Goal: Task Accomplishment & Management: Manage account settings

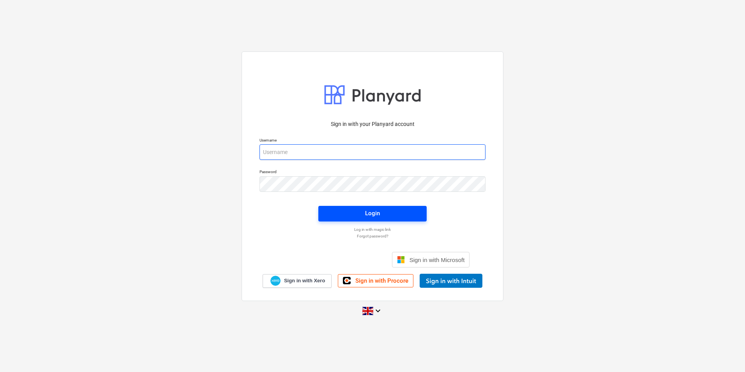
type input "[EMAIL_ADDRESS][DOMAIN_NAME]"
click at [350, 213] on span "Login" at bounding box center [373, 213] width 90 height 10
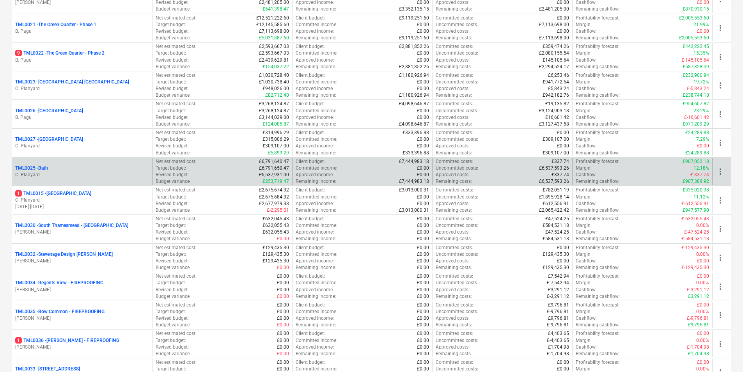
scroll to position [715, 0]
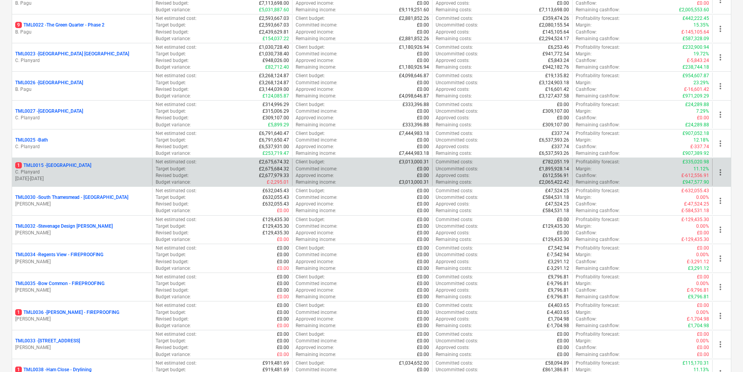
click at [74, 177] on p "14.04.2025 - 25.05.2026" at bounding box center [82, 178] width 134 height 7
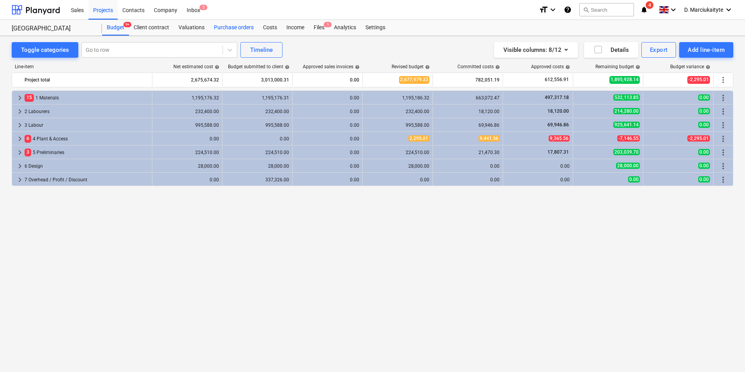
click at [244, 22] on div "Purchase orders" at bounding box center [233, 28] width 49 height 16
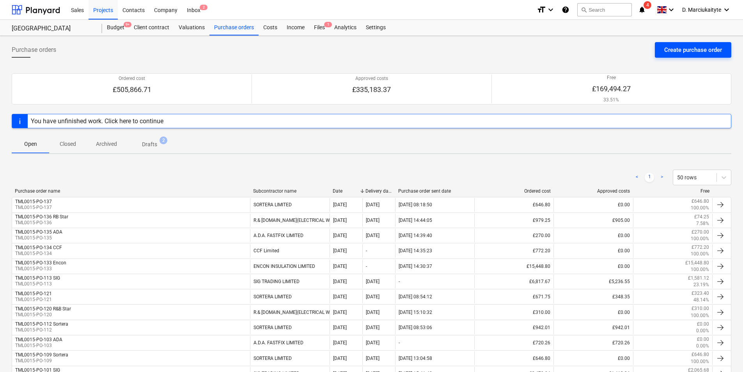
click at [702, 47] on div "Create purchase order" at bounding box center [693, 50] width 58 height 10
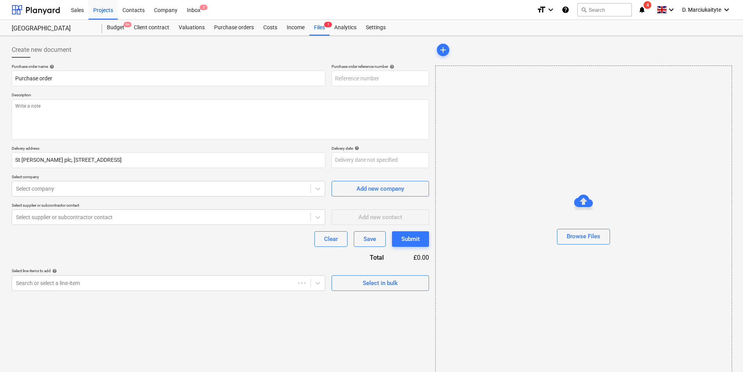
type textarea "x"
type input "TML0015-PO-138"
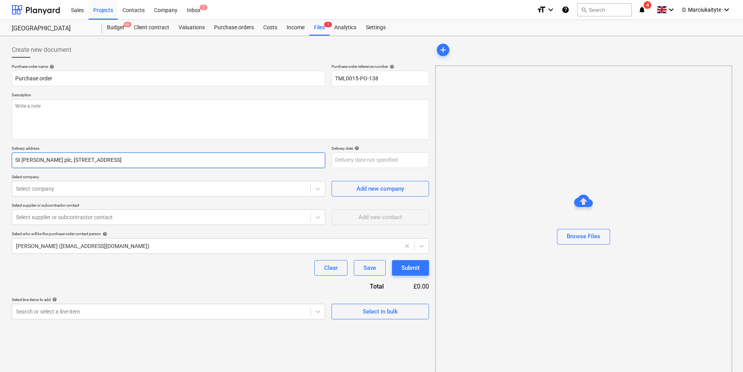
drag, startPoint x: 203, startPoint y: 162, endPoint x: 166, endPoint y: 160, distance: 36.7
click at [166, 160] on input "St George plc, Camden Goods Yard, Juniper Crescent, London, NW1 8HQ" at bounding box center [168, 160] width 313 height 16
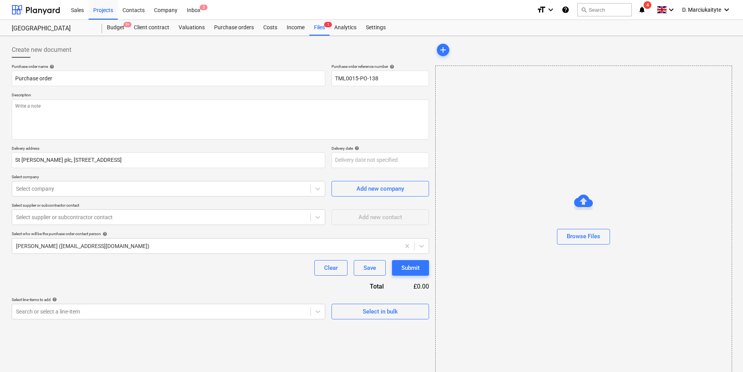
click at [249, 200] on div "Purchase order name help Purchase order Purchase order reference number help TM…" at bounding box center [220, 191] width 417 height 255
type textarea "x"
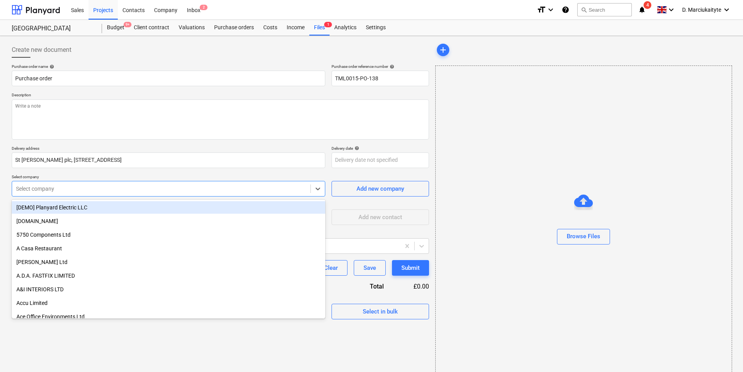
click at [249, 195] on div "Select company" at bounding box center [168, 189] width 313 height 16
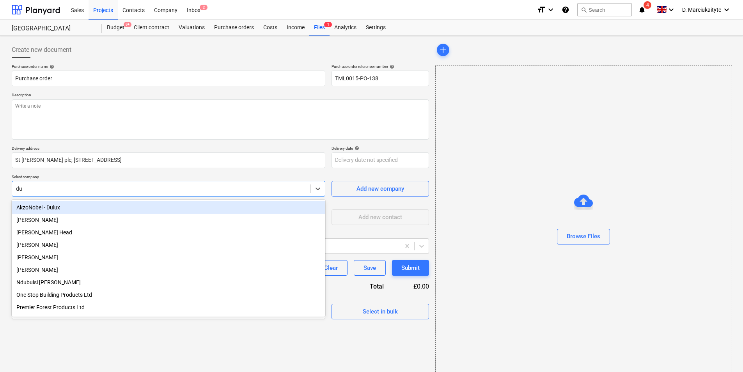
type input "dul"
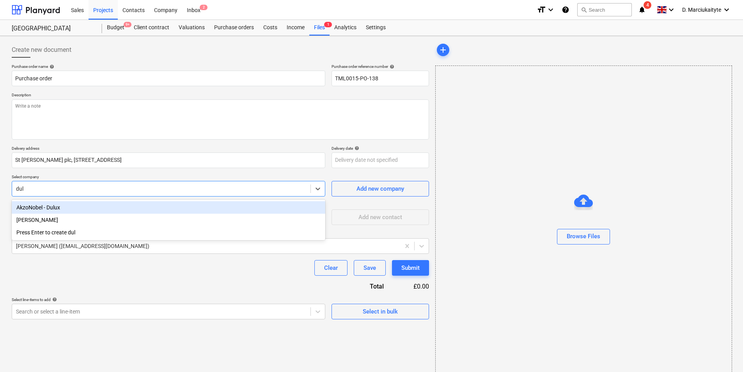
type textarea "x"
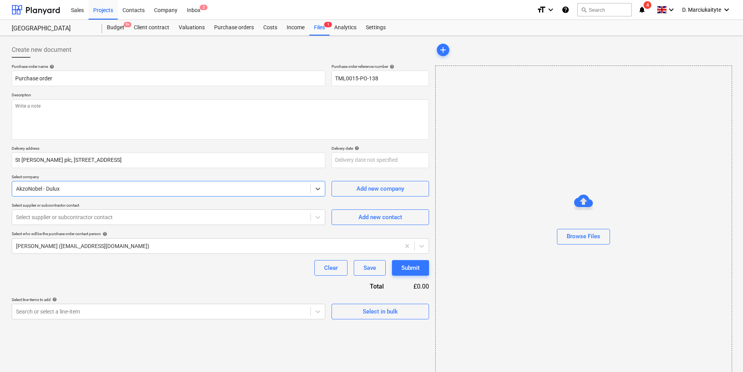
type textarea "x"
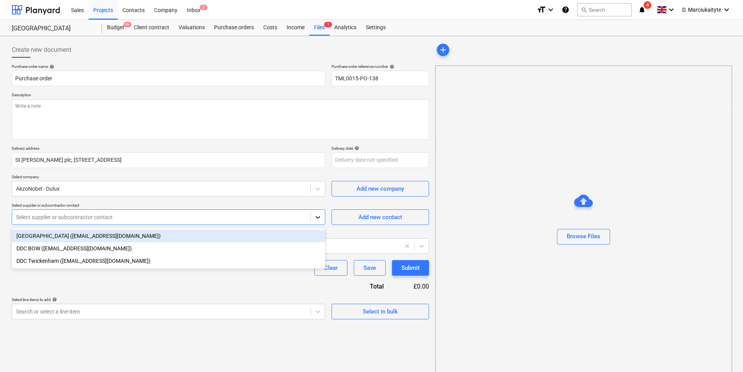
click at [312, 215] on div at bounding box center [318, 217] width 14 height 14
click at [137, 221] on div "Select supplier or subcontractor contact" at bounding box center [161, 217] width 298 height 11
click at [186, 236] on div "DDC East London (ddc.eastlondon@akzonobel.com)" at bounding box center [168, 236] width 313 height 12
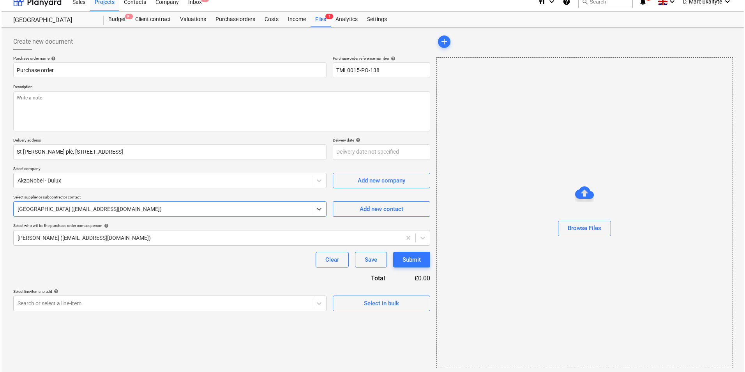
scroll to position [11, 0]
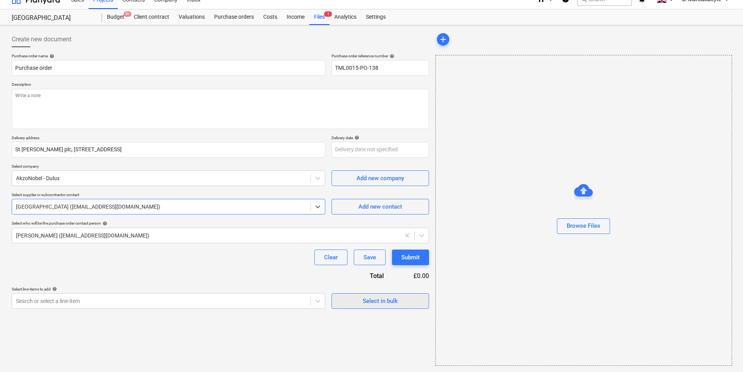
click at [398, 296] on span "Select in bulk" at bounding box center [380, 301] width 78 height 10
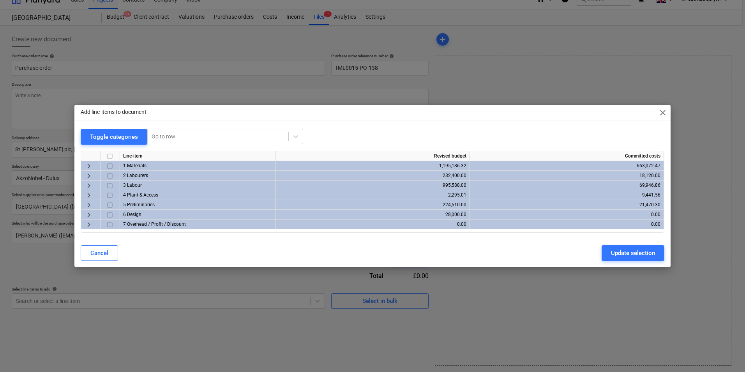
click at [110, 164] on input "checkbox" at bounding box center [109, 165] width 9 height 9
click at [92, 165] on span "keyboard_arrow_right" at bounding box center [88, 165] width 9 height 9
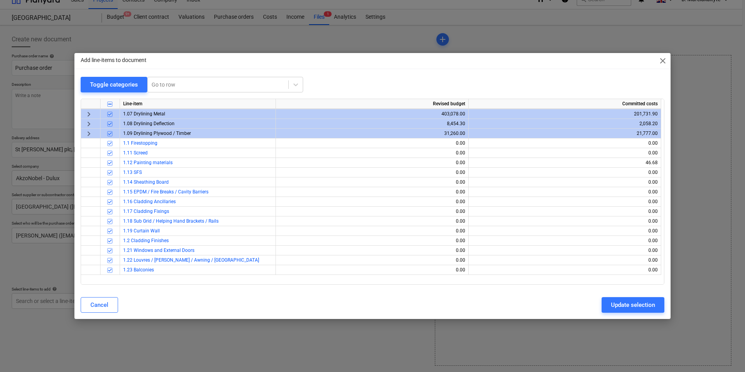
scroll to position [0, 0]
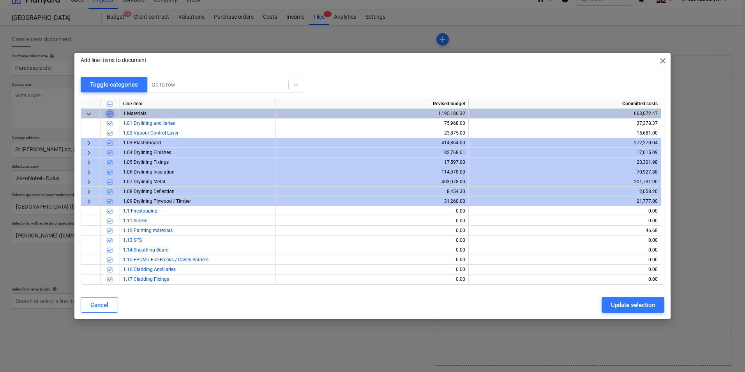
click at [114, 114] on input "checkbox" at bounding box center [109, 113] width 9 height 9
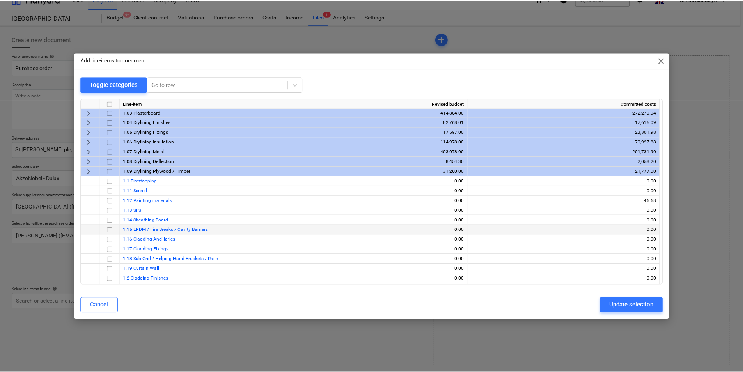
scroll to position [29, 0]
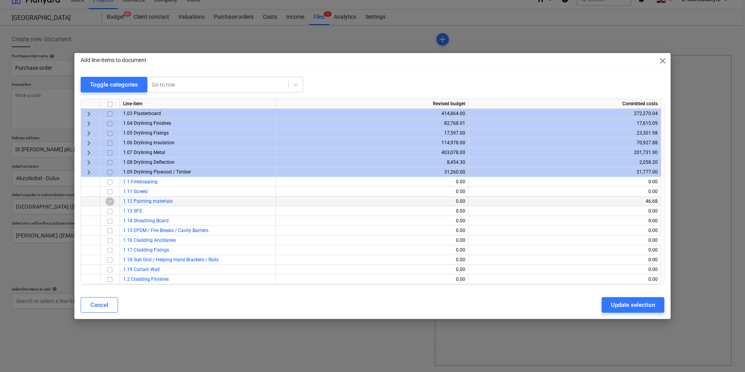
click at [110, 200] on input "checkbox" at bounding box center [109, 201] width 9 height 9
click at [646, 305] on div "Update selection" at bounding box center [633, 305] width 44 height 10
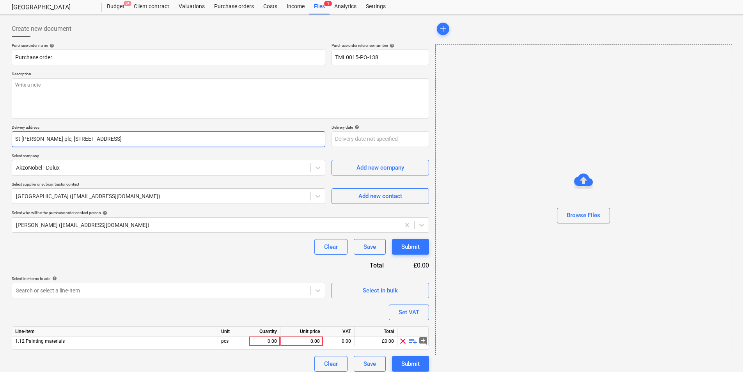
scroll to position [27, 0]
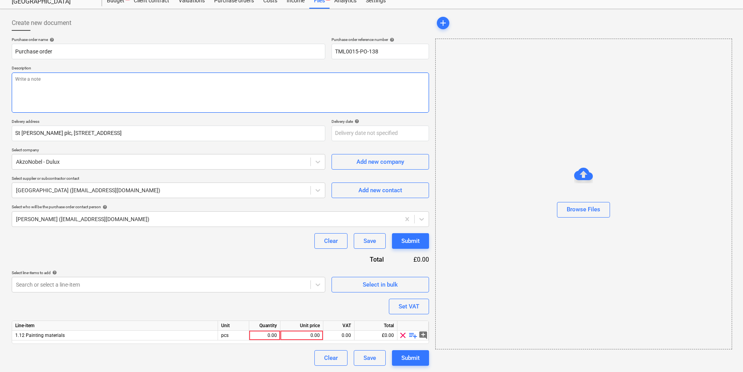
drag, startPoint x: 33, startPoint y: 65, endPoint x: 39, endPoint y: 86, distance: 21.1
click at [39, 87] on div "Description" at bounding box center [220, 88] width 417 height 47
click at [39, 86] on textarea at bounding box center [220, 93] width 417 height 40
type textarea "x"
type textarea "G"
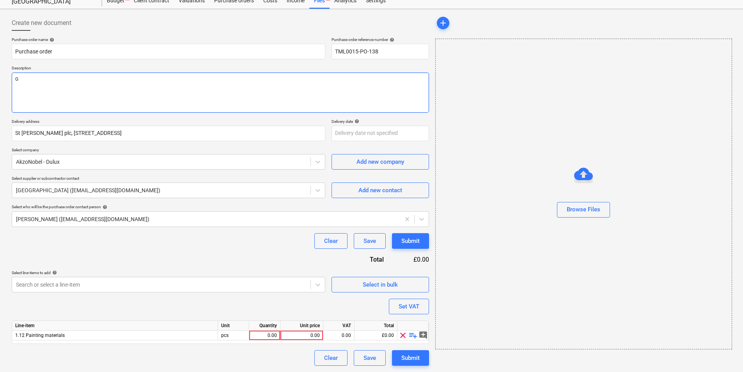
type textarea "x"
type textarea "Go"
type textarea "x"
type textarea "Goo"
type textarea "x"
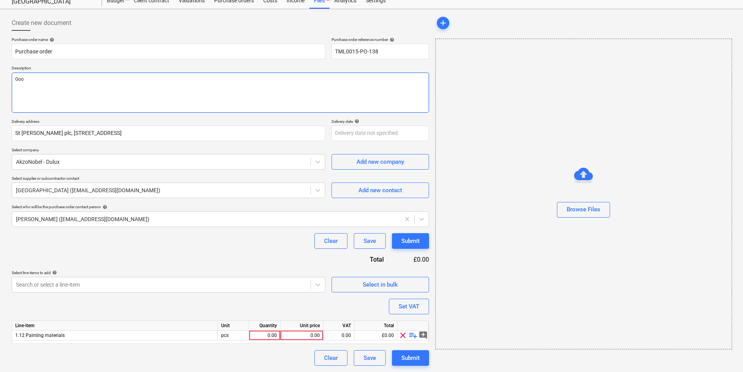
type textarea "Good"
type textarea "x"
type textarea "Good"
type textarea "x"
type textarea "Good"
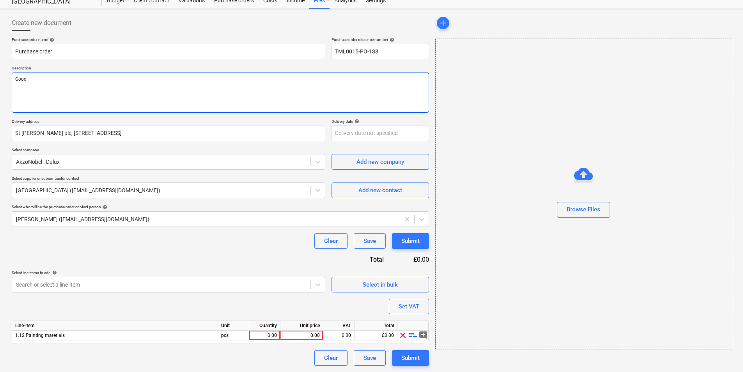
type textarea "x"
type textarea "Good m"
type textarea "x"
type textarea "Good mo"
type textarea "x"
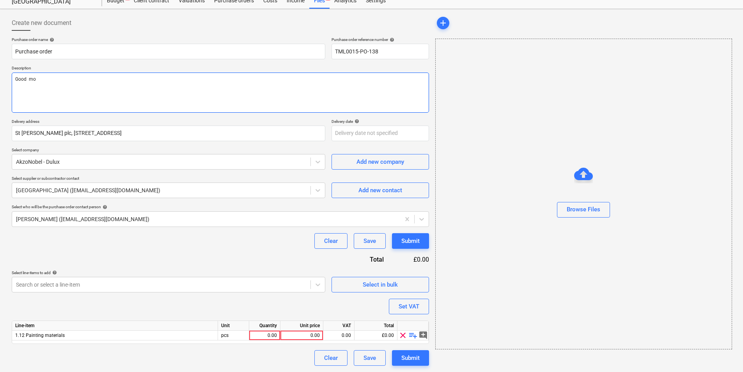
type textarea "Good mor"
type textarea "x"
type textarea "Good mor9"
type textarea "x"
type textarea "Good mor"
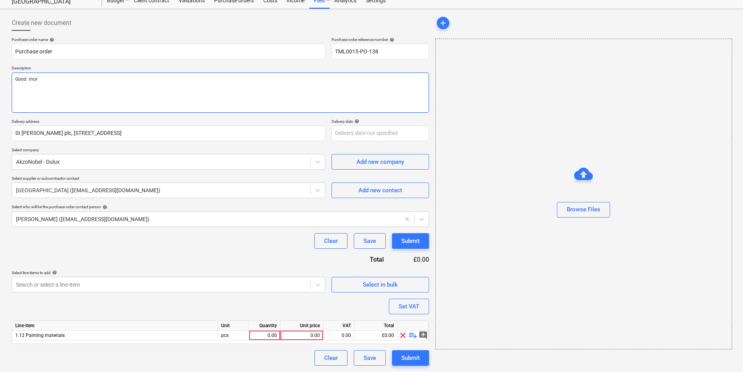
type textarea "x"
type textarea "Good morn"
type textarea "x"
type textarea "Good morni"
type textarea "x"
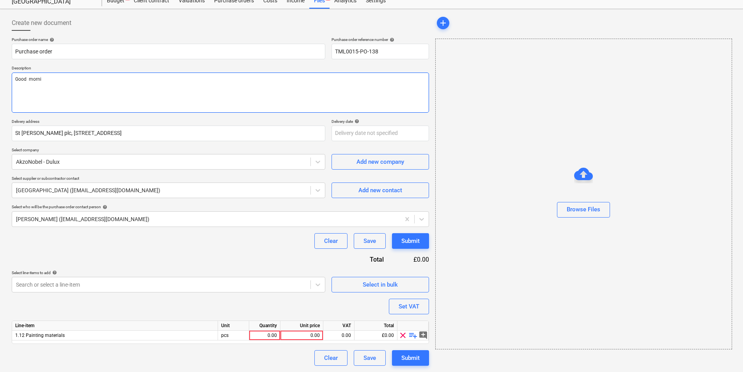
type textarea "Good mornin"
type textarea "x"
type textarea "Good morning"
type textarea "x"
type textarea "Good morning,"
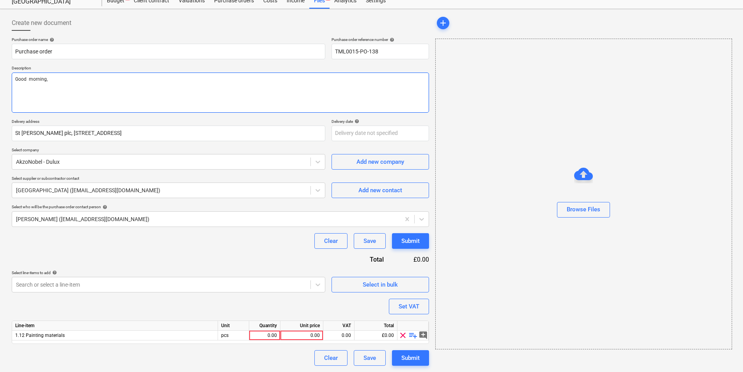
type textarea "x"
type textarea "Good morning,"
type textarea "x"
type textarea "Good morning,"
type textarea "x"
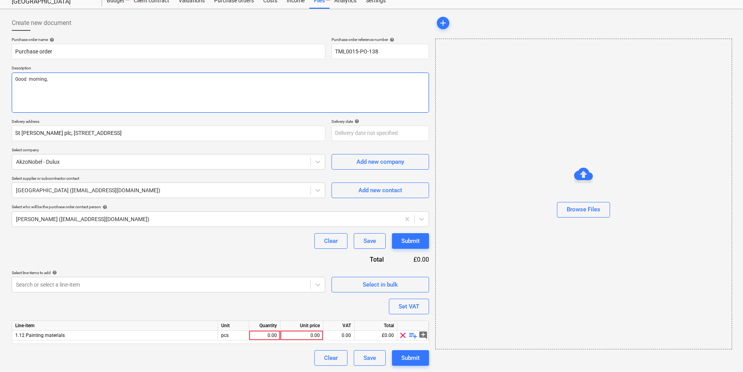
type textarea "Good morning, P"
type textarea "x"
type textarea "Good morning, Pl"
type textarea "x"
type textarea "Good morning, Ple"
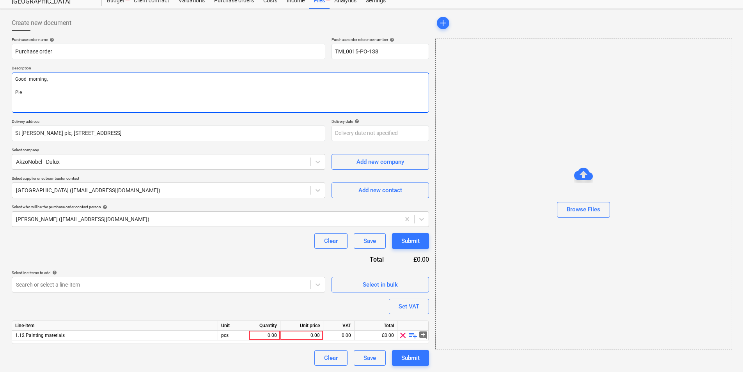
type textarea "x"
type textarea "Good morning, Plea"
type textarea "x"
type textarea "Good morning, Pleas"
type textarea "x"
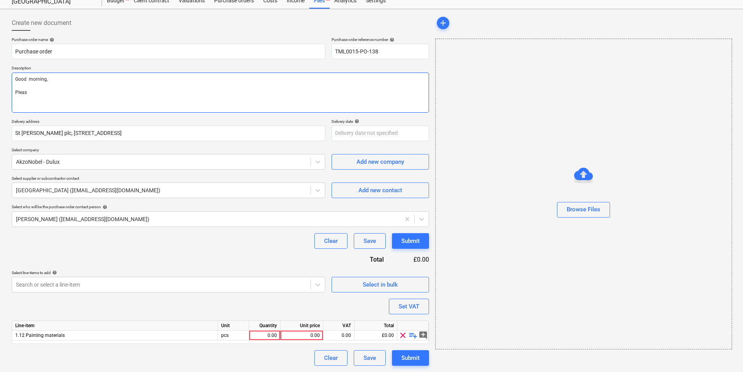
type textarea "Good morning, Please"
type textarea "x"
type textarea "Good morning, Please"
type textarea "x"
type textarea "Good morning, Please p"
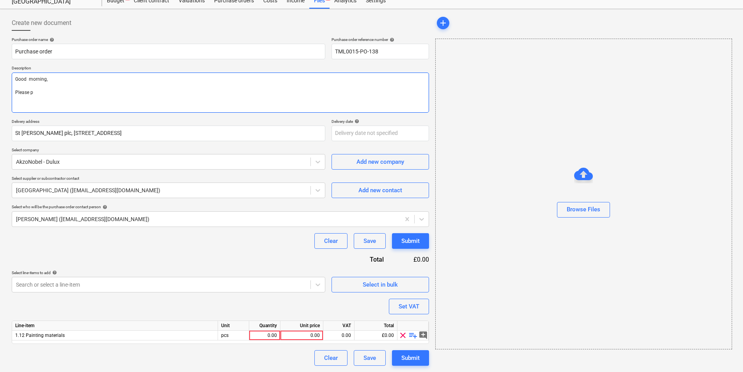
type textarea "x"
type textarea "Good morning, Please pr"
type textarea "x"
type textarea "Good morning, Please pro"
type textarea "x"
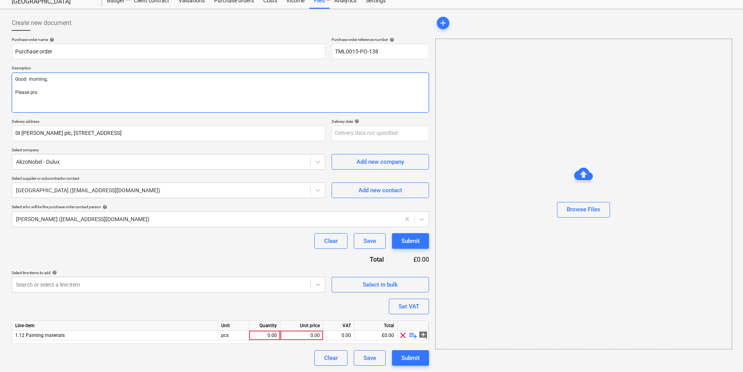
type textarea "Good morning, Please proc"
type textarea "x"
type textarea "Good morning, Please proce"
type textarea "x"
type textarea "Good morning, Please procee"
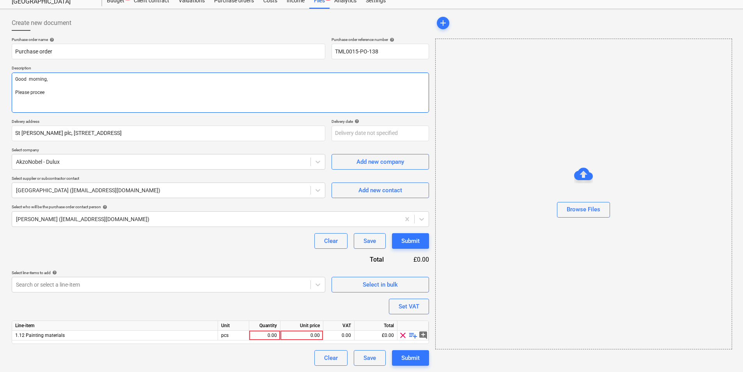
type textarea "x"
type textarea "Good morning, Please proceed"
type textarea "x"
type textarea "Good morning, Please proceed"
type textarea "x"
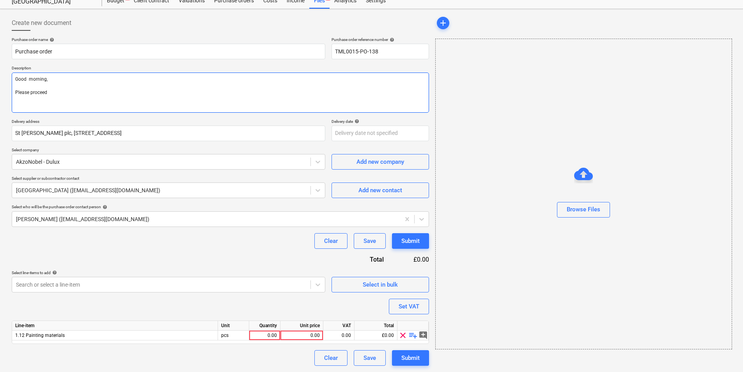
type textarea "Good morning, Please proceed w"
type textarea "x"
type textarea "Good morning, Please proceed wo"
type textarea "x"
type textarea "Good morning, Please proceed w"
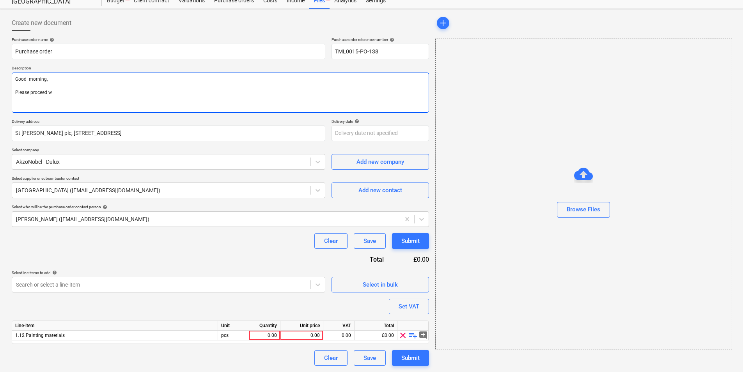
type textarea "x"
type textarea "Good morning, Please proceed wi"
type textarea "x"
type textarea "Good morning, Please proceed wit"
type textarea "x"
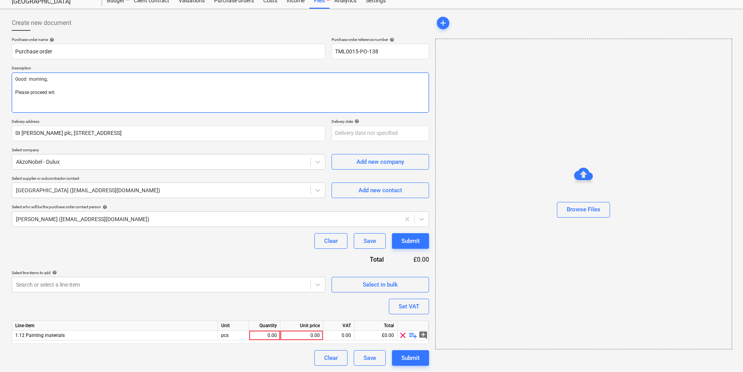
type textarea "Good morning, Please proceed with"
type textarea "x"
type textarea "Good morning, Please proceed with"
type textarea "x"
type textarea "Good morning, Please proceed with a"
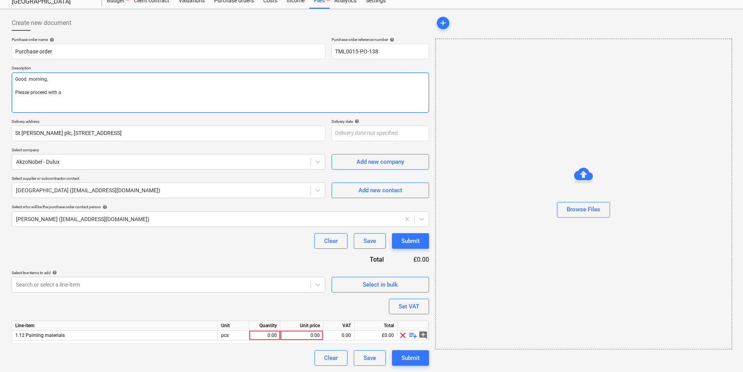
type textarea "x"
type textarea "Good morning, Please proceed with at"
type textarea "x"
type textarea "Good morning, Please proceed with att"
type textarea "x"
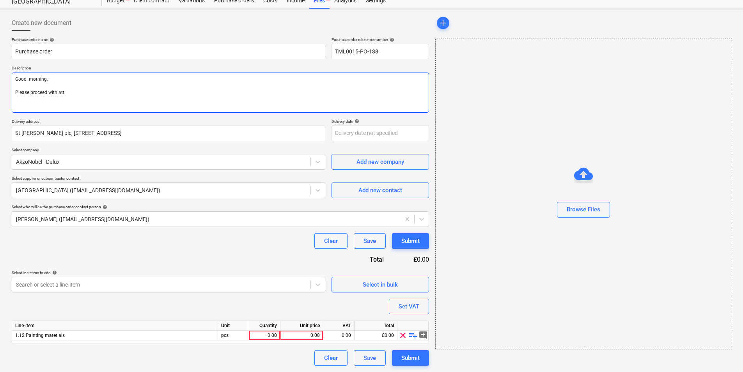
type textarea "Good morning, Please proceed with atta"
type textarea "x"
type textarea "Good morning, Please proceed with attac"
type textarea "x"
type textarea "Good morning, Please proceed with attacg"
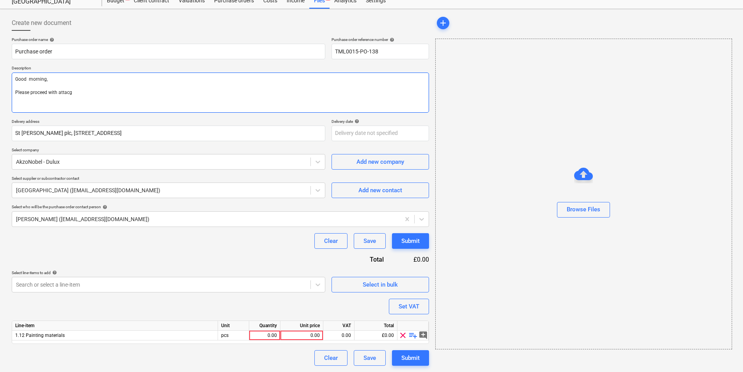
type textarea "x"
type textarea "Good morning, Please proceed with attacgh"
type textarea "x"
type textarea "Good morning, Please proceed with attacghe"
type textarea "x"
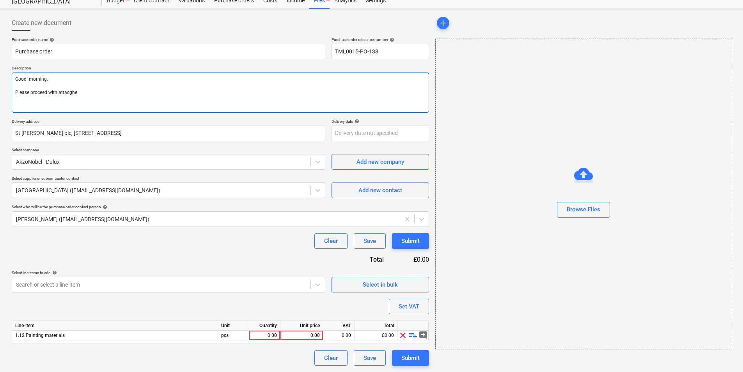
type textarea "Good morning, Please proceed with attacgh"
type textarea "x"
type textarea "Good morning, Please proceed with attacg"
type textarea "x"
type textarea "Good morning, Please proceed with attac"
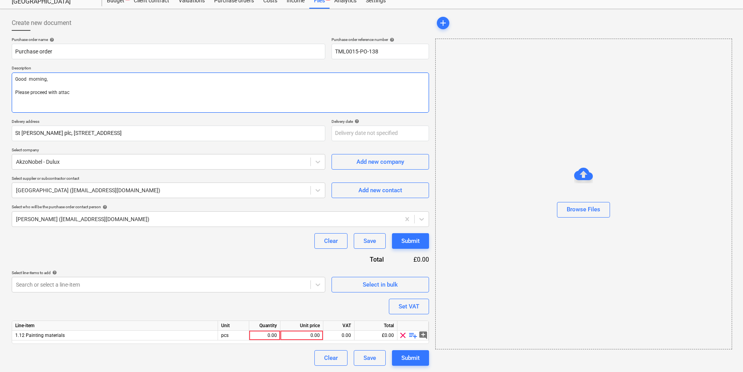
type textarea "x"
type textarea "Good morning, Please proceed with atta"
type textarea "x"
type textarea "Good morning, Please proceed with attac"
type textarea "x"
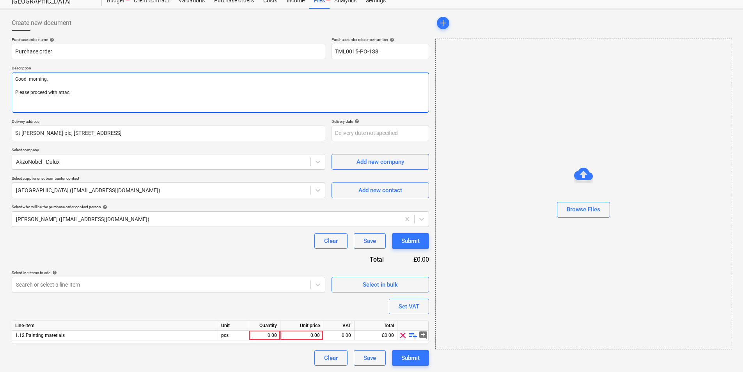
type textarea "Good morning, Please proceed with attach"
type textarea "x"
type textarea "Good morning, Please proceed with attache"
type textarea "x"
type textarea "Good morning, Please proceed with attached"
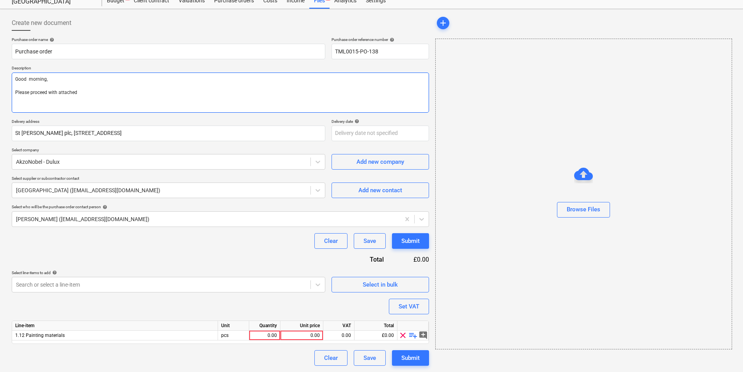
type textarea "x"
type textarea "Good morning, Please proceed with attached o"
type textarea "x"
type textarea "Good morning, Please proceed with attached or"
type textarea "x"
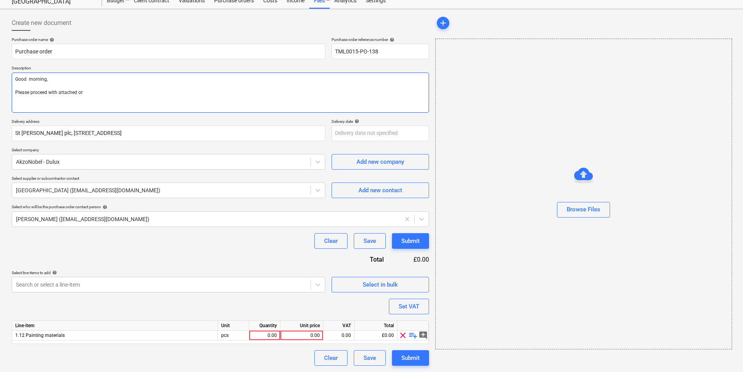
type textarea "Good morning, Please proceed with attached ord"
type textarea "x"
type textarea "Good morning, Please proceed with attached orde"
type textarea "x"
type textarea "Good morning, Please proceed with attached order"
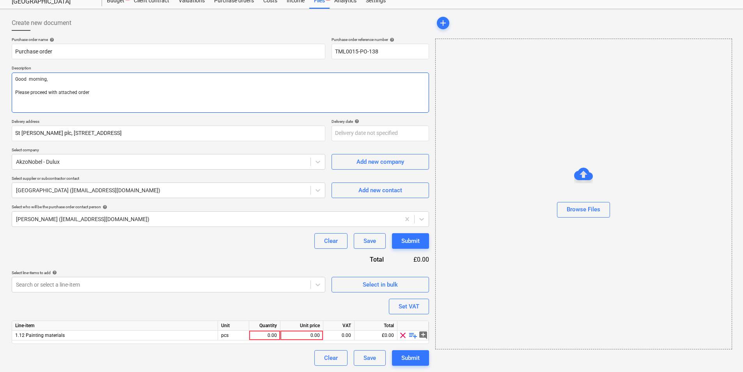
type textarea "x"
type textarea "Good morning, Please proceed with attached order"
type textarea "x"
type textarea "Good morning, Please proceed with attached order"
type textarea "x"
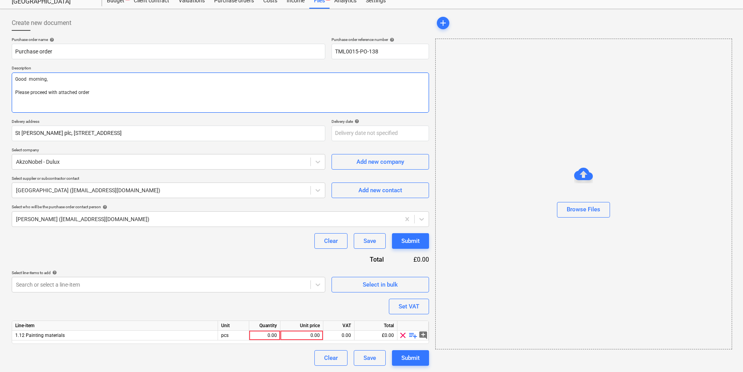
type textarea "Good morning, Please proceed with attached order."
type textarea "x"
type textarea "Good morning, Please proceed with attached order."
type textarea "x"
type textarea "Good morning, Please proceed with attached order. L"
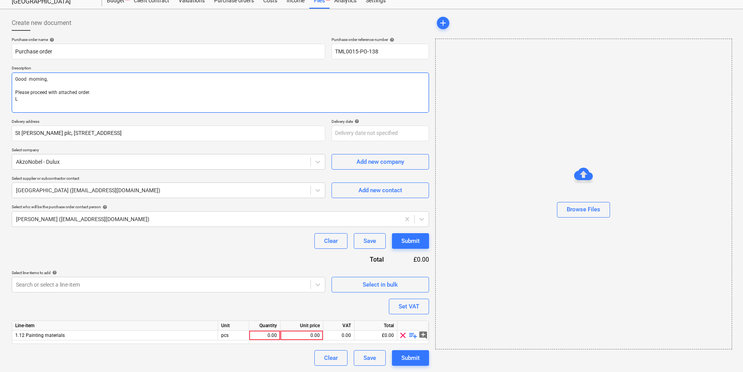
type textarea "x"
type textarea "Good morning, Please proceed with attached order. Lw"
type textarea "x"
type textarea "Good morning, Please proceed with attached order. Lwt"
type textarea "x"
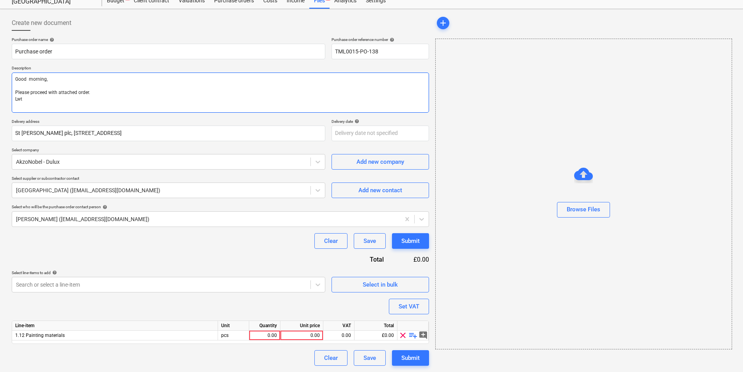
type textarea "Good morning, Please proceed with attached order. Lw"
type textarea "x"
type textarea "Good morning, Please proceed with attached order. L"
type textarea "x"
type textarea "Good morning, Please proceed with attached order. Lw"
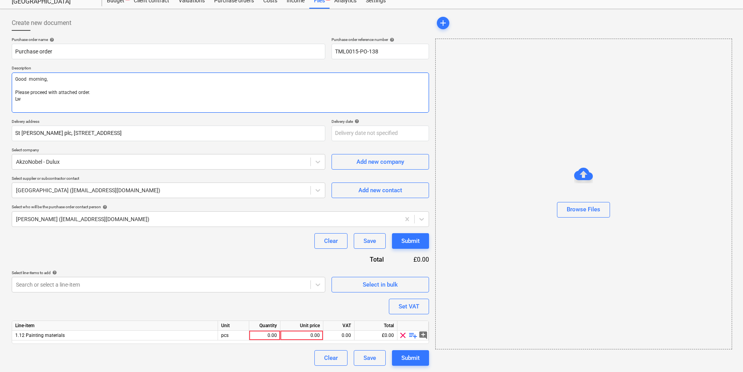
type textarea "x"
type textarea "Good morning, Please proceed with attached order. Lwt"
type textarea "x"
type textarea "Good morning, Please proceed with attached order. Lw"
type textarea "x"
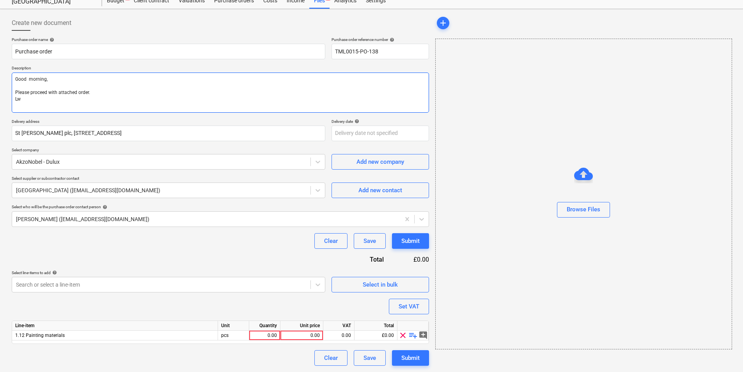
type textarea "Good morning, Please proceed with attached order. L"
type textarea "x"
type textarea "Good morning, Please proceed with attached order. Le"
type textarea "x"
type textarea "Good morning, Please proceed with attached order. Let"
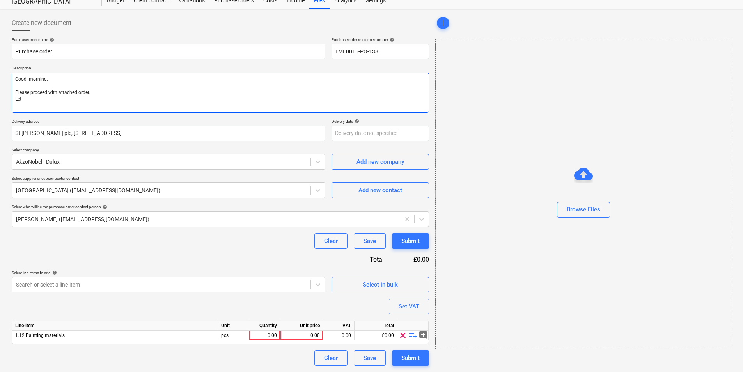
type textarea "x"
type textarea "Good morning, Please proceed with attached order. Let"
type textarea "x"
type textarea "Good morning, Please proceed with attached order. Let k"
type textarea "x"
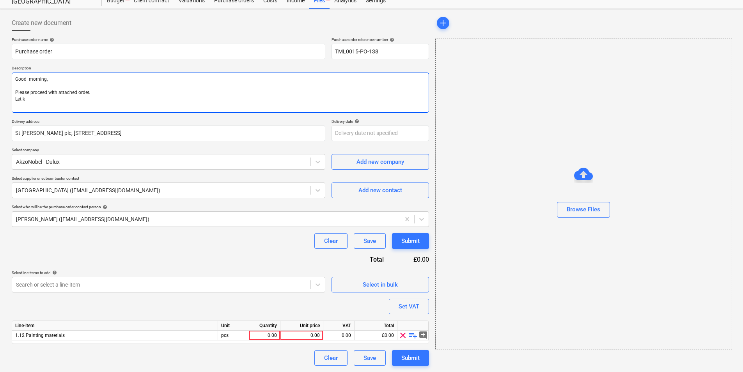
type textarea "Good morning, Please proceed with attached order. Let"
type textarea "x"
type textarea "Good morning, Please proceed with attached order. Let m"
type textarea "x"
type textarea "Good morning, Please proceed with attached order. Let me"
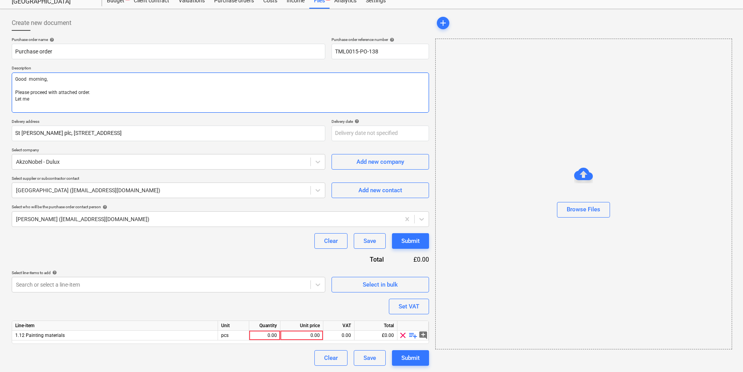
type textarea "x"
type textarea "Good morning, Please proceed with attached order. Let me"
type textarea "x"
type textarea "Good morning, Please proceed with attached order. Let me k"
type textarea "x"
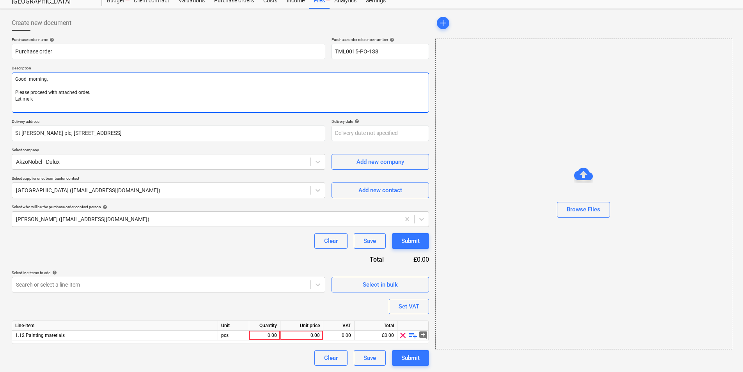
type textarea "Good morning, Please proceed with attached order. Let me kn"
type textarea "x"
type textarea "Good morning, Please proceed with attached order. Let me kno"
type textarea "x"
type textarea "Good morning, Please proceed with attached order. Let me know"
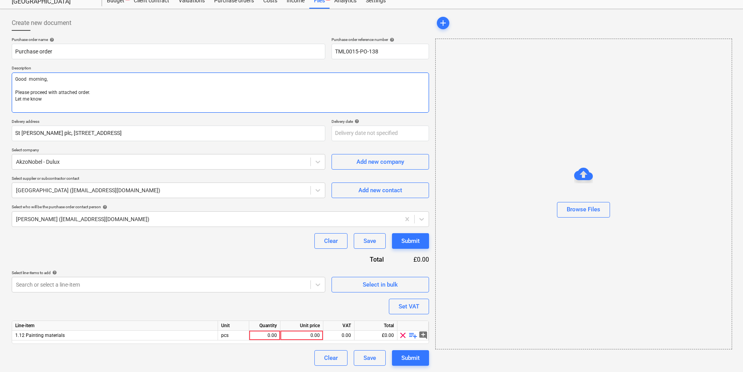
type textarea "x"
type textarea "Good morning, Please proceed with attached order. Let me know"
type textarea "x"
type textarea "Good morning, Please proceed with attached order. Let me know d"
type textarea "x"
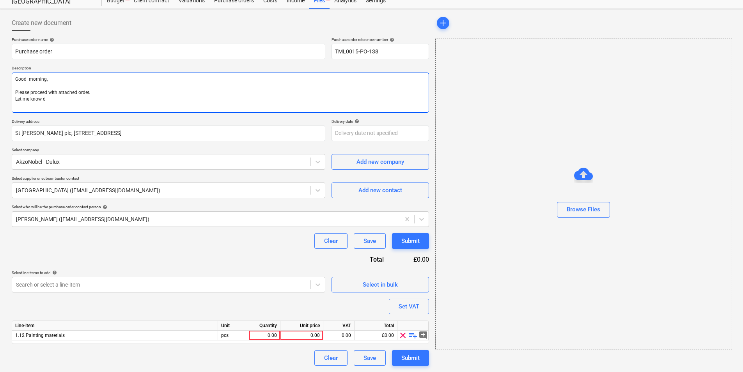
type textarea "Good morning, Please proceed with attached order. Let me know de"
type textarea "x"
type textarea "Good morning, Please proceed with attached order. Let me know del"
type textarea "x"
type textarea "Good morning, Please proceed with attached order. Let me know deli"
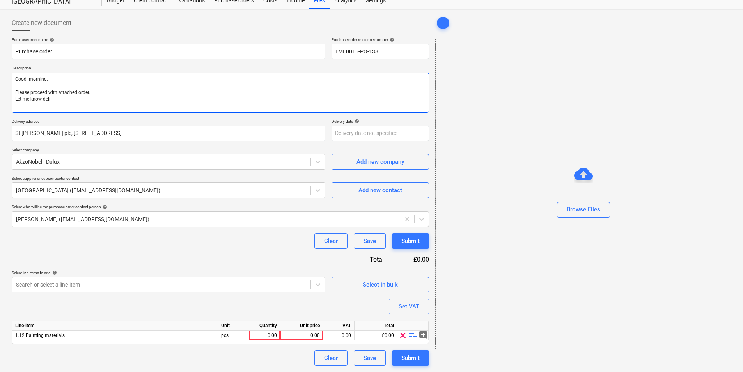
type textarea "x"
type textarea "Good morning, Please proceed with attached order. Let me know delive"
type textarea "x"
type textarea "Good morning, Please proceed with attached order. Let me know deliver"
type textarea "x"
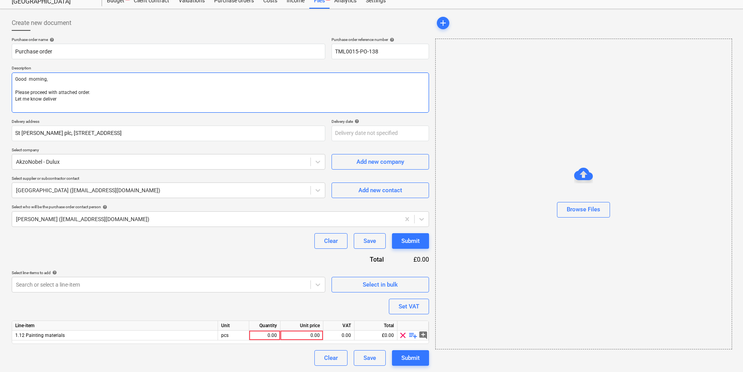
type textarea "Good morning, Please proceed with attached order. Let me know delivery"
type textarea "x"
type textarea "Good morning, Please proceed with attached order. Let me know delivery"
type textarea "x"
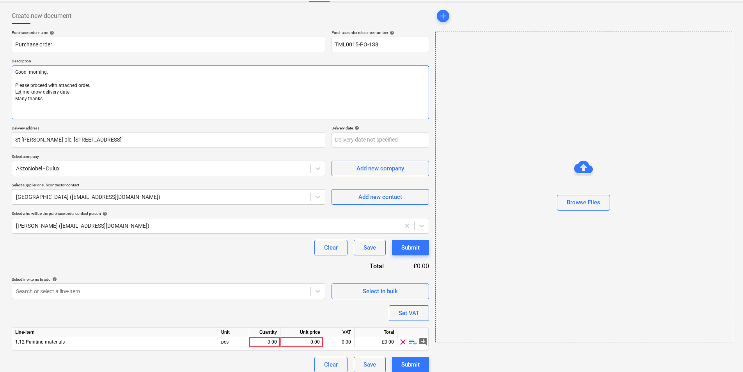
scroll to position [41, 0]
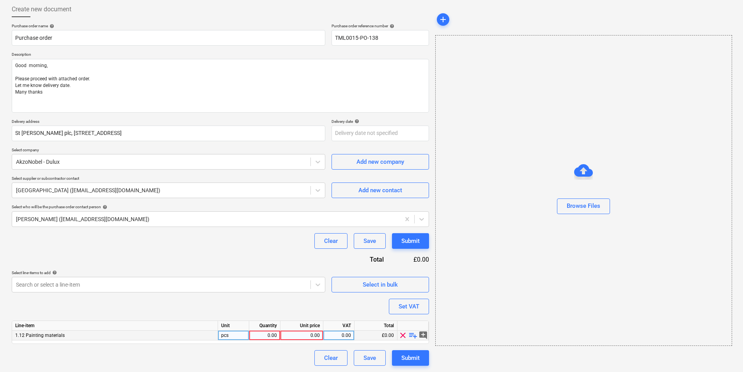
click at [410, 336] on span "playlist_add" at bounding box center [412, 335] width 9 height 9
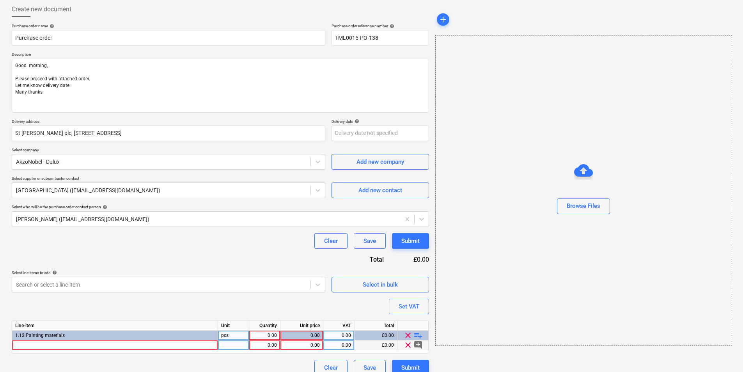
click at [154, 344] on div at bounding box center [115, 345] width 206 height 10
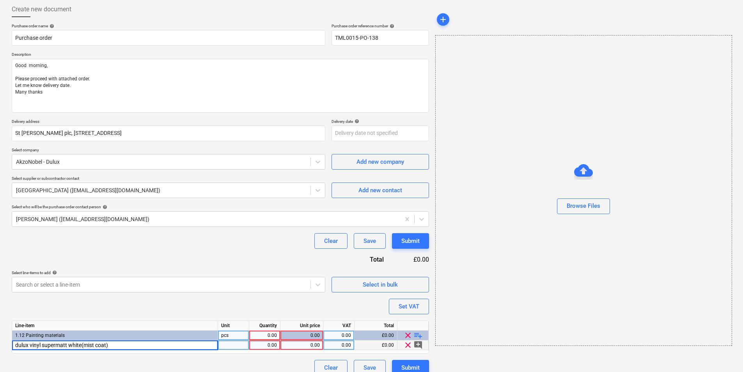
click at [18, 345] on input "dulux vinyl supermatt white(mist coat)" at bounding box center [114, 344] width 205 height 9
click at [224, 345] on div at bounding box center [233, 345] width 31 height 10
click at [273, 345] on div "1.00" at bounding box center [264, 345] width 25 height 10
click at [264, 334] on div "0.00" at bounding box center [264, 336] width 25 height 10
click at [267, 333] on div "20.00" at bounding box center [264, 336] width 25 height 10
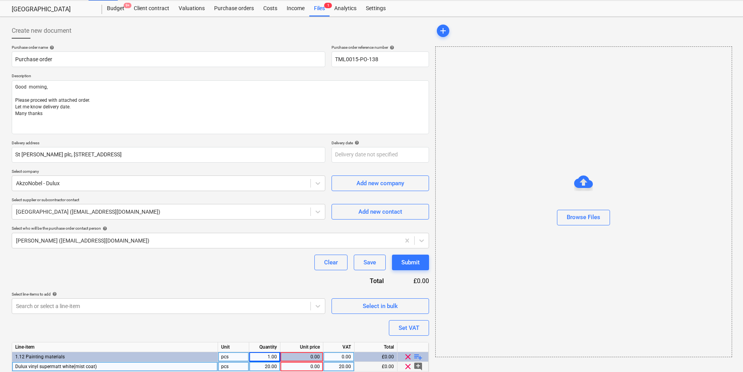
scroll to position [0, 0]
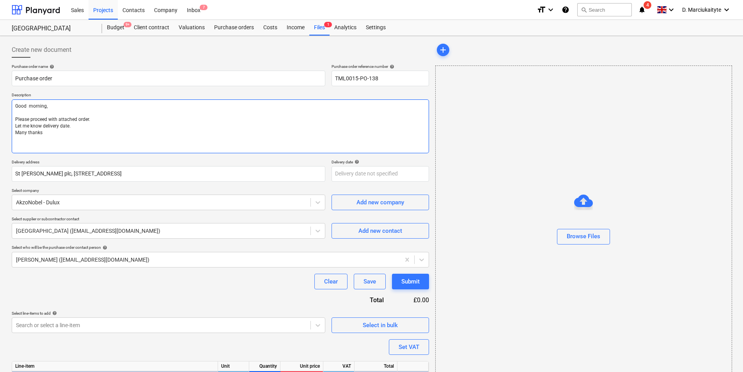
click at [97, 140] on textarea "Good morning, Please proceed with attached order. Let me know delivery date. Ma…" at bounding box center [220, 126] width 417 height 54
paste textarea "Site contact Narcis 07311 267045"
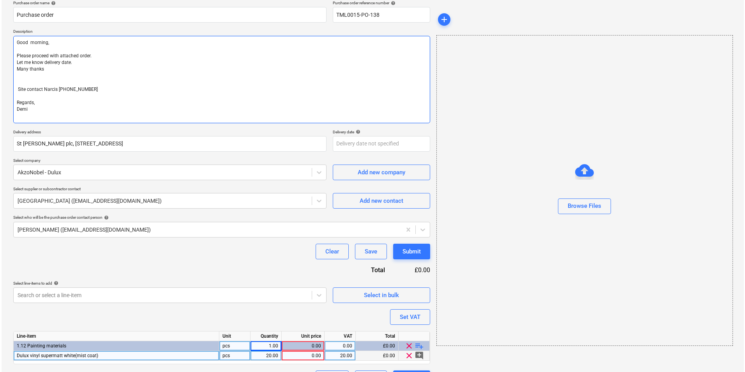
scroll to position [84, 0]
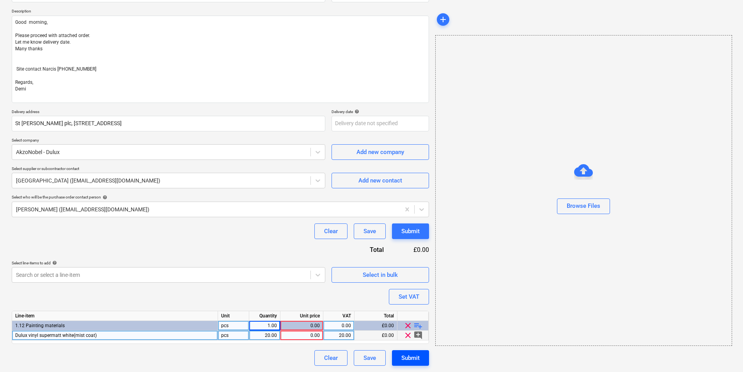
click at [414, 358] on div "Submit" at bounding box center [410, 358] width 18 height 10
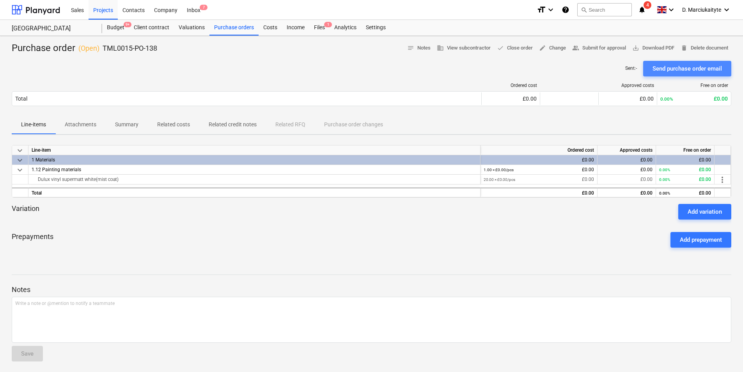
click at [658, 65] on div "Send purchase order email" at bounding box center [686, 69] width 69 height 10
click at [230, 30] on div "Purchase orders" at bounding box center [233, 28] width 49 height 16
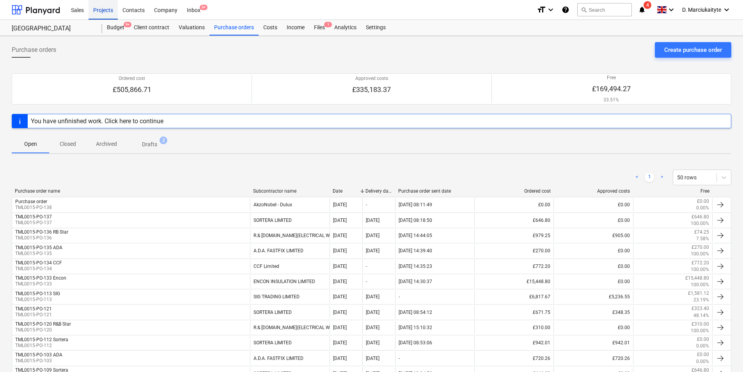
click at [110, 8] on div "Projects" at bounding box center [102, 10] width 29 height 20
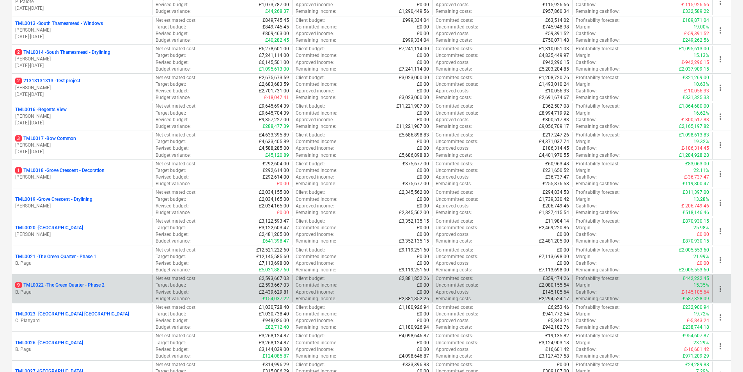
scroll to position [507, 0]
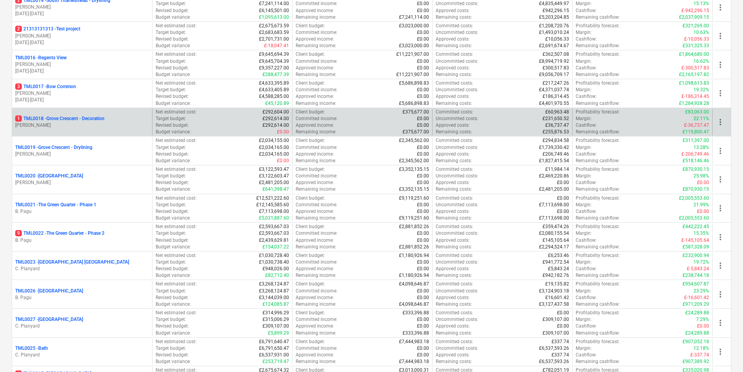
click at [77, 126] on p "[PERSON_NAME]" at bounding box center [82, 125] width 134 height 7
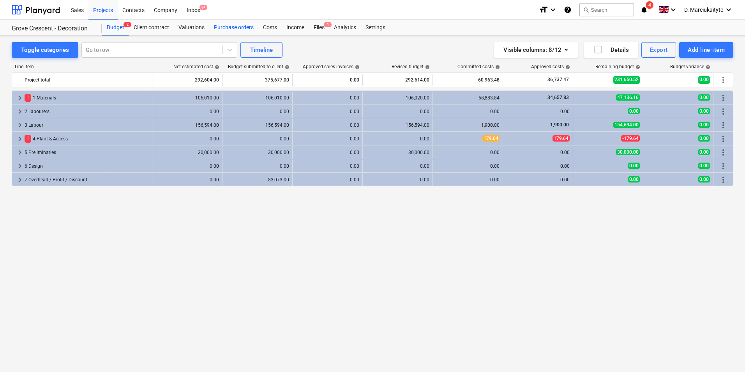
click at [232, 26] on div "Purchase orders" at bounding box center [233, 28] width 49 height 16
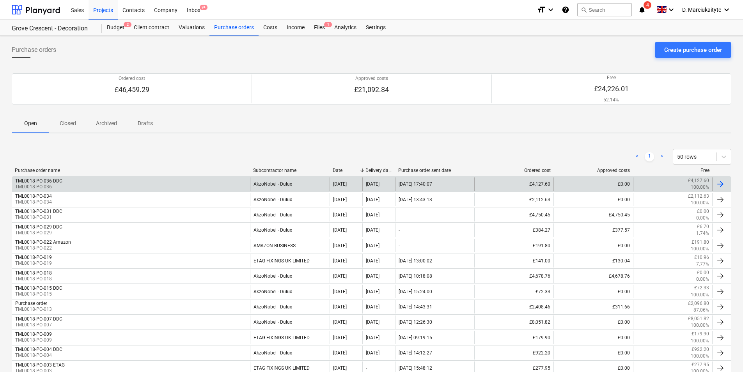
click at [117, 184] on div "TML0018-PO-036 DDC TML0018-PO-036" at bounding box center [131, 183] width 238 height 13
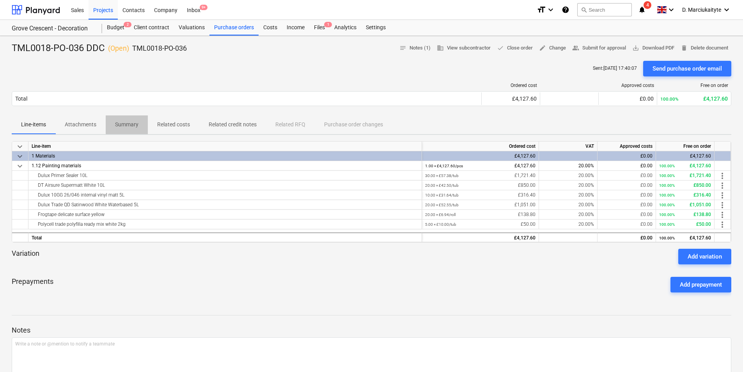
click at [138, 127] on p "Summary" at bounding box center [126, 124] width 23 height 8
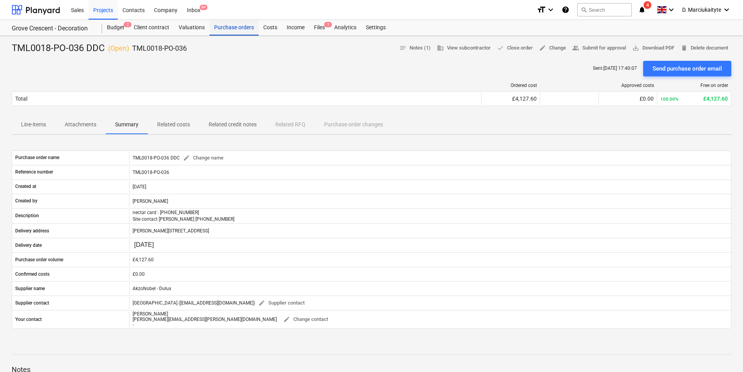
click at [234, 25] on div "Purchase orders" at bounding box center [233, 28] width 49 height 16
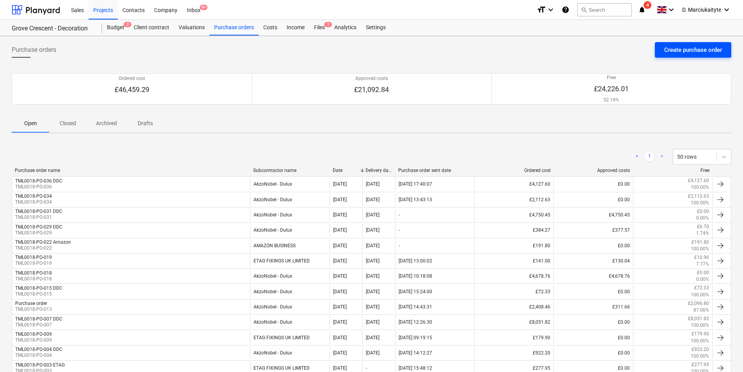
click at [678, 46] on div "Create purchase order" at bounding box center [693, 50] width 58 height 10
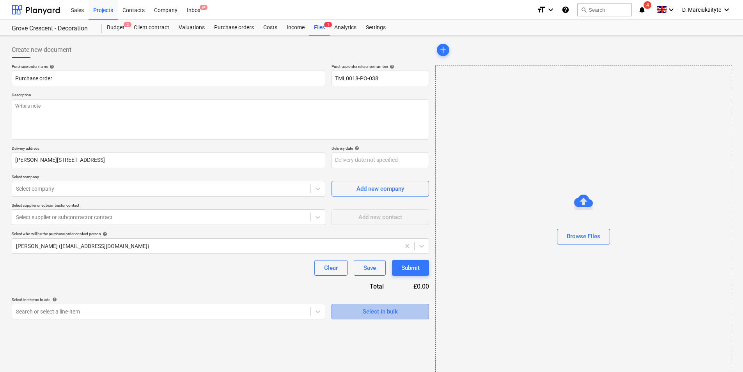
click at [389, 313] on div "Select in bulk" at bounding box center [380, 311] width 35 height 10
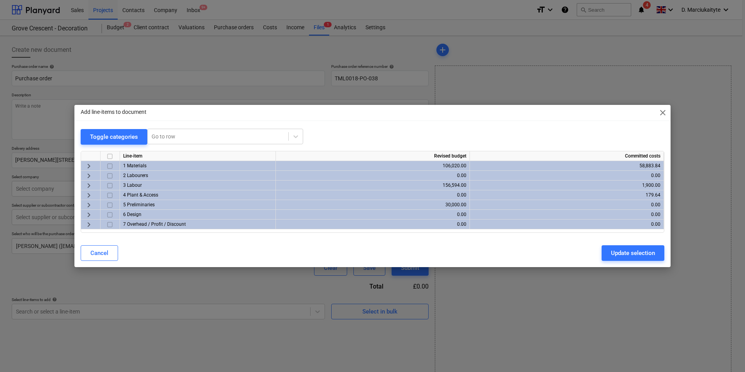
click at [111, 165] on input "checkbox" at bounding box center [109, 165] width 9 height 9
click at [90, 164] on span "keyboard_arrow_right" at bounding box center [88, 165] width 9 height 9
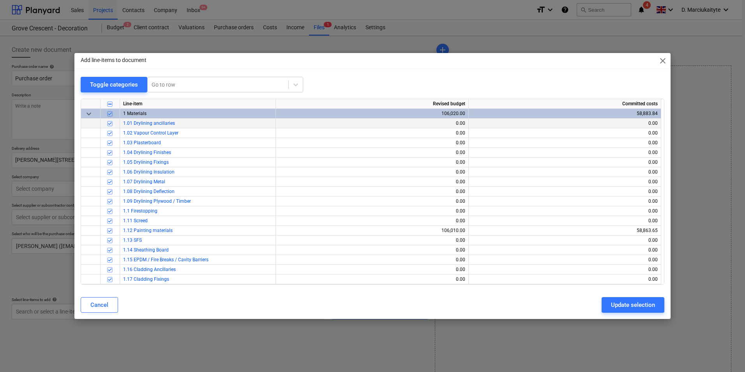
click at [111, 124] on input "checkbox" at bounding box center [109, 123] width 9 height 9
click at [110, 114] on input "checkbox" at bounding box center [109, 113] width 9 height 9
click at [91, 114] on span "keyboard_arrow_down" at bounding box center [88, 113] width 9 height 9
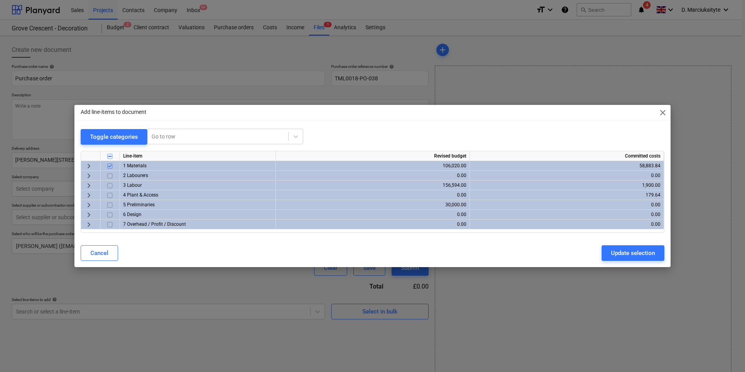
click at [645, 254] on div "Update selection" at bounding box center [633, 253] width 44 height 10
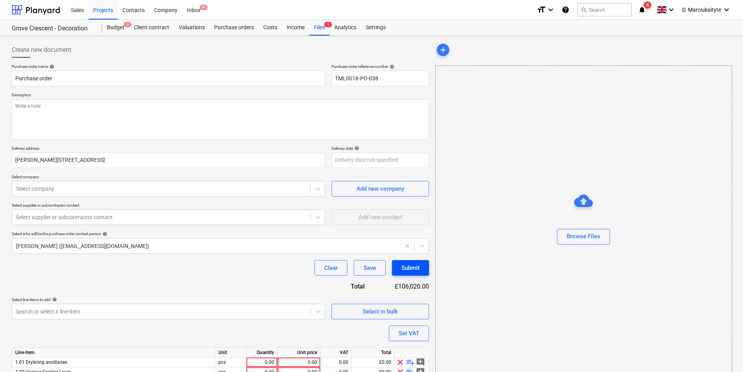
scroll to position [234, 0]
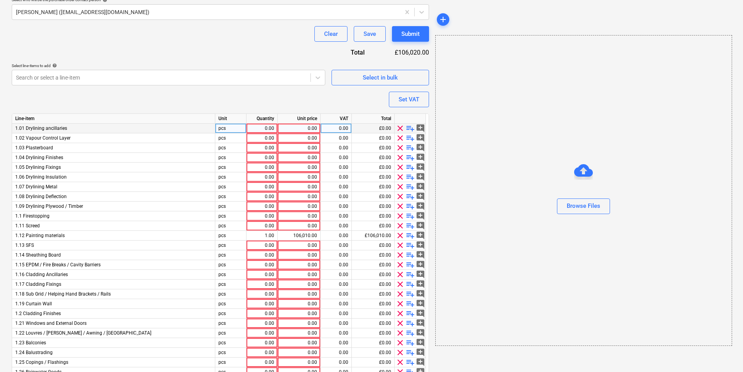
click at [397, 125] on span "clear" at bounding box center [399, 128] width 9 height 9
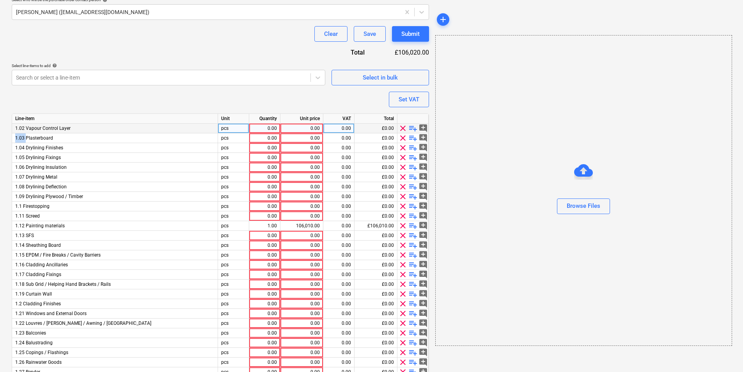
click at [397, 125] on div "clear playlist_add add_comment" at bounding box center [412, 129] width 31 height 10
click at [403, 127] on span "clear" at bounding box center [402, 128] width 9 height 9
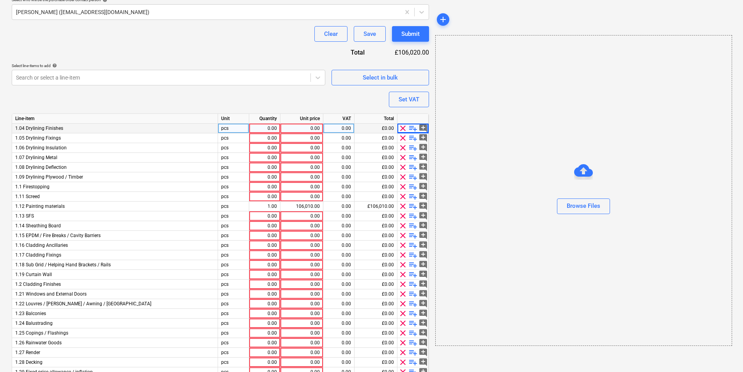
click at [403, 127] on span "clear" at bounding box center [402, 128] width 9 height 9
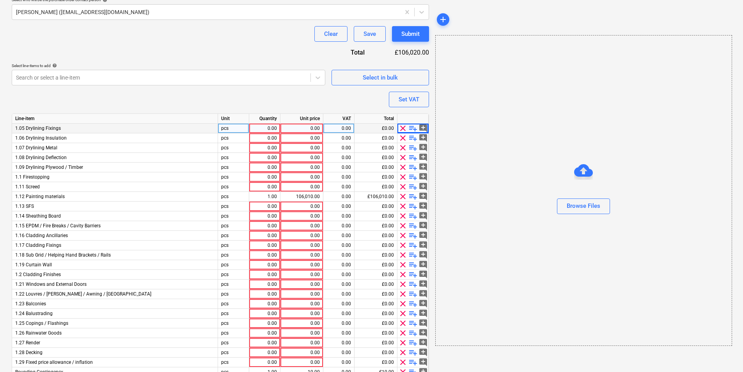
click at [403, 127] on span "clear" at bounding box center [402, 128] width 9 height 9
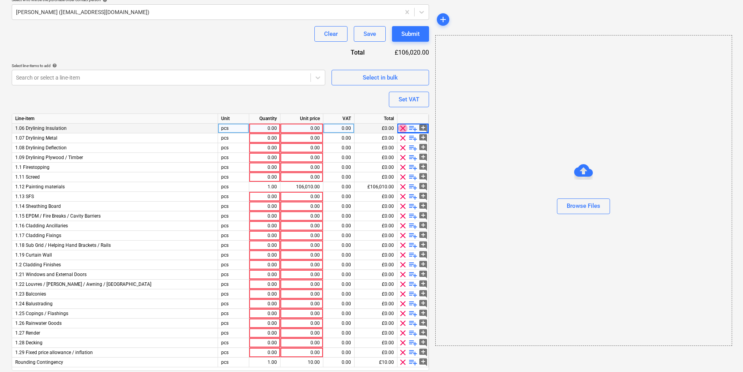
click at [403, 127] on span "clear" at bounding box center [402, 128] width 9 height 9
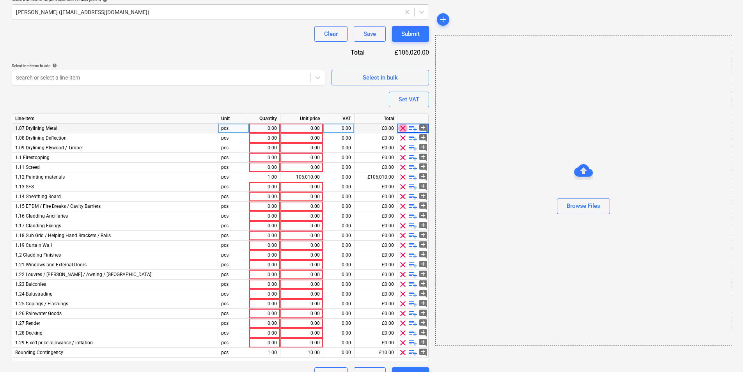
click at [403, 127] on span "clear" at bounding box center [402, 128] width 9 height 9
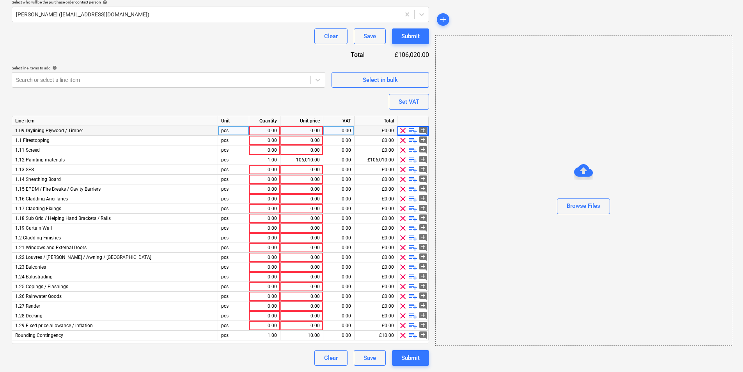
click at [403, 127] on span "clear" at bounding box center [402, 130] width 9 height 9
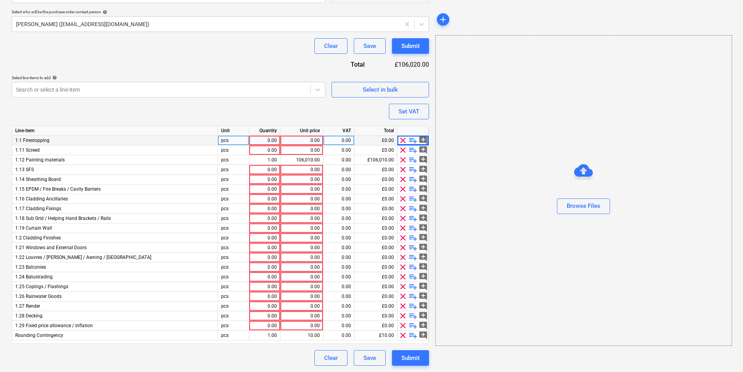
click at [403, 127] on div at bounding box center [412, 131] width 31 height 10
click at [403, 140] on span "clear" at bounding box center [402, 140] width 9 height 9
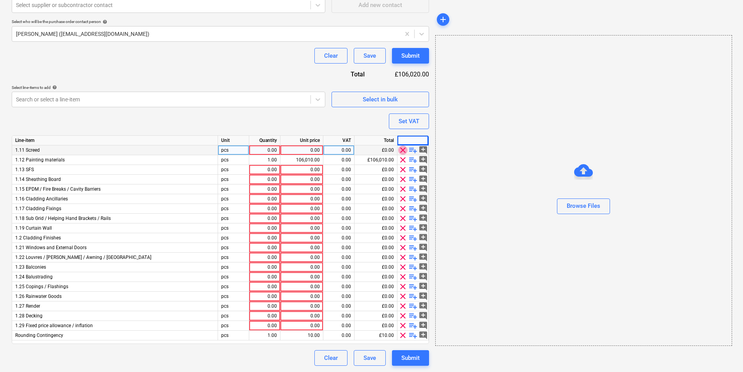
click at [404, 151] on span "clear" at bounding box center [402, 149] width 9 height 9
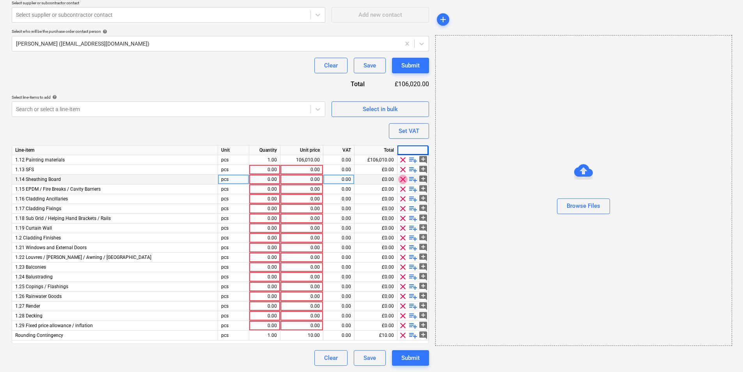
click at [401, 178] on span "clear" at bounding box center [402, 179] width 9 height 9
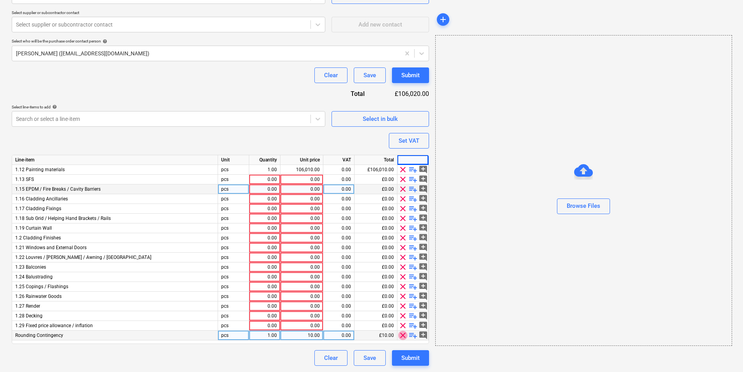
click at [403, 334] on span "clear" at bounding box center [402, 335] width 9 height 9
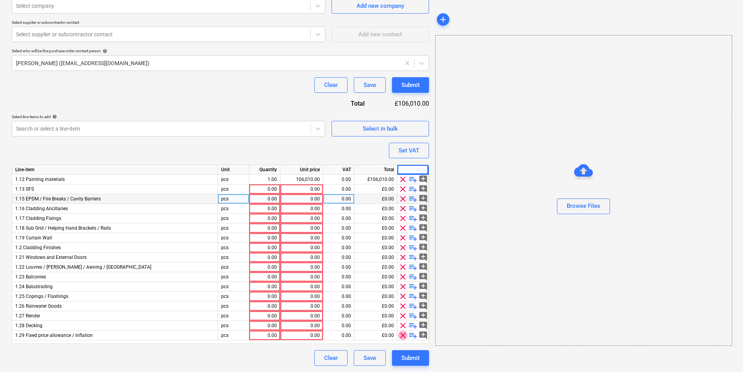
click at [403, 334] on span "clear" at bounding box center [402, 335] width 9 height 9
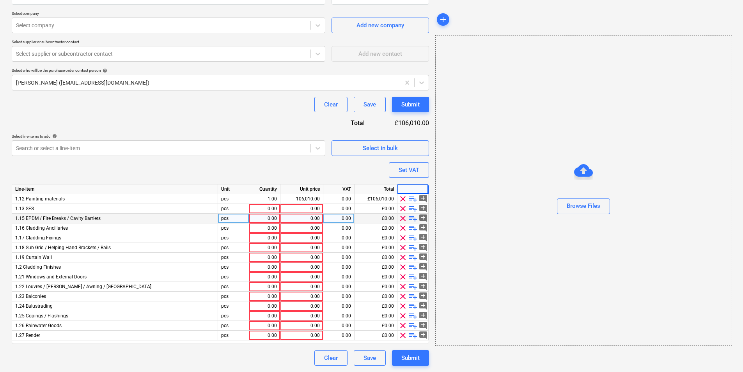
click at [403, 334] on span "clear" at bounding box center [402, 335] width 9 height 9
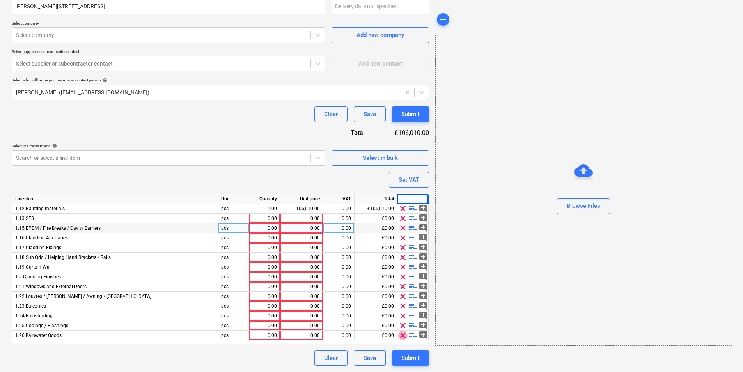
click at [403, 334] on span "clear" at bounding box center [402, 335] width 9 height 9
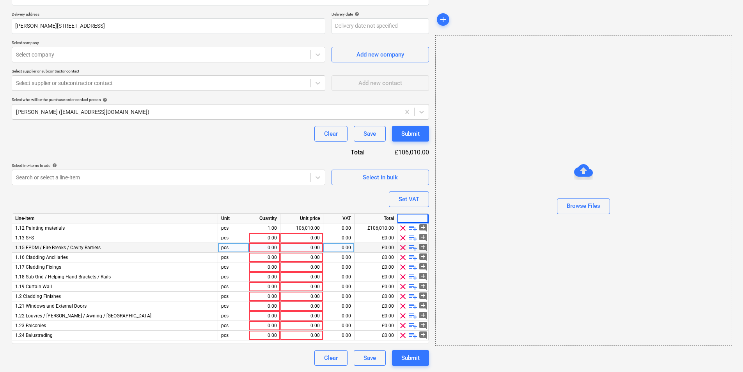
click at [403, 334] on span "clear" at bounding box center [402, 335] width 9 height 9
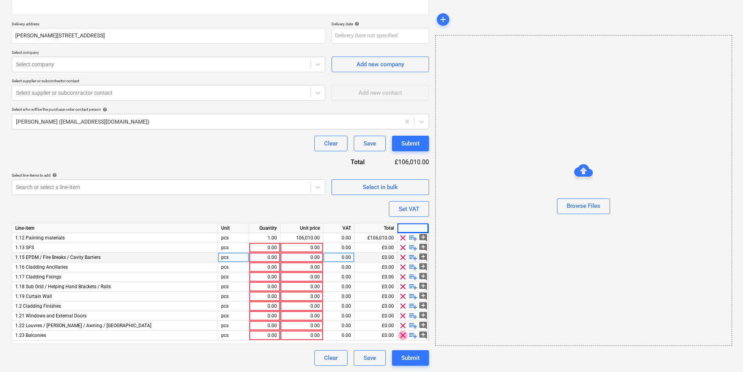
click at [403, 334] on span "clear" at bounding box center [402, 335] width 9 height 9
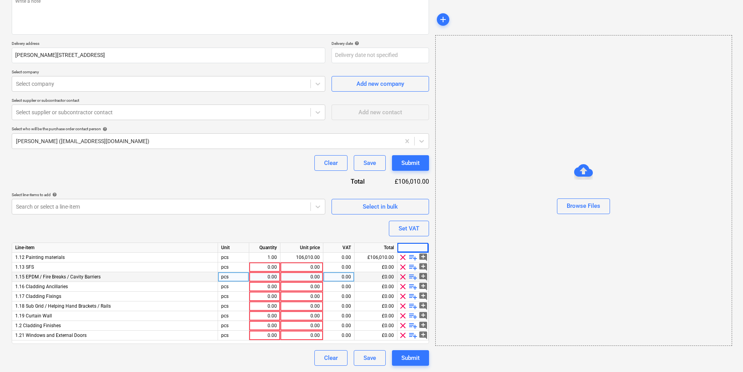
click at [403, 334] on span "clear" at bounding box center [402, 335] width 9 height 9
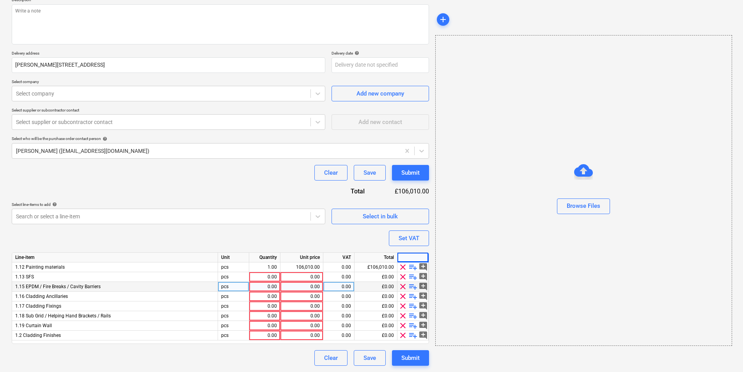
click at [403, 334] on span "clear" at bounding box center [402, 335] width 9 height 9
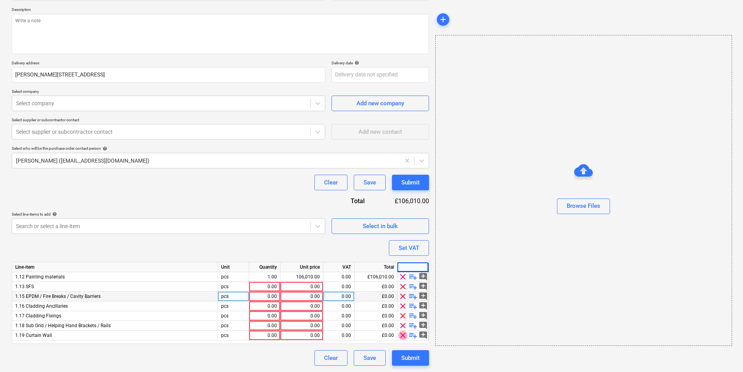
click at [403, 334] on span "clear" at bounding box center [402, 335] width 9 height 9
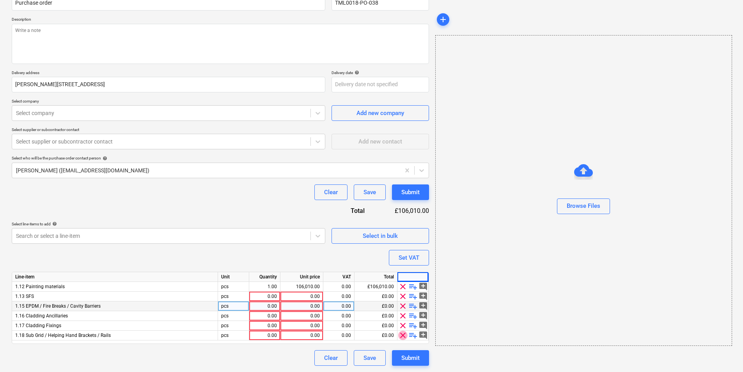
click at [403, 334] on span "clear" at bounding box center [402, 335] width 9 height 9
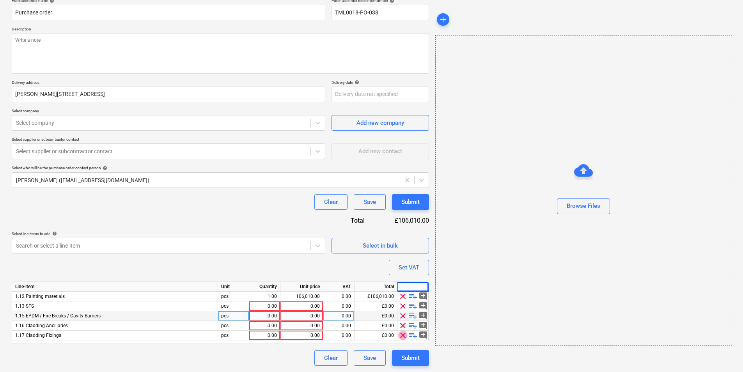
click at [403, 334] on span "clear" at bounding box center [402, 335] width 9 height 9
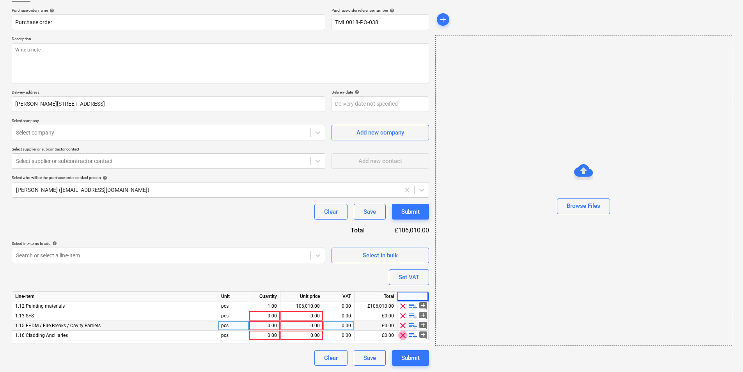
click at [403, 334] on span "clear" at bounding box center [402, 335] width 9 height 9
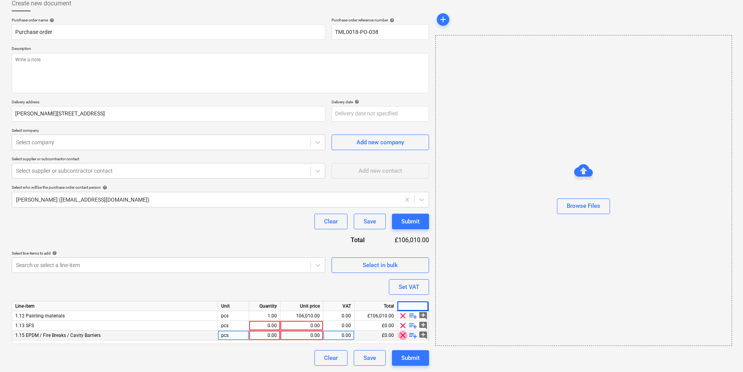
click at [403, 334] on span "clear" at bounding box center [402, 335] width 9 height 9
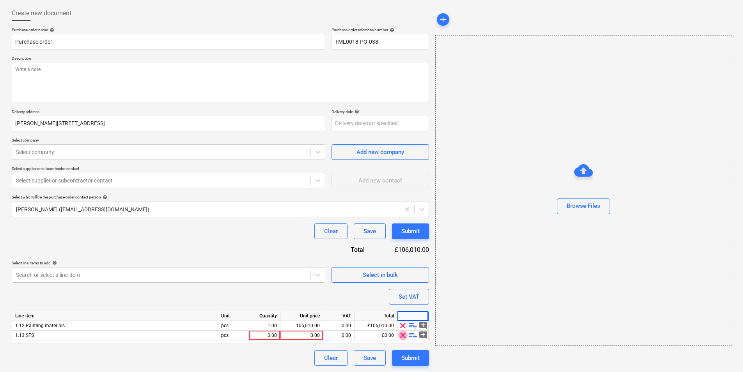
click at [403, 334] on span "clear" at bounding box center [402, 335] width 9 height 9
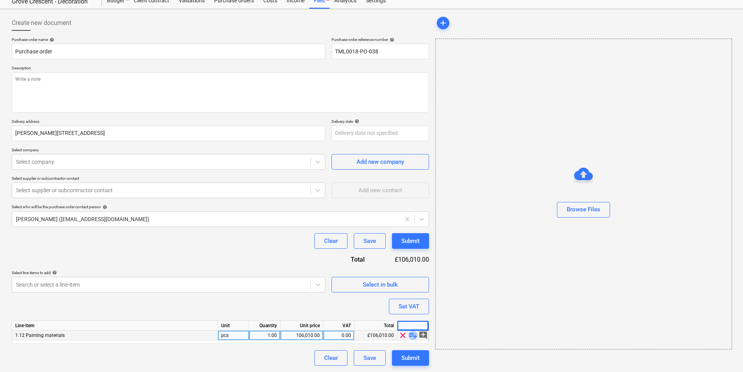
click at [412, 338] on span "playlist_add" at bounding box center [412, 335] width 9 height 9
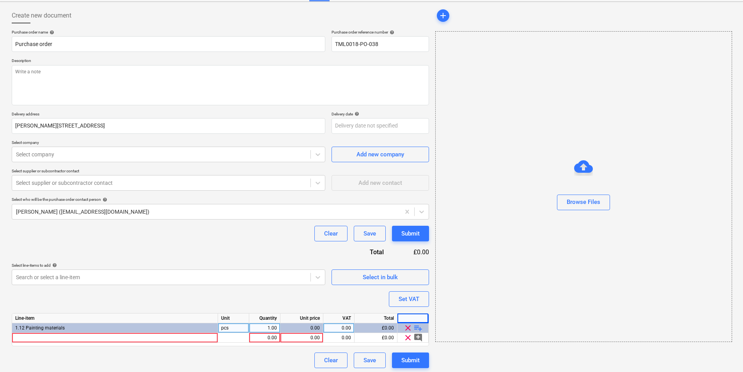
scroll to position [37, 0]
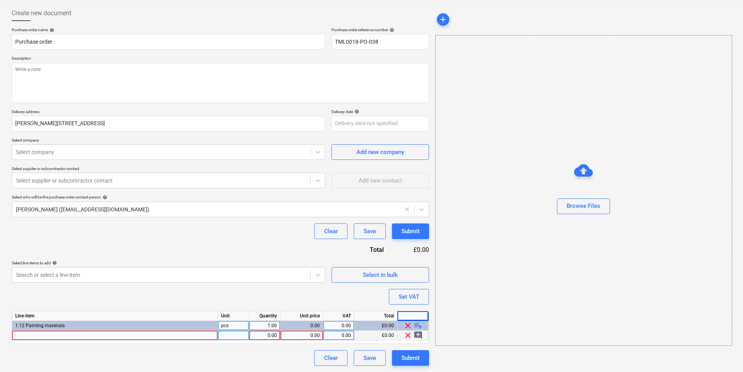
click at [175, 334] on div at bounding box center [115, 336] width 206 height 10
click at [236, 336] on div at bounding box center [233, 336] width 31 height 10
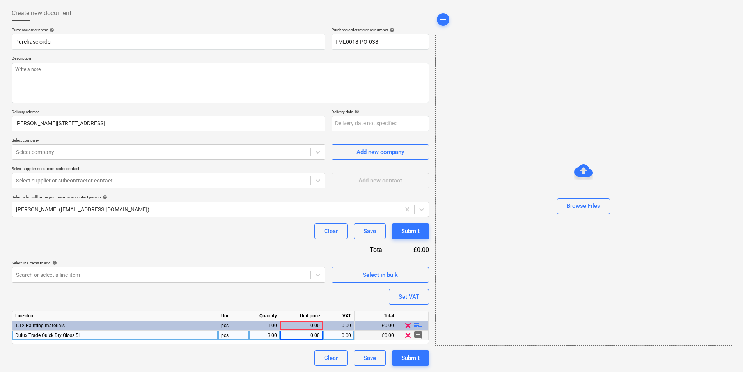
click at [331, 340] on div "0.00" at bounding box center [338, 336] width 25 height 10
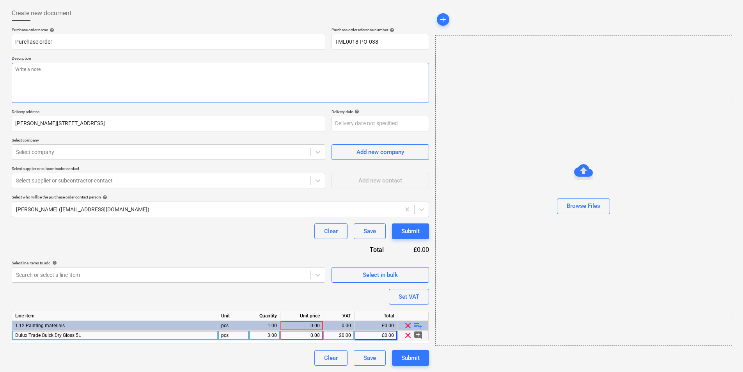
click at [75, 68] on textarea at bounding box center [220, 83] width 417 height 40
paste textarea "Good morning, Please proceed with attached order. Let me know delivery date. Ma…"
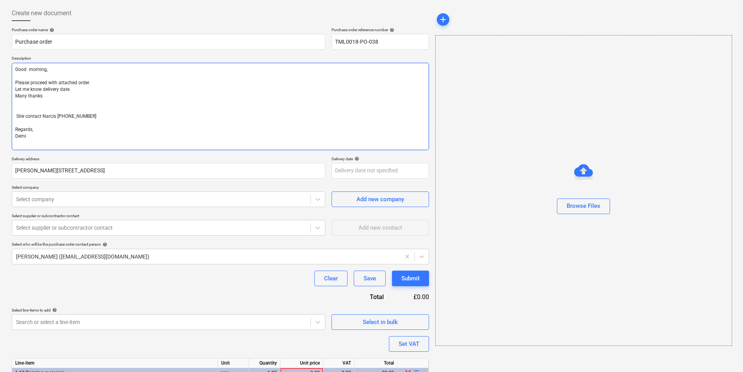
click at [16, 76] on textarea "Good morning, Please proceed with attached order. Let me know delivery date. Ma…" at bounding box center [220, 106] width 417 height 87
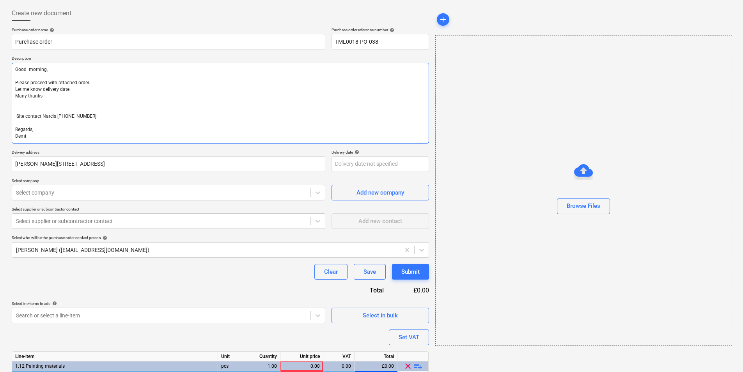
drag, startPoint x: 110, startPoint y: 101, endPoint x: 113, endPoint y: 110, distance: 8.6
click at [111, 106] on textarea "Good morning, Please proceed with attached order. Let me know delivery date. Ma…" at bounding box center [220, 103] width 417 height 81
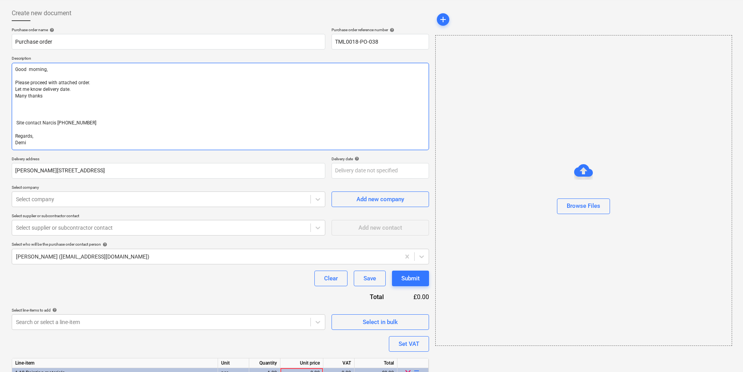
paste textarea "nectar card : 9826300027848335039 Site contact Cornel 07853 351191"
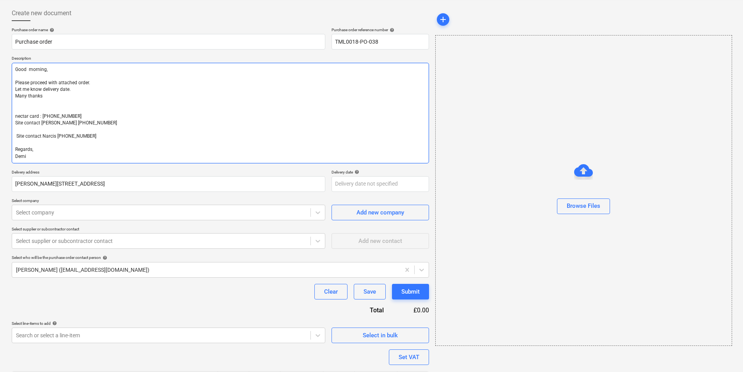
drag, startPoint x: 110, startPoint y: 139, endPoint x: 7, endPoint y: 132, distance: 103.2
click at [7, 132] on div "Create new document Purchase order name help Purchase order Purchase order refe…" at bounding box center [371, 215] width 743 height 433
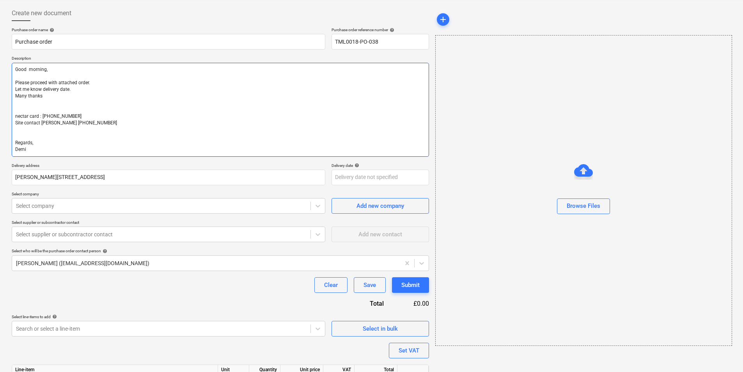
click at [87, 102] on textarea "Good morning, Please proceed with attached order. Let me know delivery date. Ma…" at bounding box center [220, 110] width 417 height 94
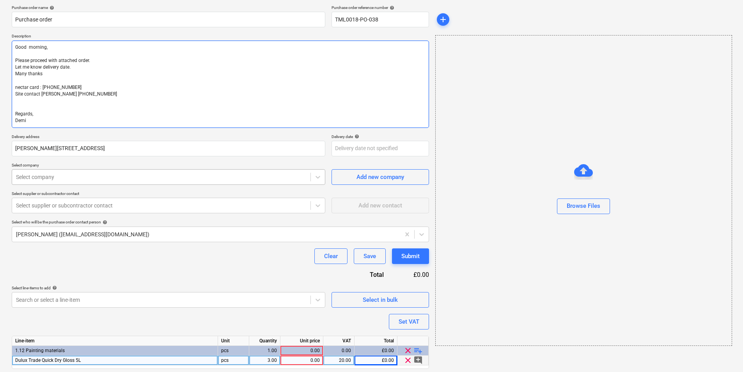
scroll to position [45, 0]
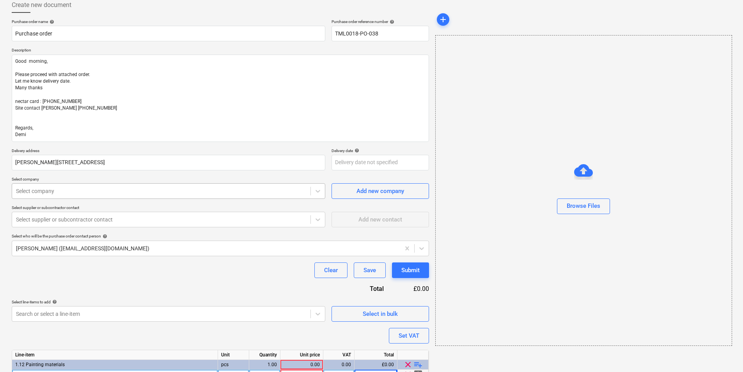
click at [138, 193] on div at bounding box center [161, 191] width 290 height 8
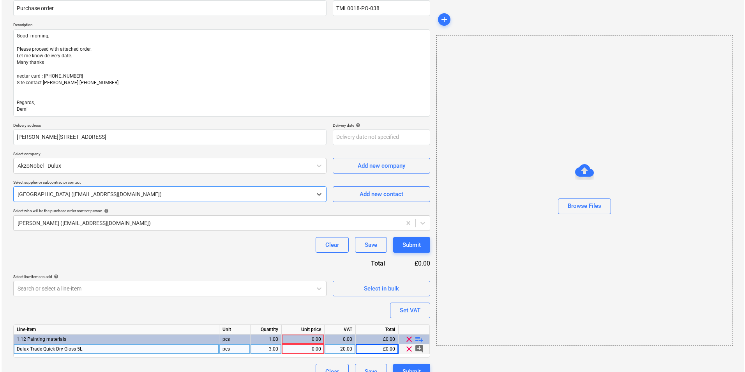
scroll to position [84, 0]
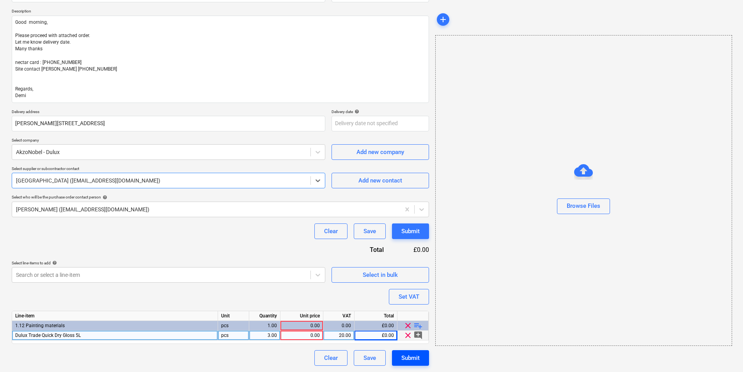
click at [417, 359] on div "Submit" at bounding box center [410, 358] width 18 height 10
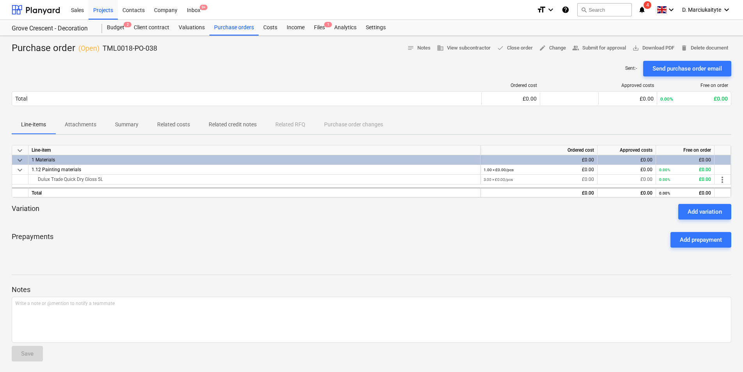
drag, startPoint x: 680, startPoint y: 68, endPoint x: 684, endPoint y: 65, distance: 5.2
click at [680, 68] on div "Send purchase order email" at bounding box center [686, 69] width 69 height 10
click at [232, 32] on div "Purchase orders" at bounding box center [233, 28] width 49 height 16
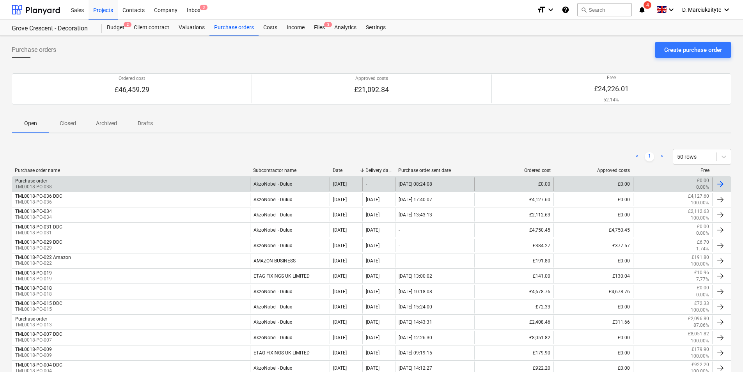
click at [164, 185] on div "Purchase order TML0018-PO-038" at bounding box center [131, 183] width 238 height 13
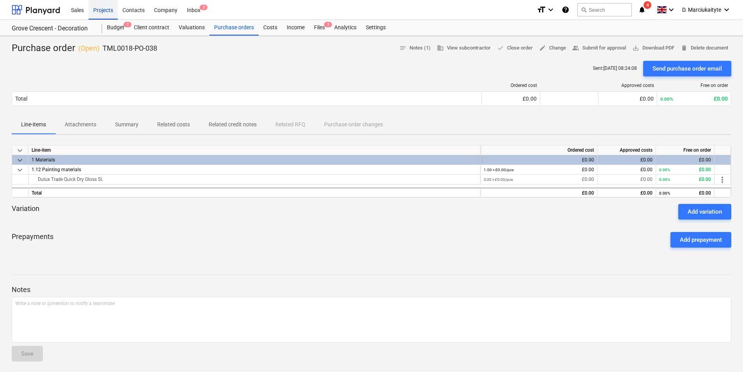
click at [108, 11] on div "Projects" at bounding box center [102, 10] width 29 height 20
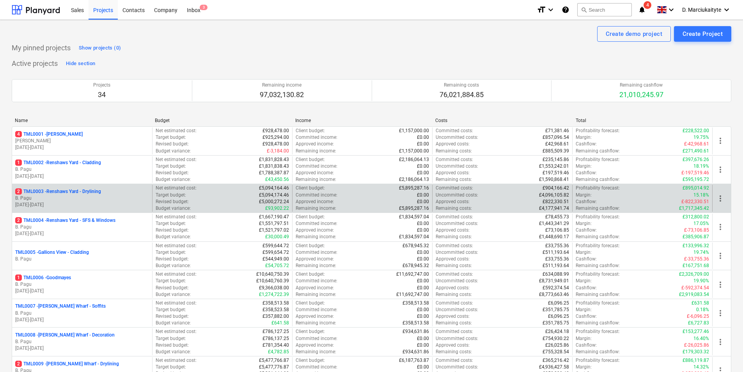
click at [97, 192] on p "2 TML0003 - Renshaws Yard - Drylining" at bounding box center [58, 191] width 86 height 7
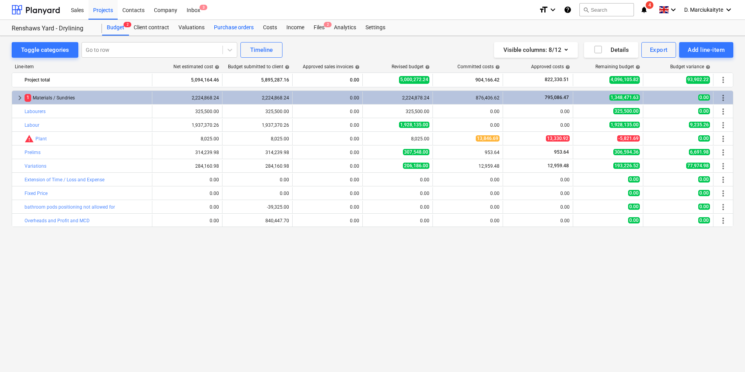
click at [222, 28] on div "Purchase orders" at bounding box center [233, 28] width 49 height 16
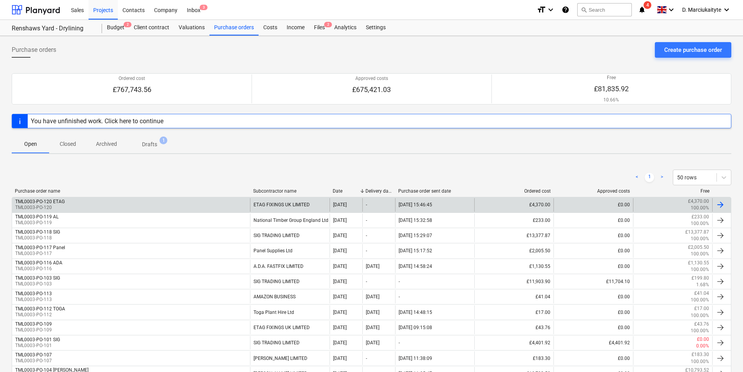
click at [89, 205] on div "TML0003-PO-120 ETAG TML0003-PO-120" at bounding box center [131, 204] width 238 height 13
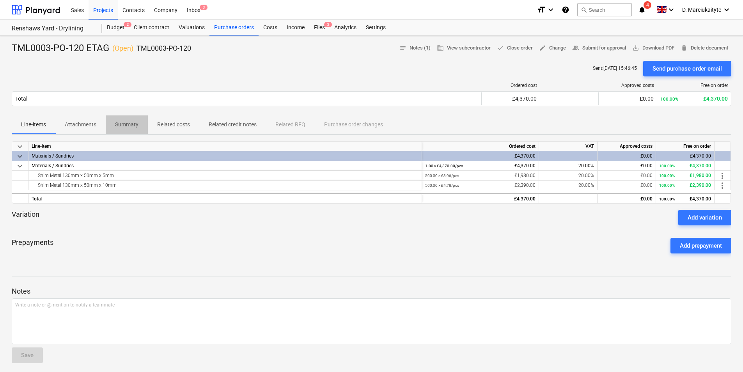
click at [134, 127] on p "Summary" at bounding box center [126, 124] width 23 height 8
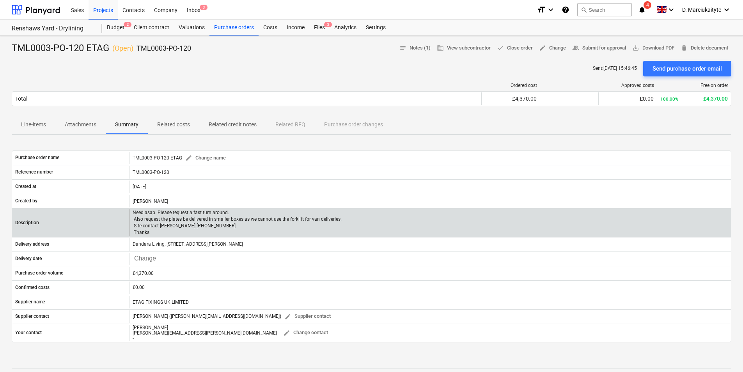
click at [211, 226] on p "Need asap. Please request a fast turn around. Also request the plates be delive…" at bounding box center [237, 222] width 209 height 27
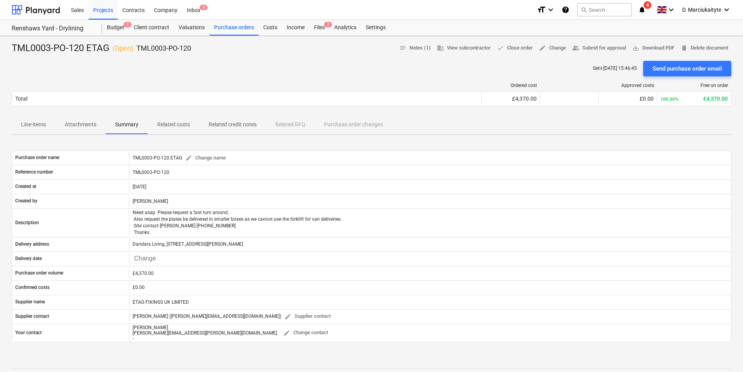
click at [127, 121] on p "Summary" at bounding box center [126, 124] width 23 height 8
click at [230, 27] on div "Purchase orders" at bounding box center [233, 28] width 49 height 16
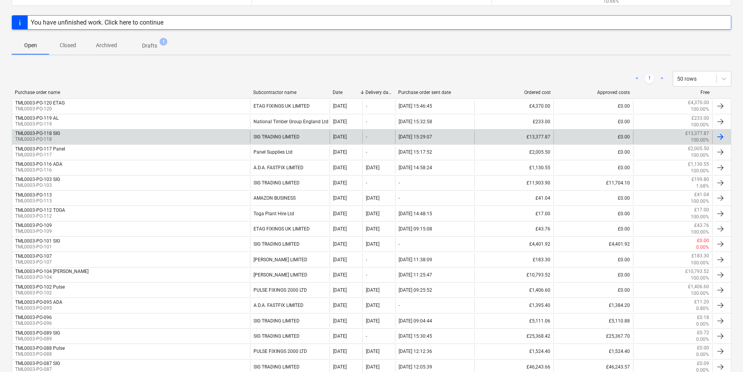
scroll to position [117, 0]
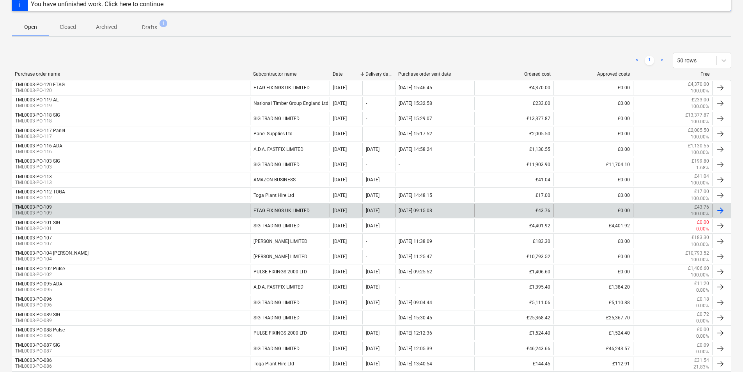
click at [174, 212] on div "TML0003-PO-109 TML0003-PO-109" at bounding box center [131, 210] width 238 height 13
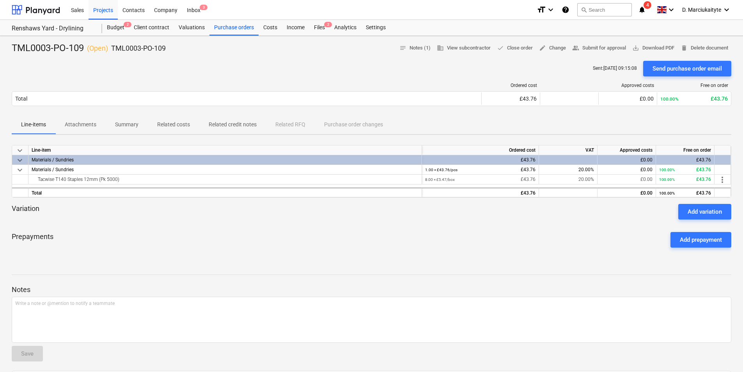
click at [139, 126] on span "Summary" at bounding box center [127, 124] width 42 height 13
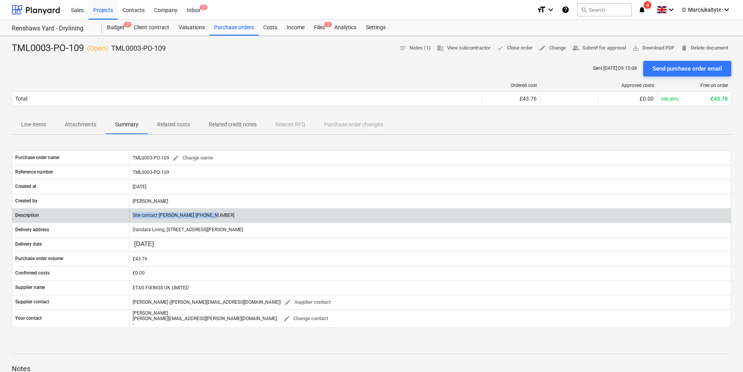
drag, startPoint x: 192, startPoint y: 215, endPoint x: 86, endPoint y: 214, distance: 105.7
click at [86, 214] on div "Description Site contact Christian 07923 414104" at bounding box center [371, 215] width 718 height 12
copy div "Site contact Christian 07923 414104"
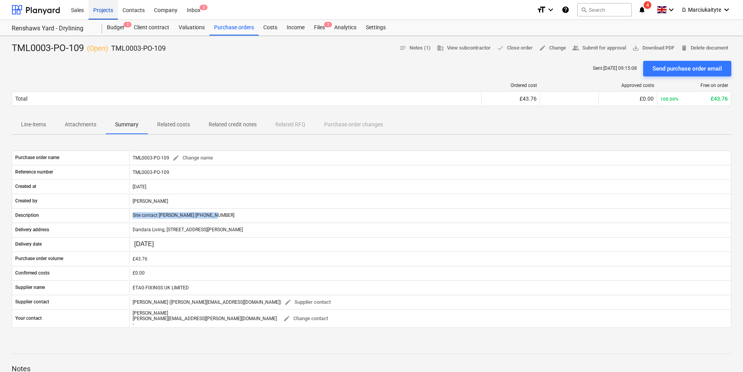
click at [108, 7] on div "Projects" at bounding box center [102, 10] width 29 height 20
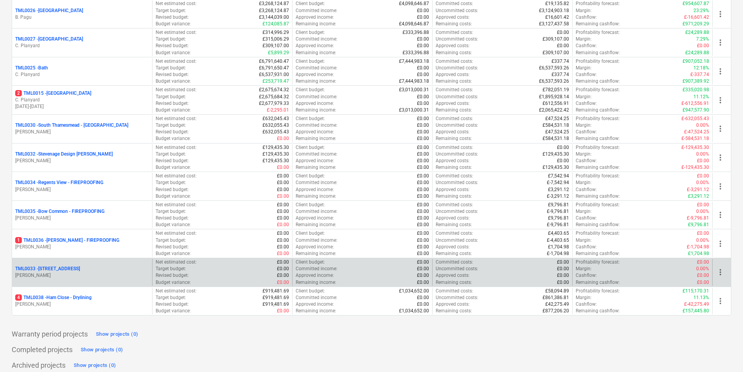
scroll to position [793, 0]
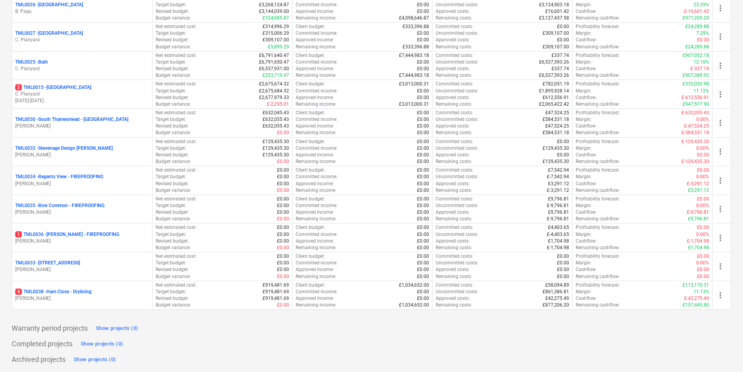
click at [58, 292] on p "4 TML0038 - Ham Close - Drylining" at bounding box center [53, 291] width 76 height 7
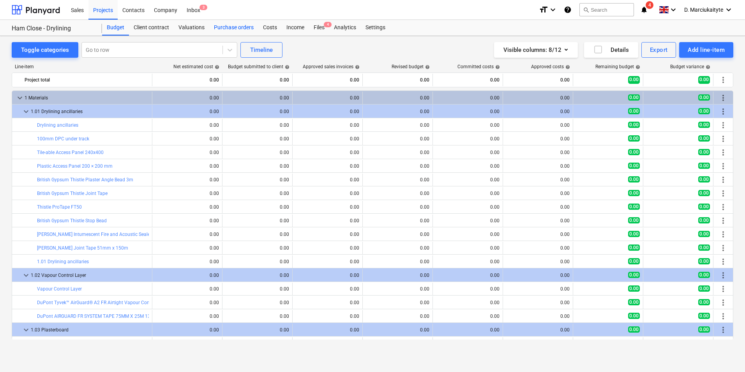
click at [238, 28] on div "Purchase orders" at bounding box center [233, 28] width 49 height 16
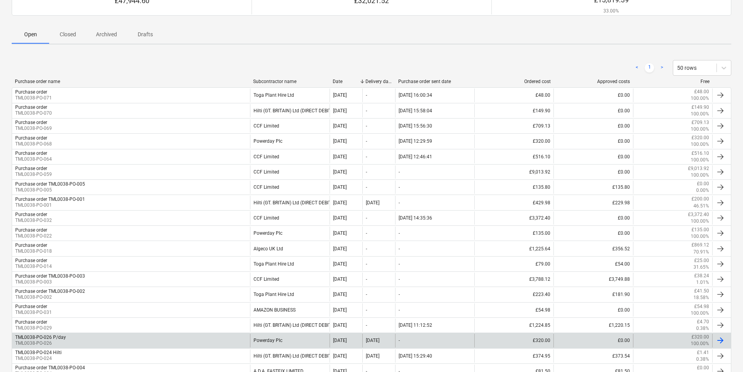
scroll to position [140, 0]
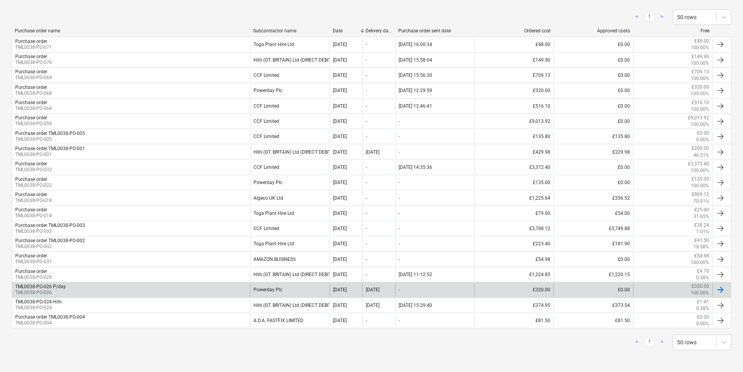
click at [225, 287] on div "TML0038-PO-026 P/day TML0038-PO-026" at bounding box center [131, 289] width 238 height 13
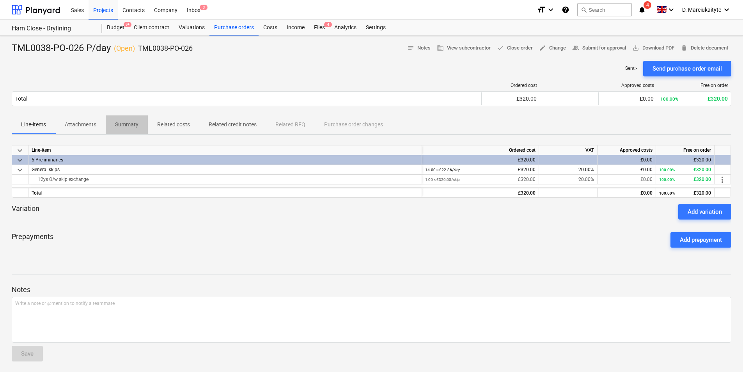
click at [130, 124] on p "Summary" at bounding box center [126, 124] width 23 height 8
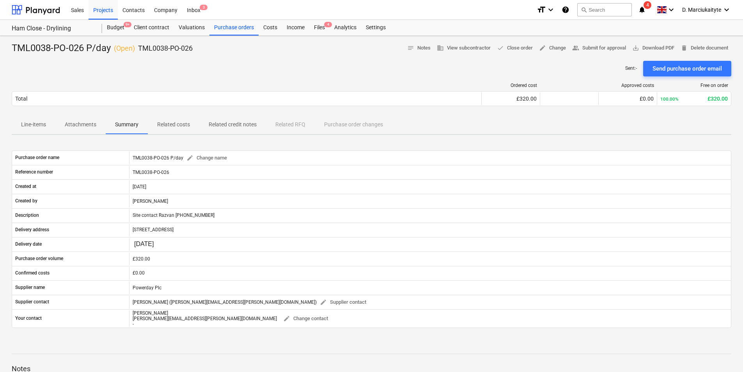
click at [80, 120] on span "Attachments" at bounding box center [80, 124] width 50 height 13
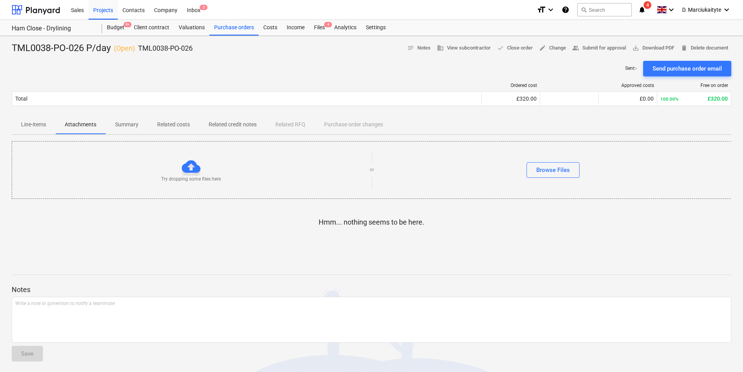
click at [121, 126] on p "Summary" at bounding box center [126, 124] width 23 height 8
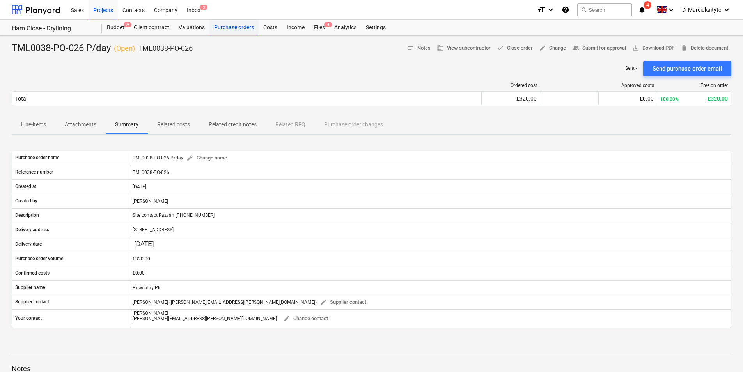
click at [223, 26] on div "Purchase orders" at bounding box center [233, 28] width 49 height 16
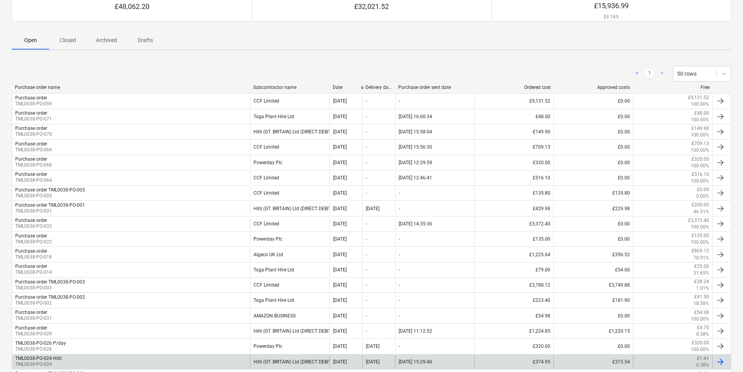
scroll to position [140, 0]
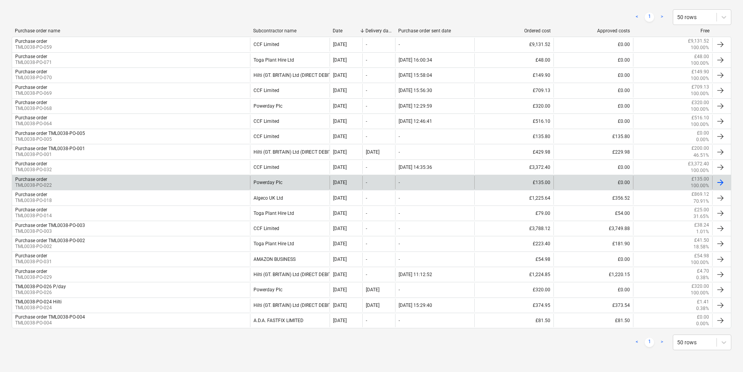
click at [268, 180] on div "Powerday Plc" at bounding box center [289, 182] width 79 height 13
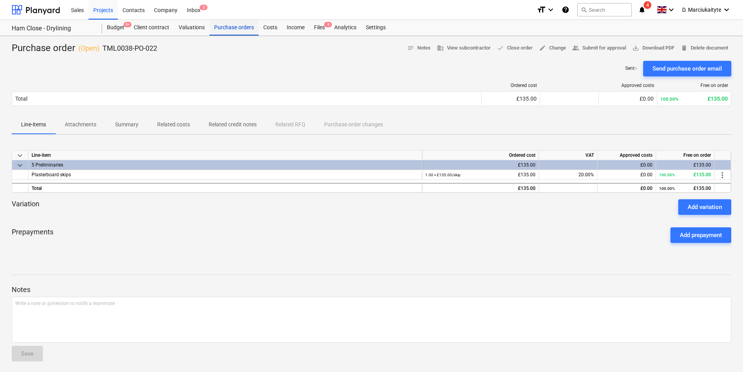
click at [240, 30] on div "Purchase orders" at bounding box center [233, 28] width 49 height 16
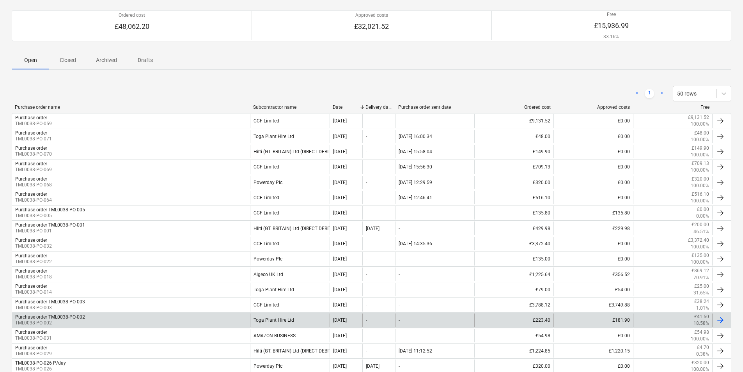
scroll to position [140, 0]
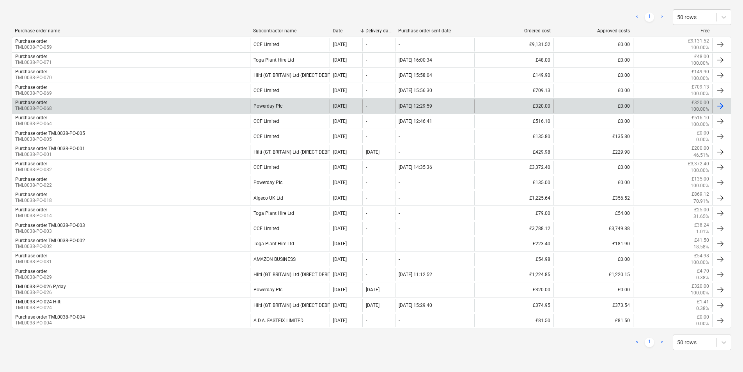
click at [253, 105] on div "Powerday Plc" at bounding box center [289, 105] width 79 height 13
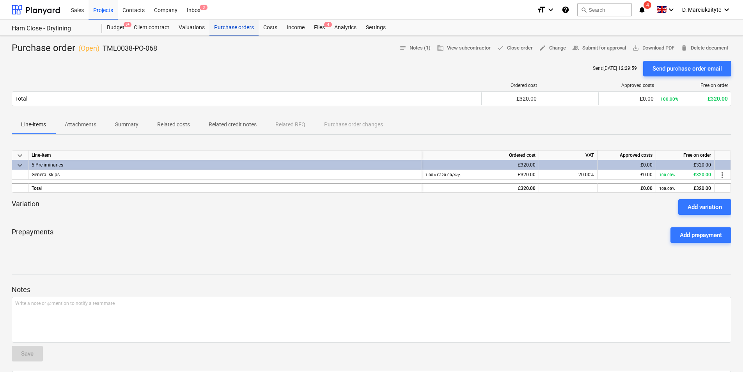
click at [251, 25] on div "Purchase orders" at bounding box center [233, 28] width 49 height 16
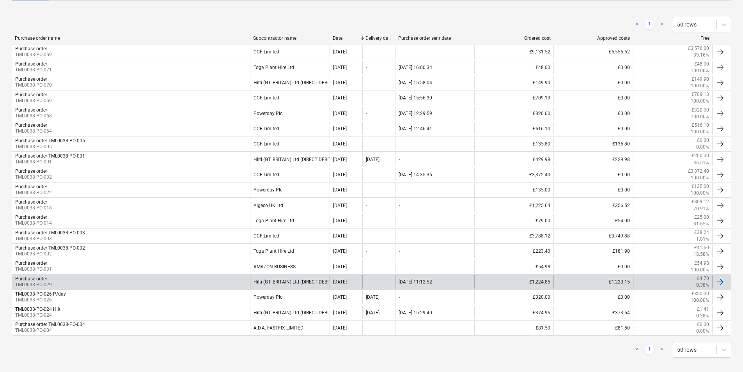
scroll to position [140, 0]
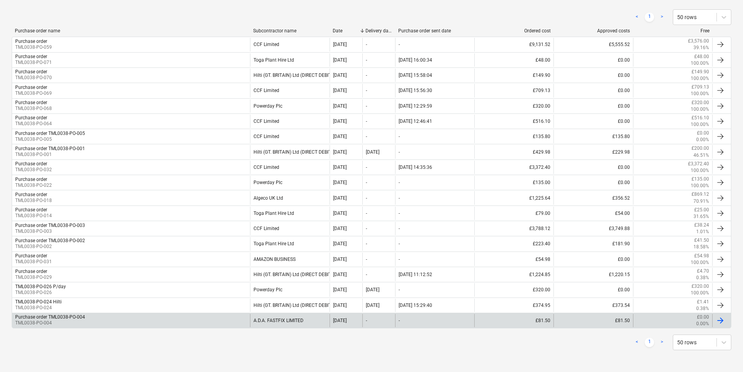
click at [203, 320] on div "Purchase order TML0038-PO-004 TML0038-PO-004" at bounding box center [131, 320] width 238 height 13
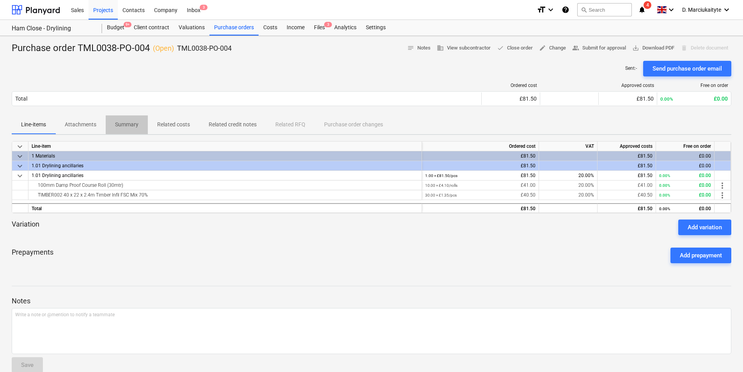
click at [122, 126] on p "Summary" at bounding box center [126, 124] width 23 height 8
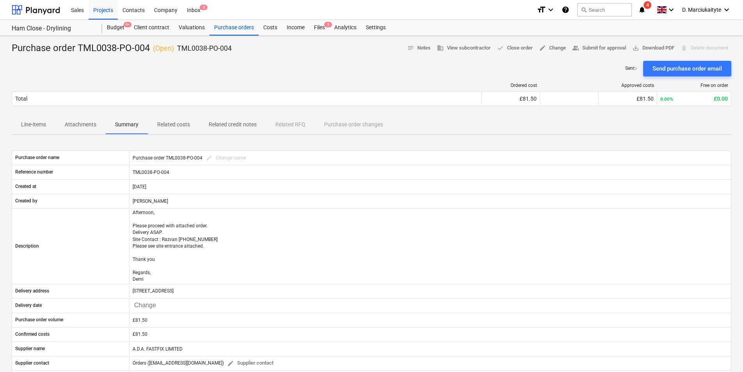
click at [169, 122] on p "Related costs" at bounding box center [173, 124] width 33 height 8
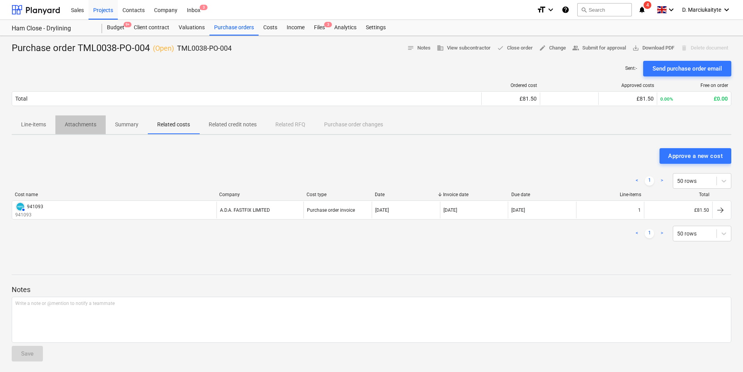
click at [80, 126] on p "Attachments" at bounding box center [81, 124] width 32 height 8
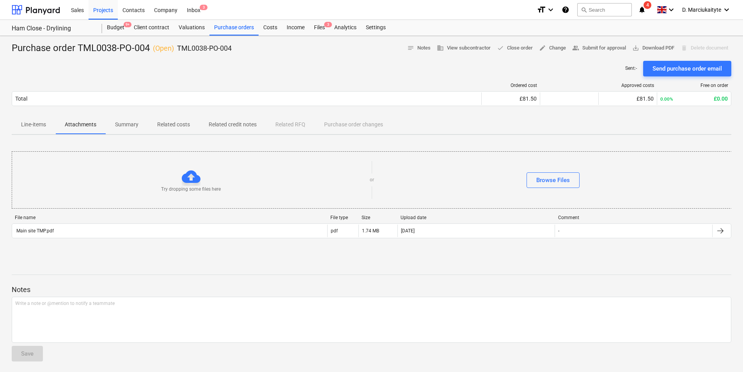
click at [40, 126] on p "Line-items" at bounding box center [33, 124] width 25 height 8
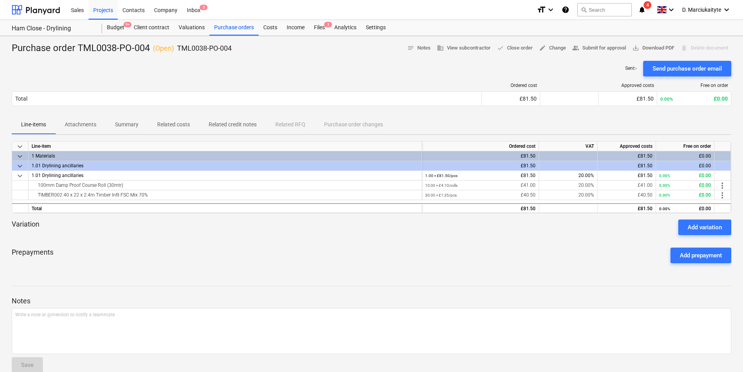
scroll to position [13, 0]
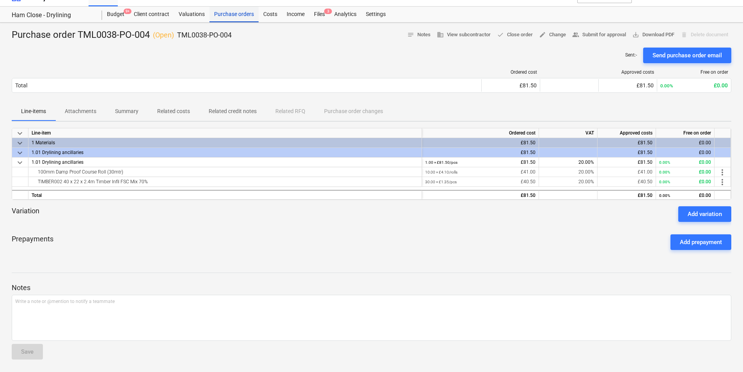
click at [231, 15] on div "Purchase orders" at bounding box center [233, 15] width 49 height 16
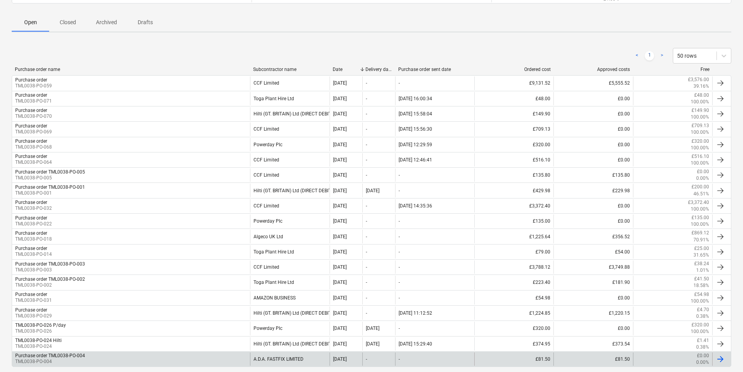
scroll to position [140, 0]
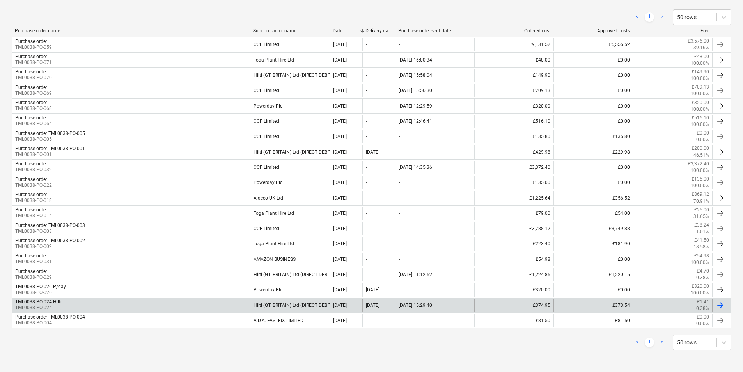
click at [222, 304] on div "TML0038-PO-024 Hilti TML0038-PO-024" at bounding box center [131, 305] width 238 height 13
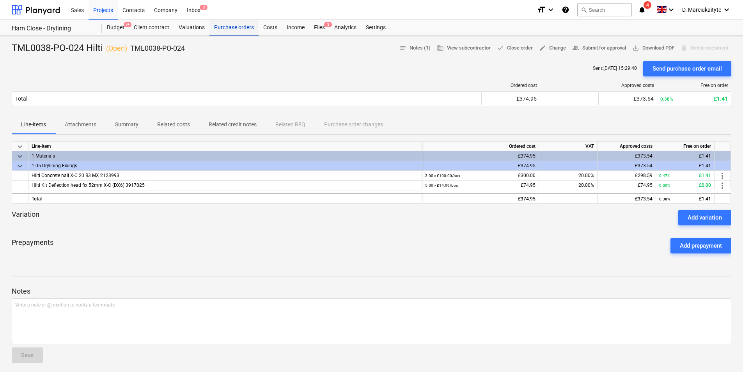
click at [237, 27] on div "Purchase orders" at bounding box center [233, 28] width 49 height 16
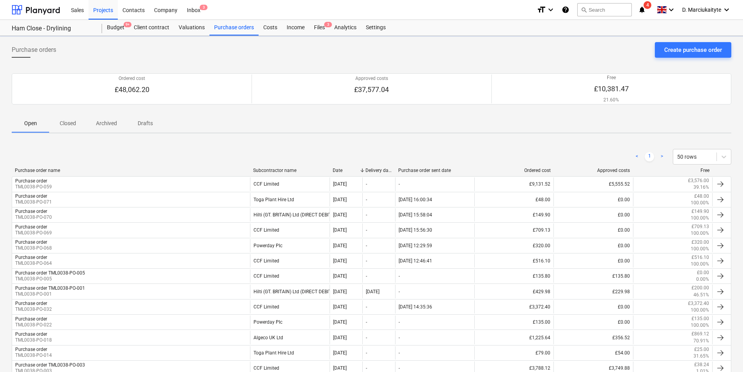
scroll to position [140, 0]
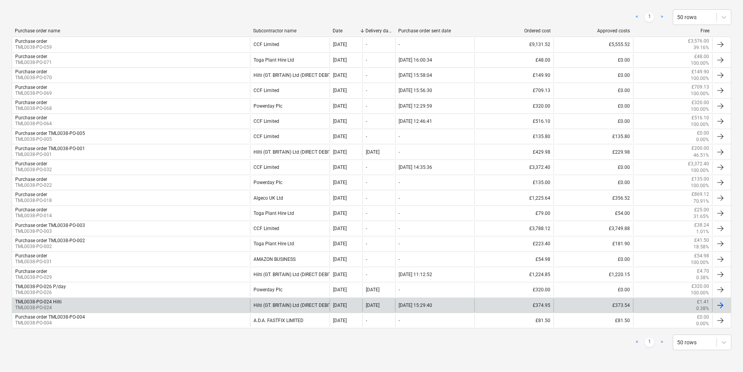
click at [271, 304] on div "Hilti (GT. BRITAIN) Ltd (DIRECT DEBIT)" at bounding box center [289, 305] width 79 height 13
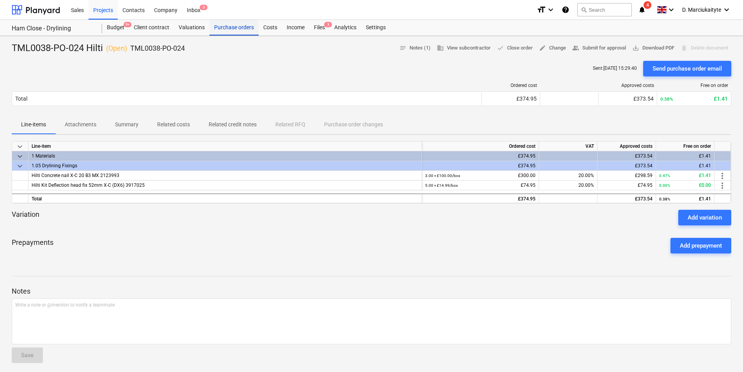
click at [235, 28] on div "Purchase orders" at bounding box center [233, 28] width 49 height 16
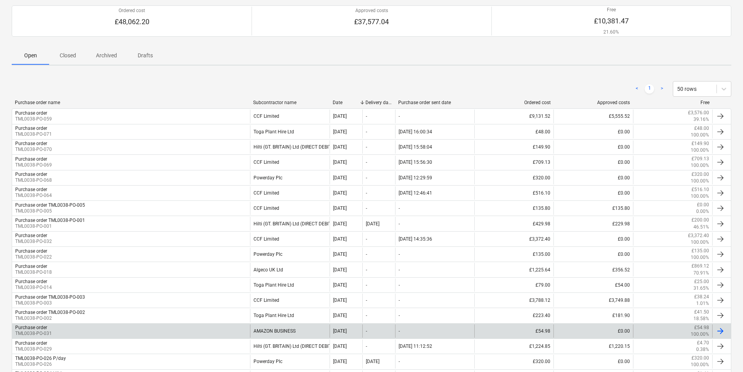
scroll to position [140, 0]
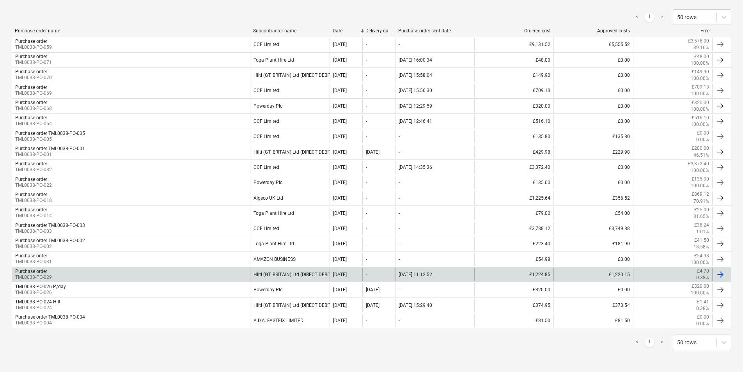
click at [171, 273] on div "Purchase order TML0038-PO-029" at bounding box center [131, 274] width 238 height 13
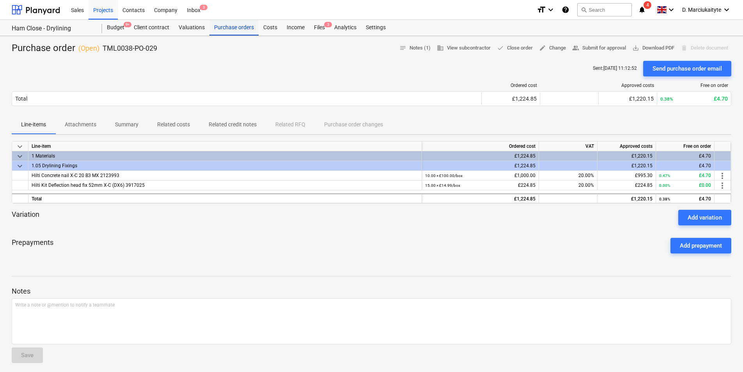
click at [223, 24] on div "Purchase orders" at bounding box center [233, 28] width 49 height 16
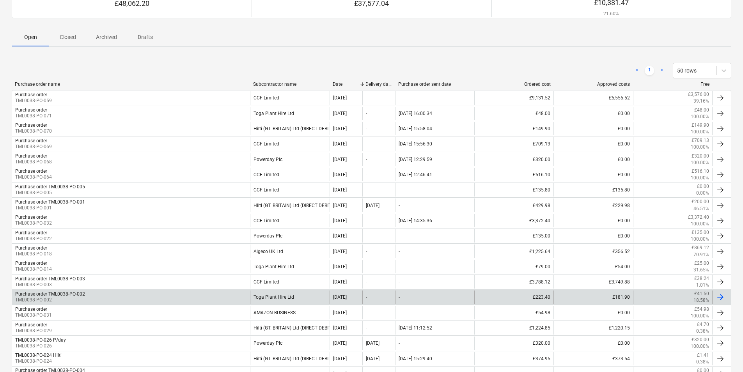
scroll to position [140, 0]
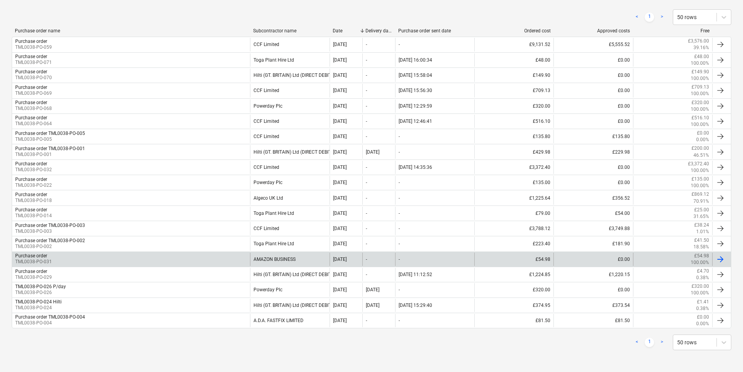
click at [225, 258] on div "Purchase order TML0038-PO-031" at bounding box center [131, 259] width 238 height 13
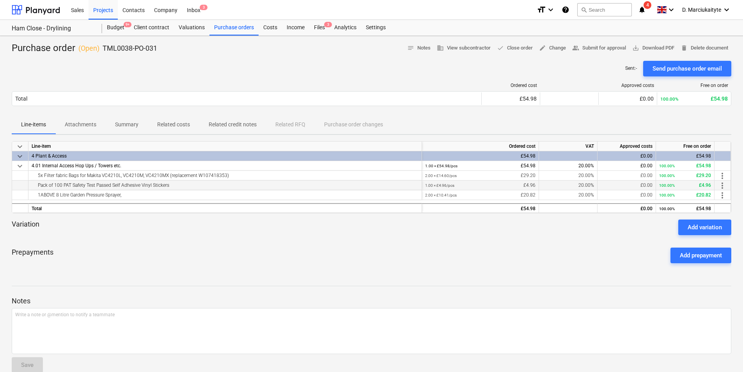
drag, startPoint x: 179, startPoint y: 185, endPoint x: 35, endPoint y: 187, distance: 143.5
click at [37, 187] on div "Pack of 100 PAT Safety Test Passed Self Adhesive Vinyl Stickers" at bounding box center [225, 184] width 387 height 9
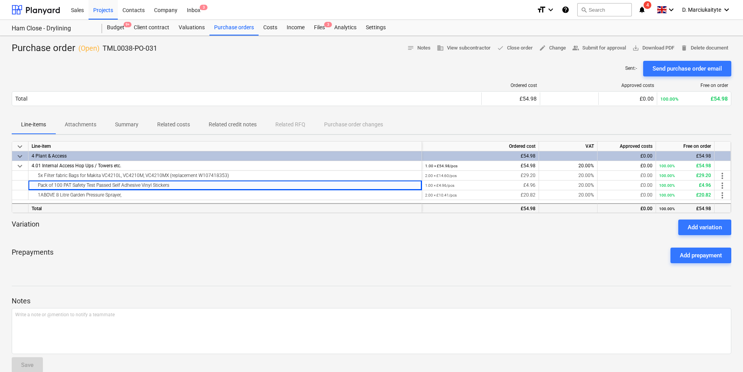
click at [166, 204] on div "Total" at bounding box center [224, 208] width 393 height 10
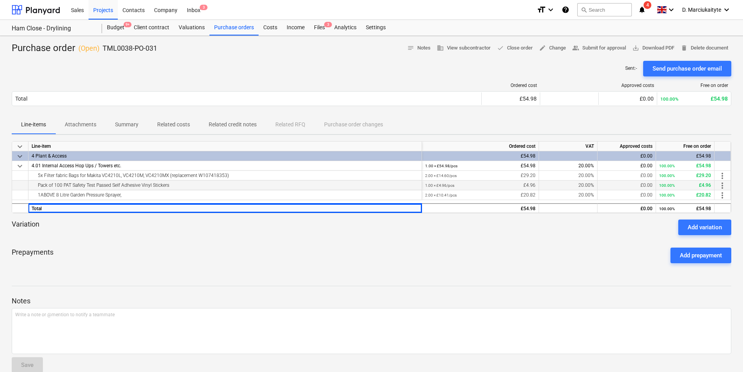
click at [172, 182] on div "Pack of 100 PAT Safety Test Passed Self Adhesive Vinyl Stickers" at bounding box center [225, 184] width 387 height 9
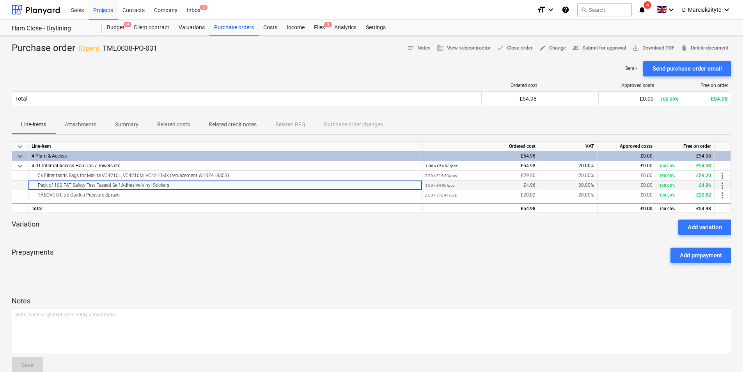
drag, startPoint x: 175, startPoint y: 184, endPoint x: 23, endPoint y: 189, distance: 151.7
click at [0, 0] on div "Pack of 100 PAT Safety Test Passed Self Adhesive Vinyl Stickers 1.00 × £4.96 / …" at bounding box center [0, 0] width 0 height 0
copy div "Pack of 100 PAT Safety Test Passed Self Adhesive Vinyl Stickers"
click at [234, 30] on div "Purchase orders" at bounding box center [233, 28] width 49 height 16
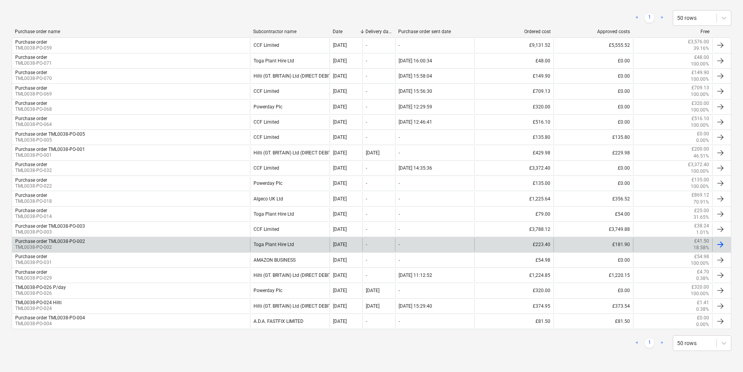
scroll to position [140, 0]
click at [101, 241] on div "Purchase order TML0038-PO-002 TML0038-PO-002" at bounding box center [131, 243] width 238 height 13
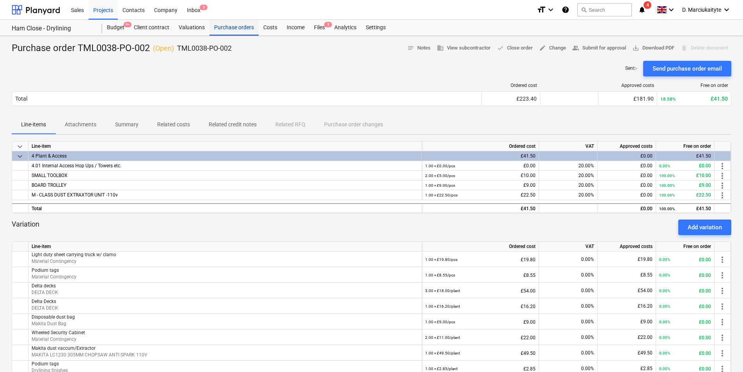
drag, startPoint x: 240, startPoint y: 21, endPoint x: 236, endPoint y: 24, distance: 4.8
click at [239, 21] on div "Purchase orders" at bounding box center [233, 28] width 49 height 16
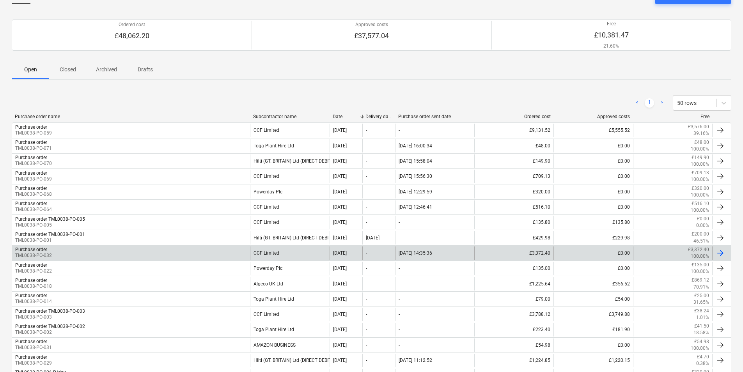
scroll to position [140, 0]
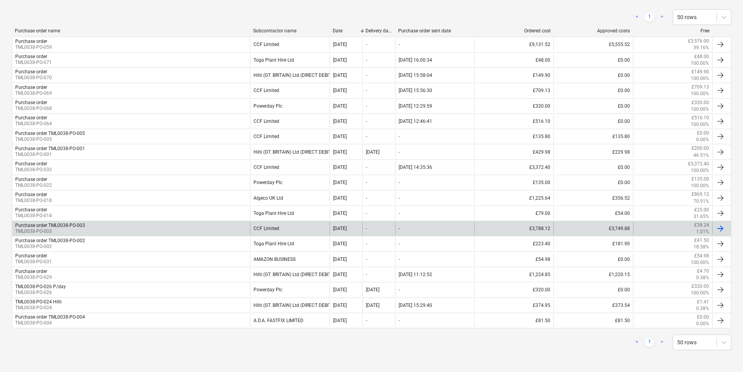
click at [133, 226] on div "Purchase order TML0038-PO-003 TML0038-PO-003" at bounding box center [131, 228] width 238 height 13
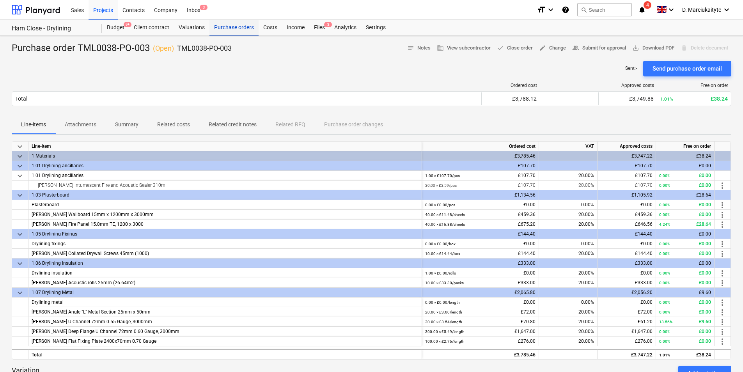
click at [248, 25] on div "Purchase orders" at bounding box center [233, 28] width 49 height 16
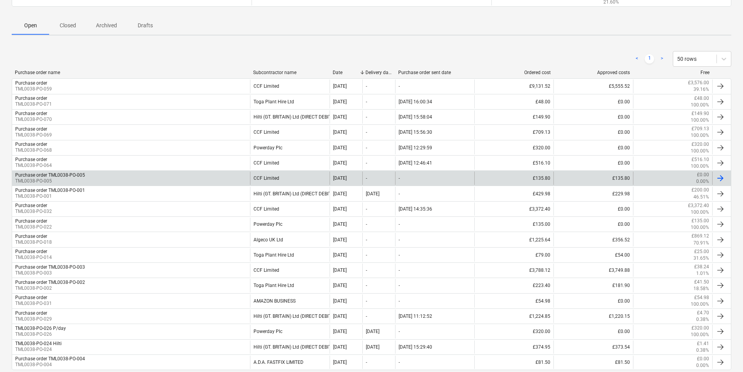
scroll to position [140, 0]
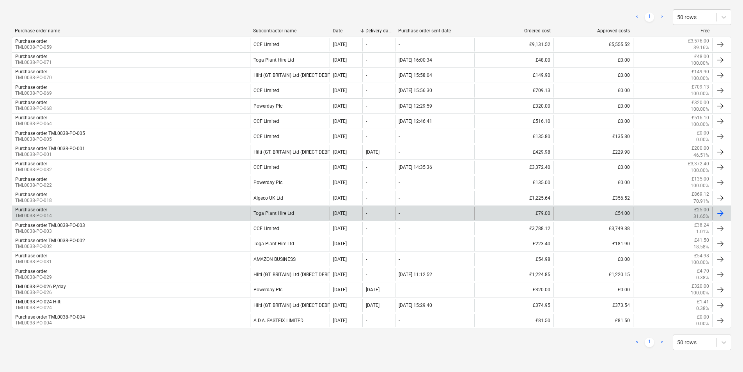
click at [116, 211] on div "Purchase order TML0038-PO-014" at bounding box center [131, 213] width 238 height 13
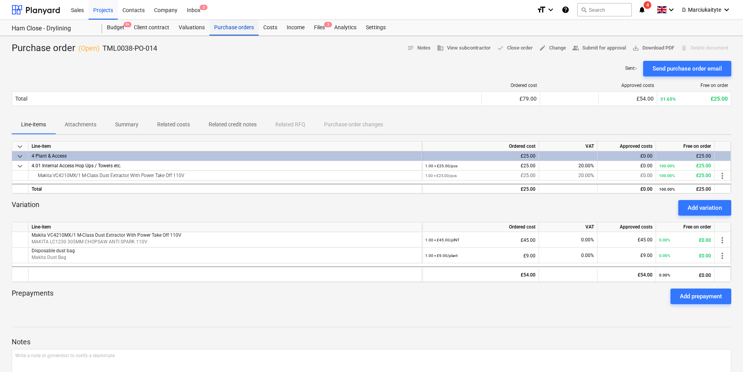
click at [225, 23] on div "Purchase orders" at bounding box center [233, 28] width 49 height 16
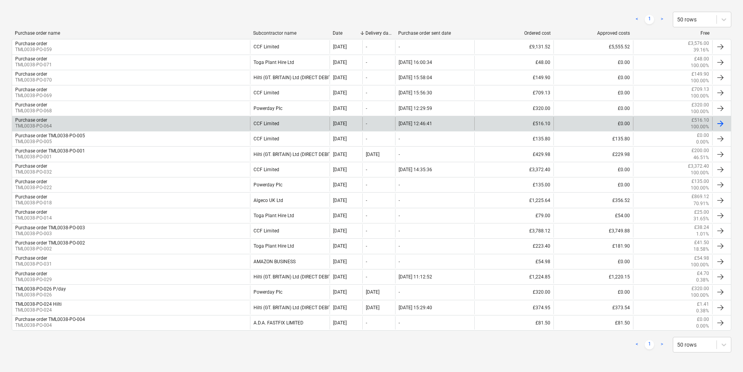
scroll to position [140, 0]
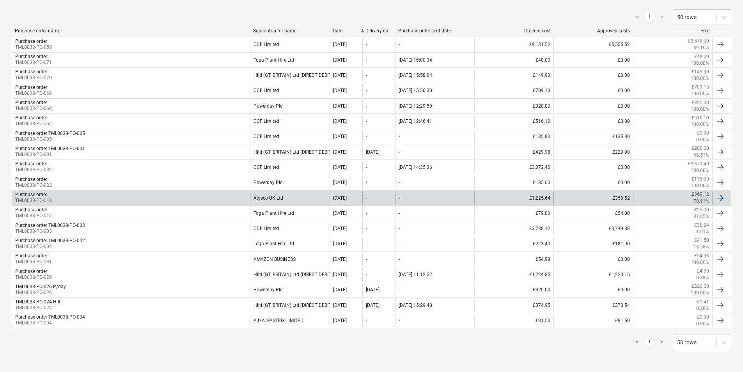
click at [113, 197] on div "Purchase order TML0038-PO-018" at bounding box center [131, 197] width 238 height 13
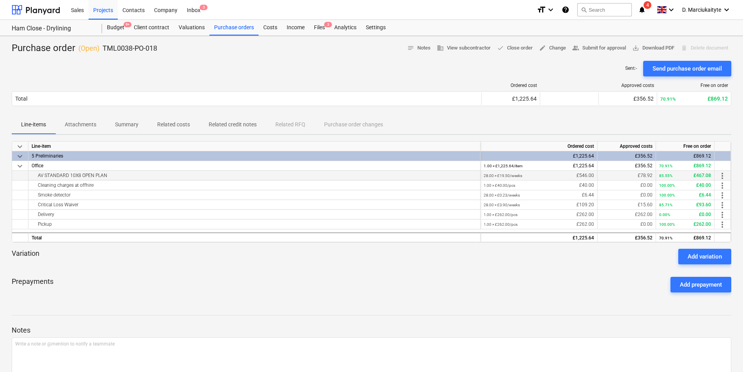
drag, startPoint x: 120, startPoint y: 177, endPoint x: 34, endPoint y: 180, distance: 86.2
click at [35, 180] on div "AV STANDARD 10X8 OPEN PLAN" at bounding box center [254, 176] width 452 height 10
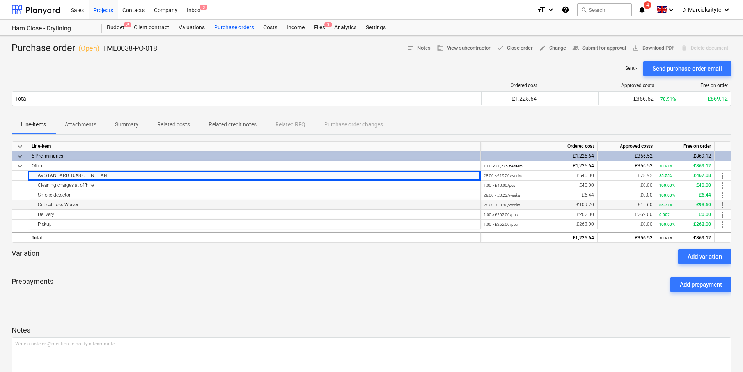
copy div "AV STANDARD 10X8 OPEN PLAN"
click at [363, 185] on div "Cleaning charges at offhire" at bounding box center [254, 184] width 445 height 9
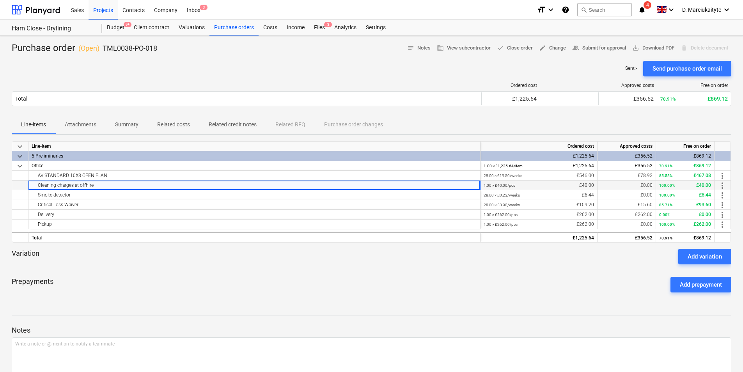
drag, startPoint x: 84, startPoint y: 186, endPoint x: 22, endPoint y: 183, distance: 61.7
click at [0, 0] on div "Cleaning charges at offhire 1.00 × £40.00 / pcs £40.00 £0.00 100.00% £40.00 mor…" at bounding box center [0, 0] width 0 height 0
click at [95, 195] on div "Smoke detector" at bounding box center [254, 194] width 445 height 9
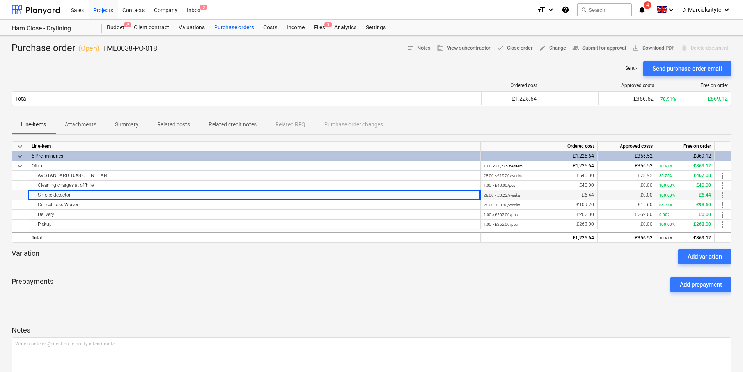
drag, startPoint x: 81, startPoint y: 195, endPoint x: 19, endPoint y: 192, distance: 61.3
click at [0, 0] on div "Smoke detector 28.00 × £0.23 / weeks £6.44 £0.00 100.00% £6.44 more_vert" at bounding box center [0, 0] width 0 height 0
copy div "Smoke detector"
click at [100, 185] on div "Cleaning charges at offhire" at bounding box center [254, 184] width 445 height 9
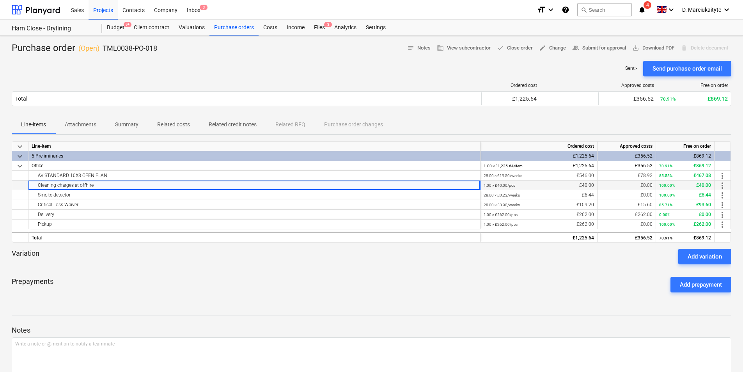
drag, startPoint x: 93, startPoint y: 186, endPoint x: 30, endPoint y: 186, distance: 63.5
click at [30, 186] on div "Cleaning charges at offhire" at bounding box center [254, 185] width 452 height 10
copy div "Cleaning charges at offhire"
click at [122, 194] on div "Smoke detector" at bounding box center [254, 194] width 445 height 9
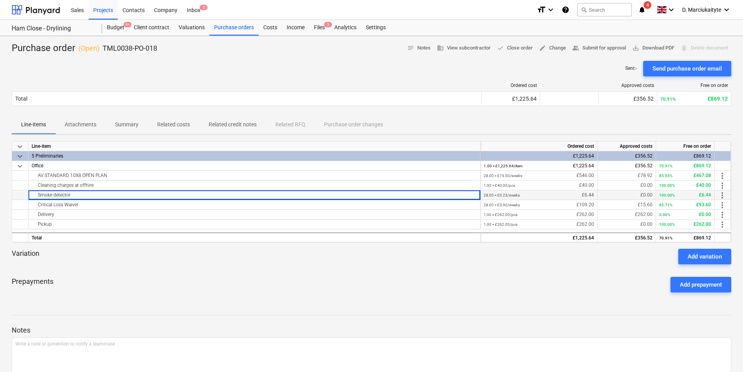
drag, startPoint x: 91, startPoint y: 195, endPoint x: 32, endPoint y: 196, distance: 58.9
click at [32, 196] on div "Smoke detector" at bounding box center [254, 194] width 445 height 9
copy div "Smoke detector"
click at [85, 207] on div "Critical Loss Waiver" at bounding box center [254, 204] width 445 height 9
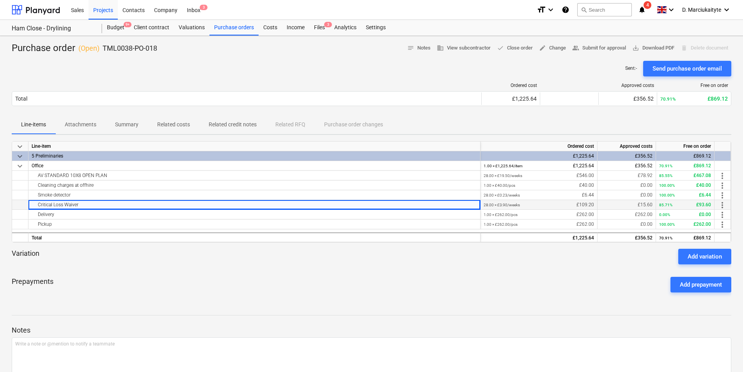
drag, startPoint x: 63, startPoint y: 207, endPoint x: 32, endPoint y: 207, distance: 31.2
click at [32, 207] on div "Critical Loss Waiver" at bounding box center [254, 204] width 445 height 9
copy div "Critical Loss Waiver"
click at [80, 210] on div "Delivery" at bounding box center [254, 214] width 445 height 9
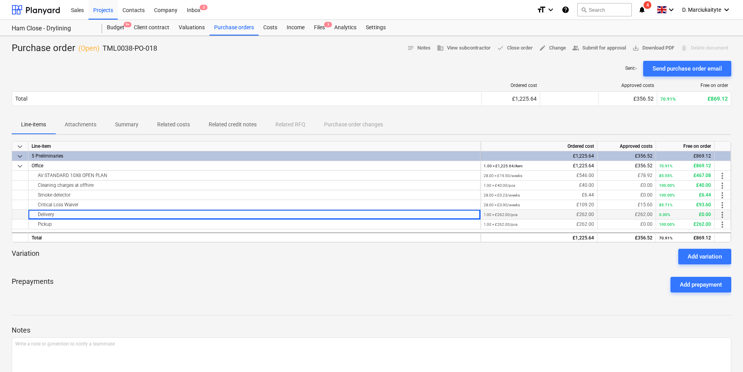
drag, startPoint x: 59, startPoint y: 215, endPoint x: 30, endPoint y: 215, distance: 28.9
click at [30, 215] on div "Delivery" at bounding box center [254, 215] width 452 height 10
copy div "Delivery"
click at [66, 225] on div "Pickup" at bounding box center [254, 223] width 445 height 9
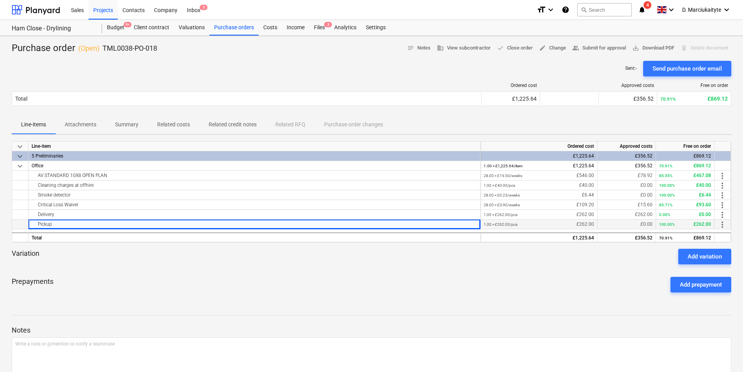
drag, startPoint x: 53, startPoint y: 225, endPoint x: 25, endPoint y: 224, distance: 27.7
click at [0, 0] on div "Pickup 1.00 × £262.00 / pcs £262.00 £0.00 100.00% £262.00 more_vert" at bounding box center [0, 0] width 0 height 0
copy div "Pickup"
click at [234, 23] on div "Purchase orders" at bounding box center [233, 28] width 49 height 16
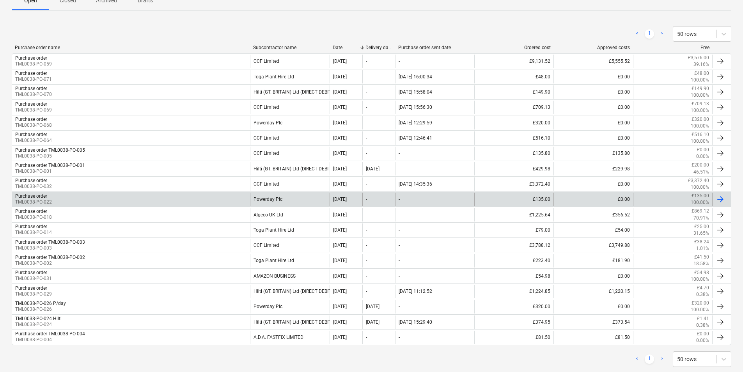
scroll to position [140, 0]
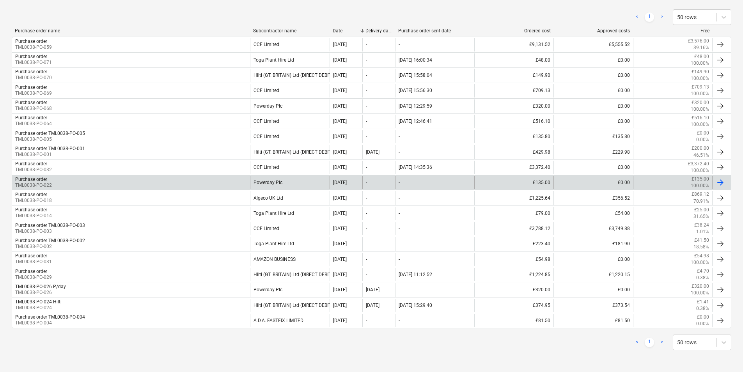
click at [108, 176] on div "Purchase order TML0038-PO-022" at bounding box center [131, 182] width 238 height 13
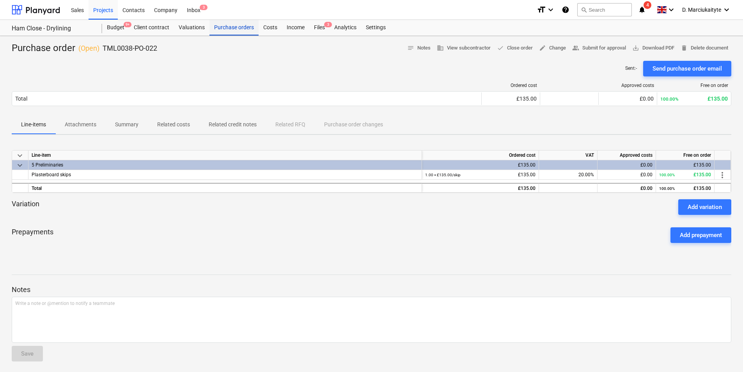
click at [229, 34] on div "Purchase orders" at bounding box center [233, 28] width 49 height 16
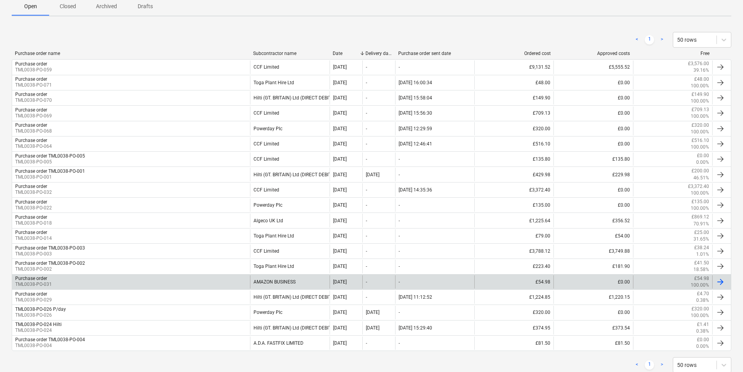
scroll to position [140, 0]
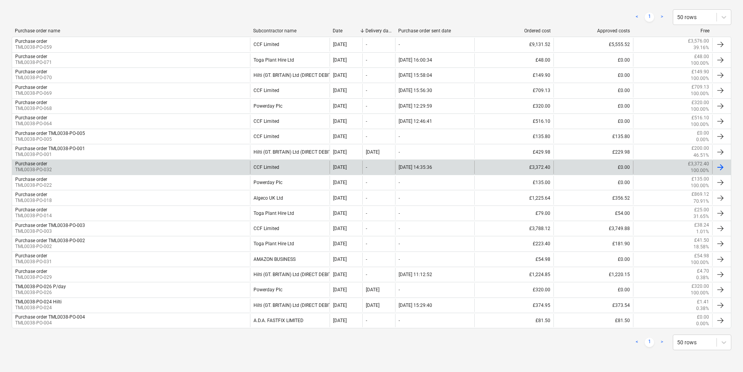
click at [219, 162] on div "Purchase order TML0038-PO-032" at bounding box center [131, 167] width 238 height 13
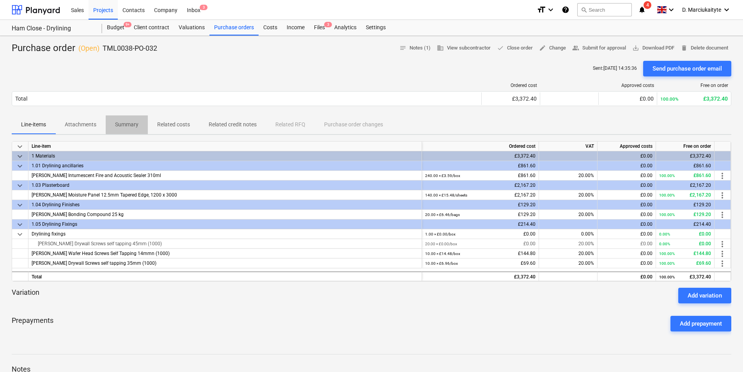
click at [109, 132] on button "Summary" at bounding box center [127, 124] width 42 height 19
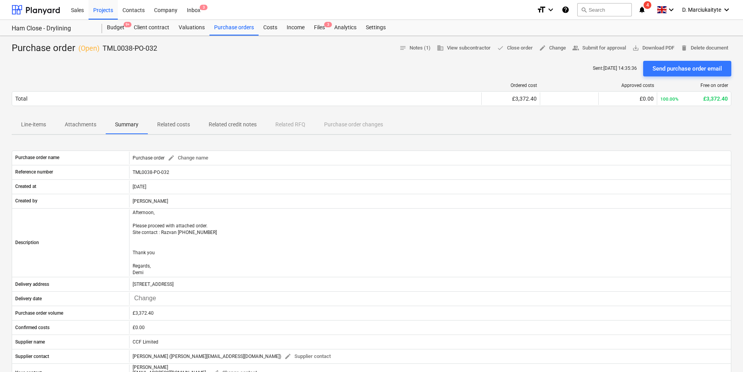
click at [140, 120] on span "Summary" at bounding box center [127, 124] width 42 height 13
click at [94, 131] on button "Attachments" at bounding box center [80, 124] width 50 height 19
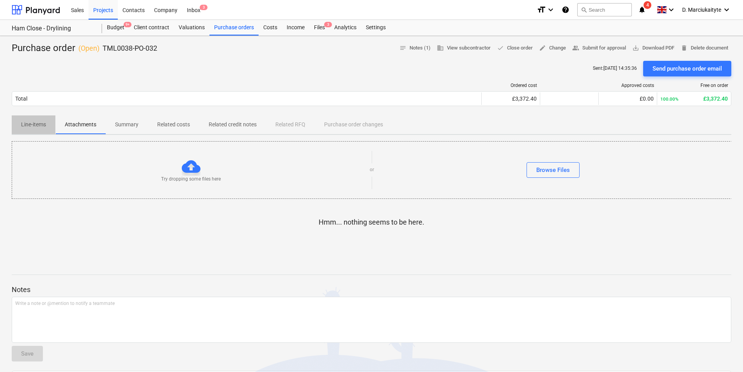
click at [33, 120] on p "Line-items" at bounding box center [33, 124] width 25 height 8
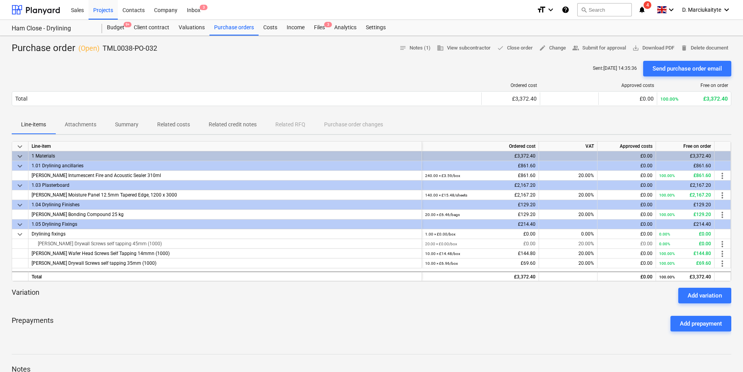
click at [188, 122] on p "Related costs" at bounding box center [173, 124] width 33 height 8
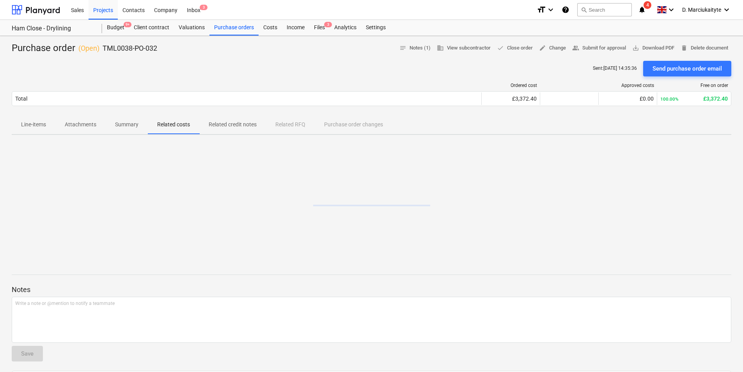
click at [137, 125] on p "Summary" at bounding box center [126, 124] width 23 height 8
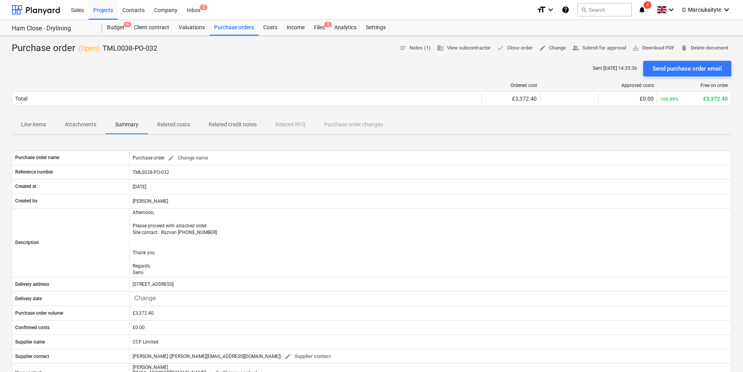
click at [87, 130] on span "Attachments" at bounding box center [80, 124] width 50 height 13
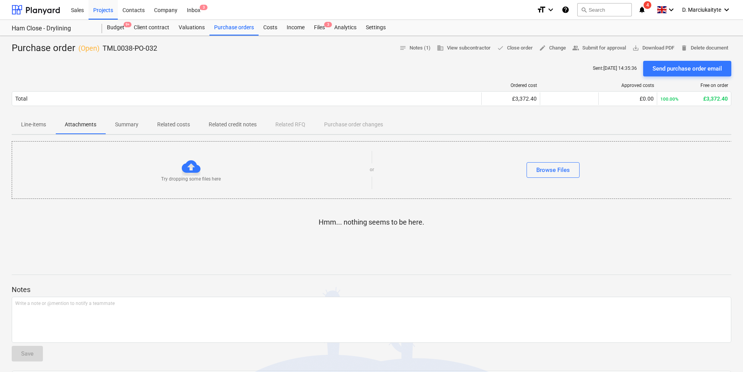
click at [124, 123] on p "Summary" at bounding box center [126, 124] width 23 height 8
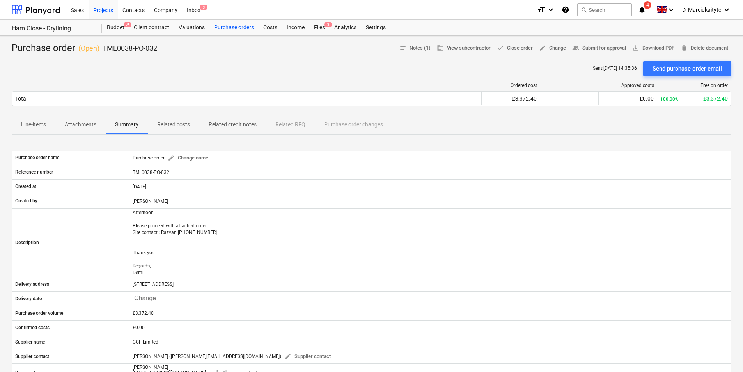
click at [31, 129] on span "Line-items" at bounding box center [34, 124] width 44 height 13
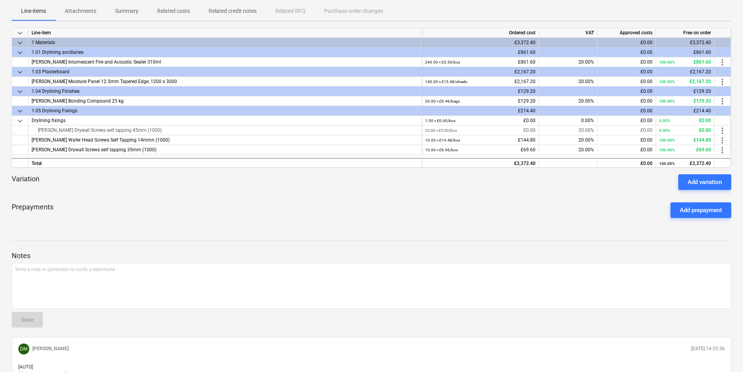
scroll to position [117, 0]
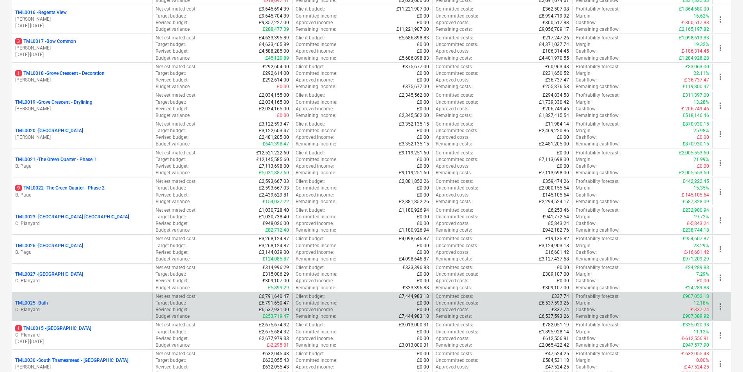
scroll to position [741, 0]
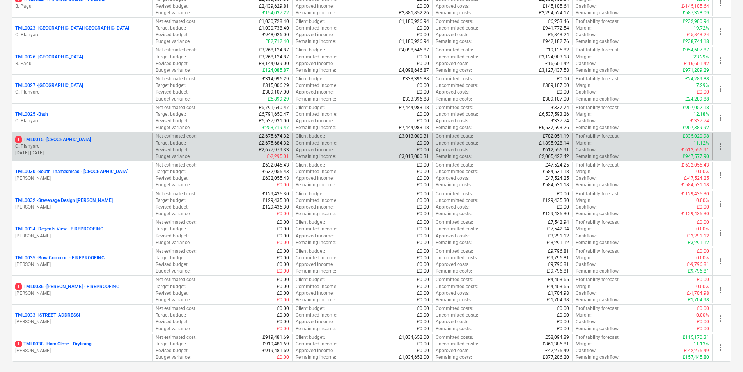
click at [63, 139] on p "1 TML0015 - Camden Goods Yard" at bounding box center [53, 139] width 76 height 7
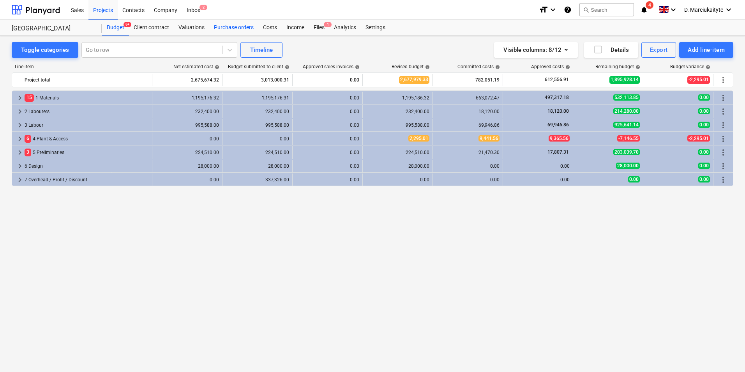
click at [244, 25] on div "Purchase orders" at bounding box center [233, 28] width 49 height 16
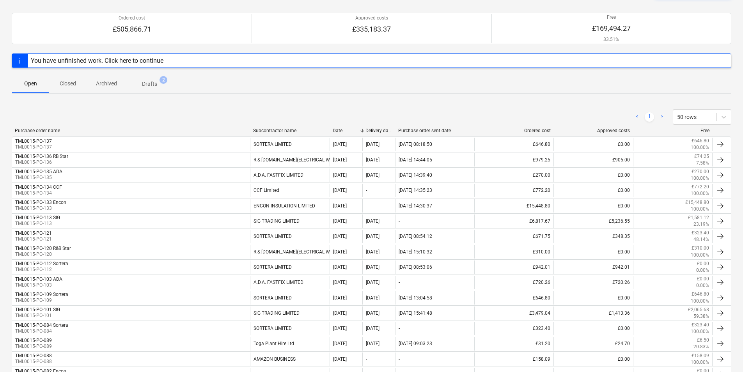
scroll to position [117, 0]
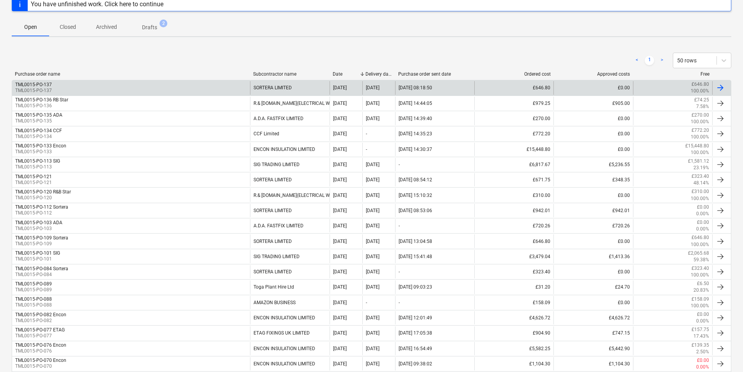
click at [135, 94] on div "TML0015-PO-137 TML0015-PO-137" at bounding box center [131, 87] width 238 height 13
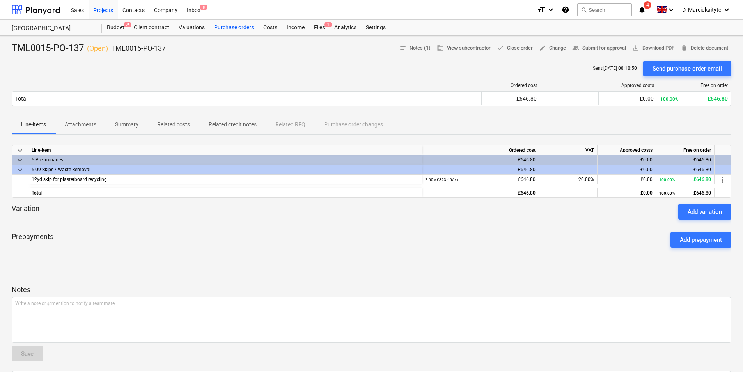
click at [126, 126] on p "Summary" at bounding box center [126, 124] width 23 height 8
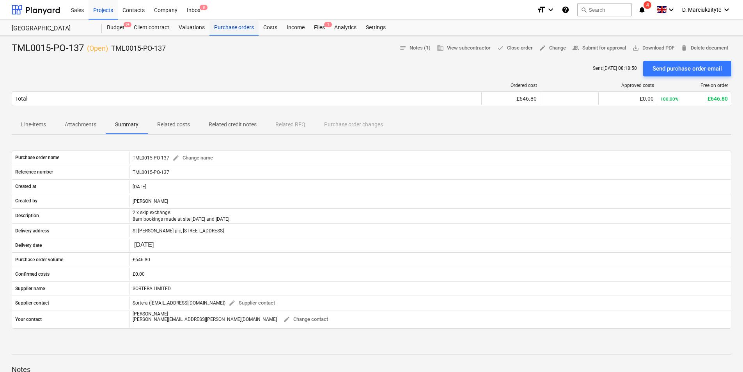
click at [240, 30] on div "Purchase orders" at bounding box center [233, 28] width 49 height 16
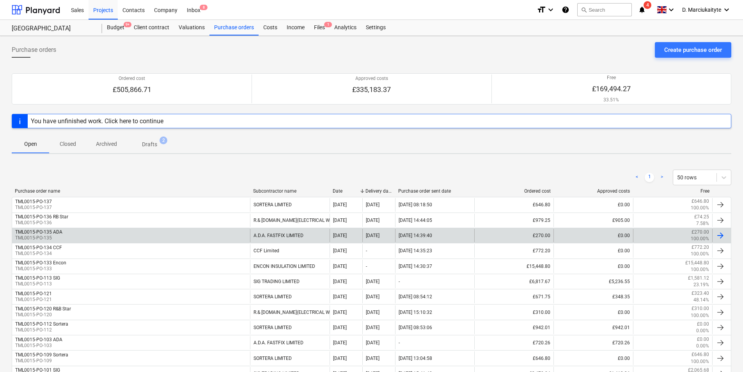
click at [219, 235] on div "TML0015-PO-135 ADA TML0015-PO-135" at bounding box center [131, 235] width 238 height 13
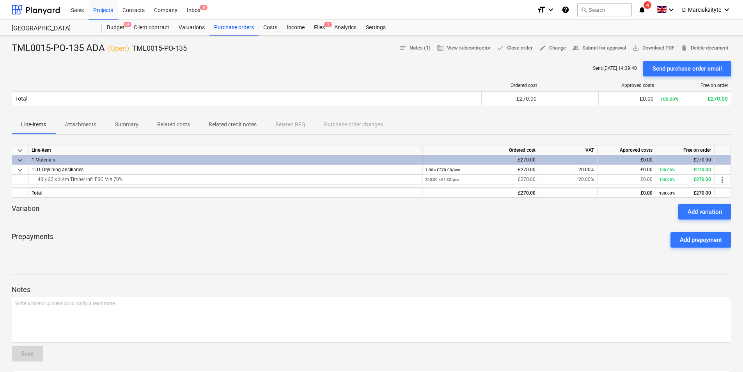
click at [127, 121] on p "Summary" at bounding box center [126, 124] width 23 height 8
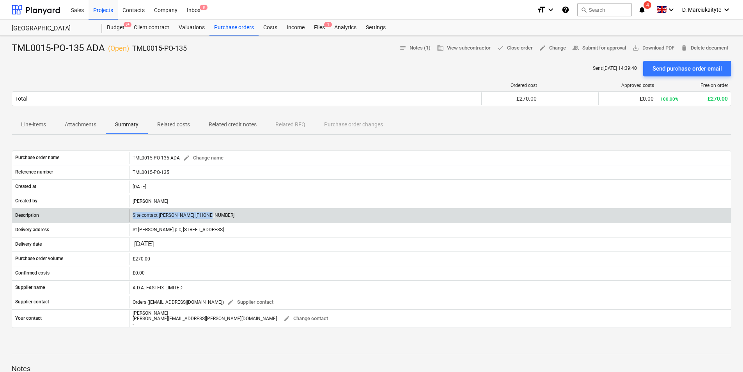
drag, startPoint x: 207, startPoint y: 215, endPoint x: 118, endPoint y: 215, distance: 89.3
click at [118, 215] on div "Description Site contact Narcis 07311 267045" at bounding box center [371, 215] width 718 height 12
copy div "Site contact Narcis 07311 267045"
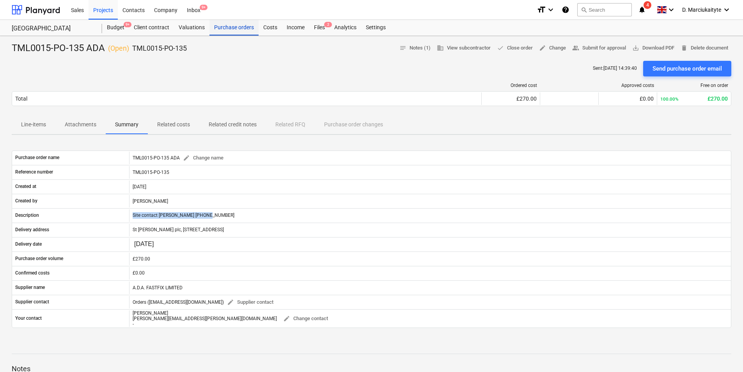
click at [230, 32] on div "Purchase orders" at bounding box center [233, 28] width 49 height 16
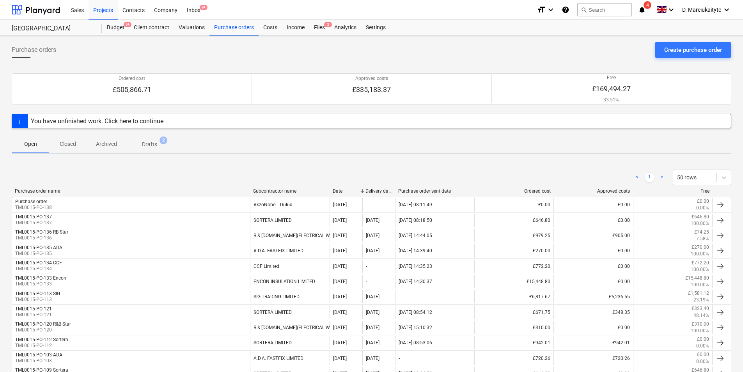
click at [82, 195] on div "Purchase order name Subcontractor name Date Delivery date Purchase order sent d…" at bounding box center [371, 192] width 719 height 9
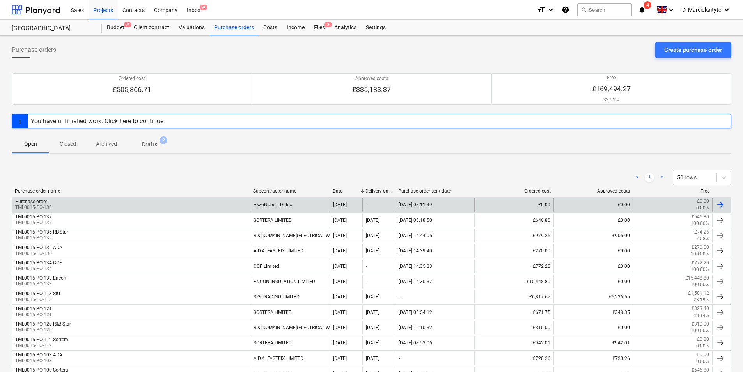
click at [83, 204] on div "Purchase order TML0015-PO-138" at bounding box center [131, 204] width 238 height 13
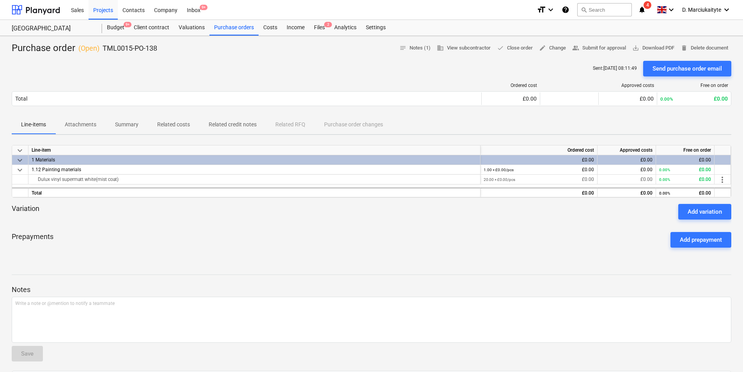
click at [126, 117] on button "Summary" at bounding box center [127, 124] width 42 height 19
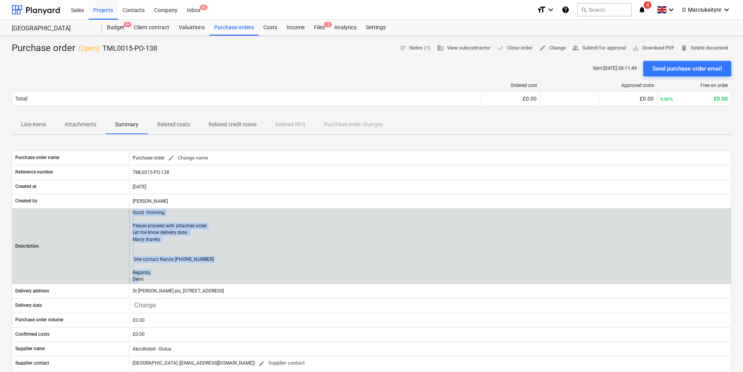
drag, startPoint x: 152, startPoint y: 278, endPoint x: 120, endPoint y: 210, distance: 75.5
click at [120, 210] on div "Description Good morning, Please proceed with attached order. Let me know deliv…" at bounding box center [371, 246] width 718 height 74
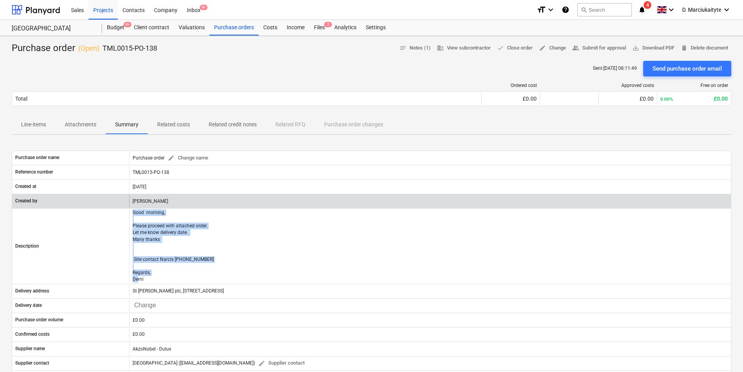
copy div "Good morning, Please proceed with attached order. Let me know delivery date. Ma…"
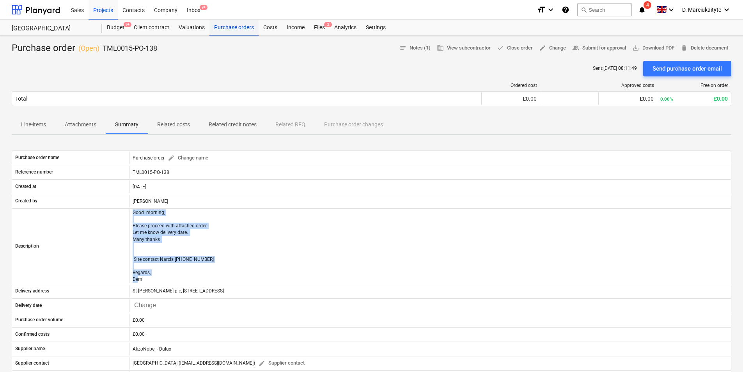
click at [227, 28] on div "Purchase orders" at bounding box center [233, 28] width 49 height 16
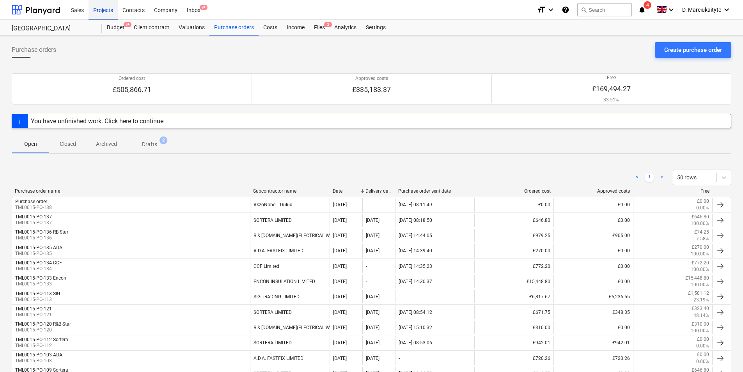
click at [103, 10] on div "Projects" at bounding box center [102, 10] width 29 height 20
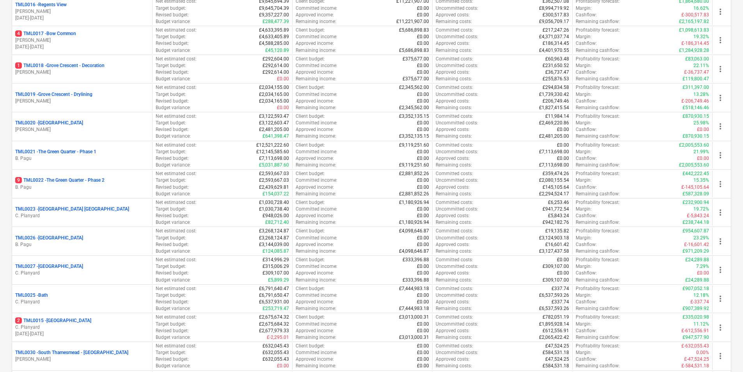
scroll to position [546, 0]
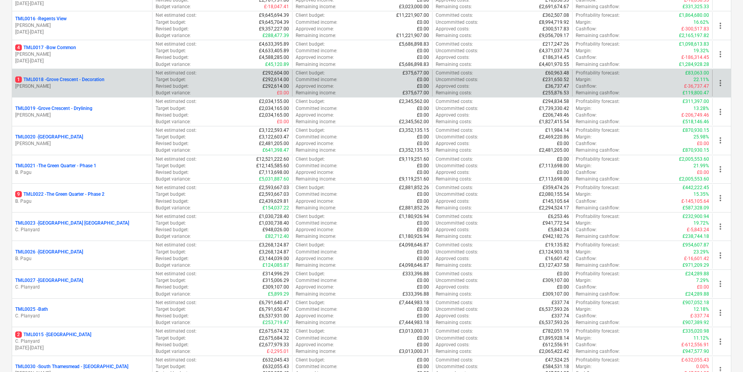
click at [94, 79] on p "1 TML0018 - Grove Crescent - Decoration" at bounding box center [59, 79] width 89 height 7
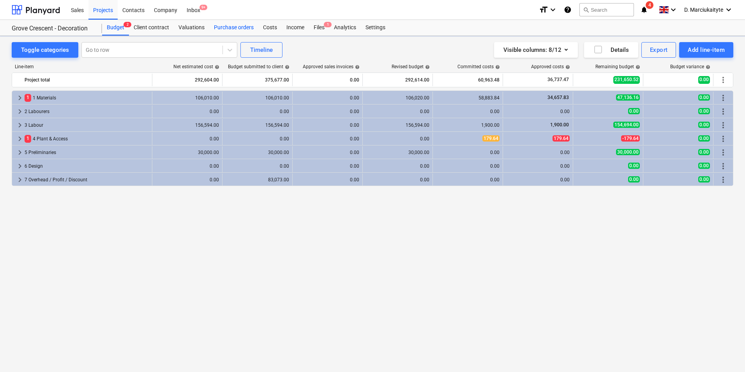
click at [224, 27] on div "Purchase orders" at bounding box center [233, 28] width 49 height 16
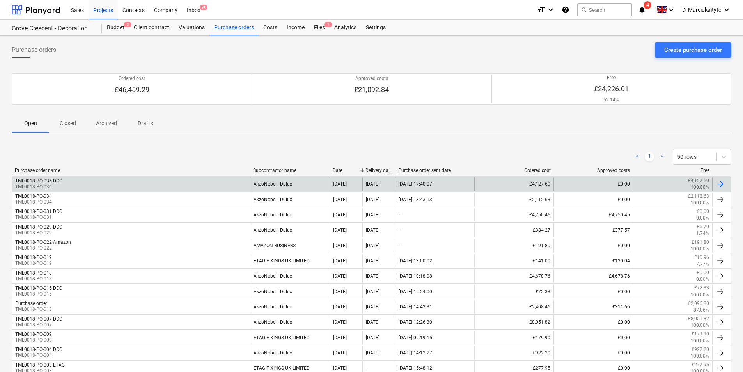
click at [131, 182] on div "TML0018-PO-036 DDC TML0018-PO-036" at bounding box center [131, 183] width 238 height 13
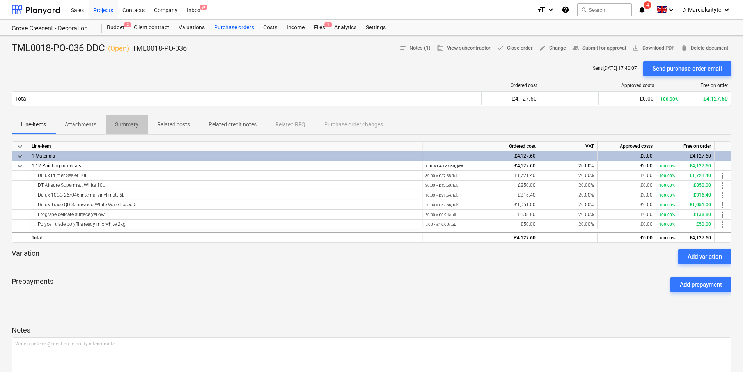
click at [136, 123] on p "Summary" at bounding box center [126, 124] width 23 height 8
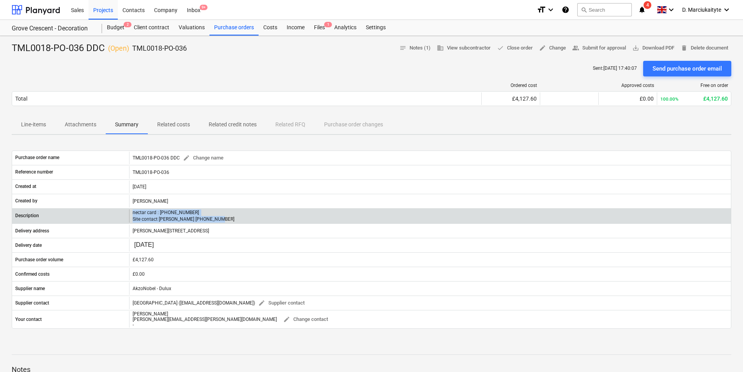
drag, startPoint x: 216, startPoint y: 220, endPoint x: 110, endPoint y: 216, distance: 106.1
click at [110, 216] on div "Description nectar card : 9826300027848335039 Site contact Cornel 07853 351191" at bounding box center [371, 215] width 718 height 13
copy div "nectar card : 9826300027848335039 Site contact Cornel 07853 351191"
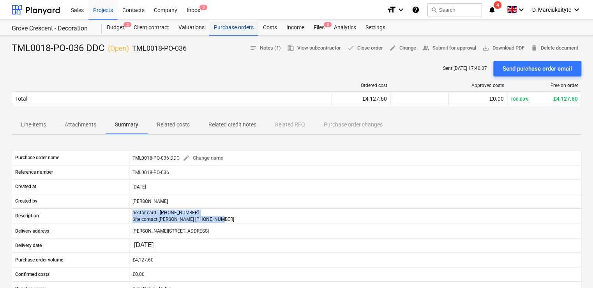
click at [232, 28] on div "Purchase orders" at bounding box center [233, 28] width 49 height 16
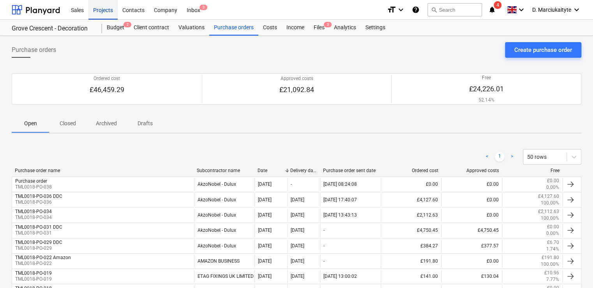
click at [99, 6] on div "Projects" at bounding box center [102, 10] width 29 height 20
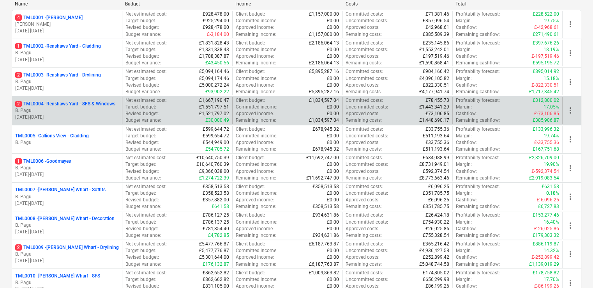
scroll to position [117, 0]
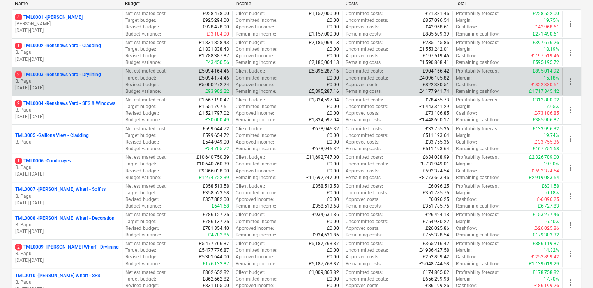
click at [80, 82] on p "B. Pagu" at bounding box center [67, 81] width 104 height 7
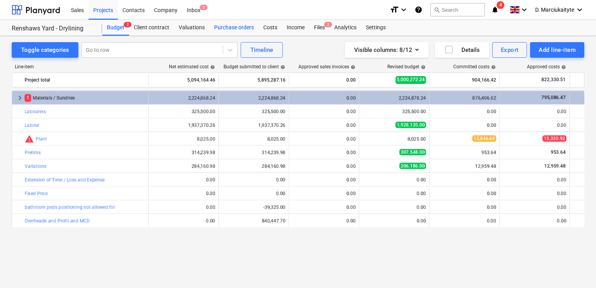
click at [239, 27] on div "Purchase orders" at bounding box center [233, 28] width 49 height 16
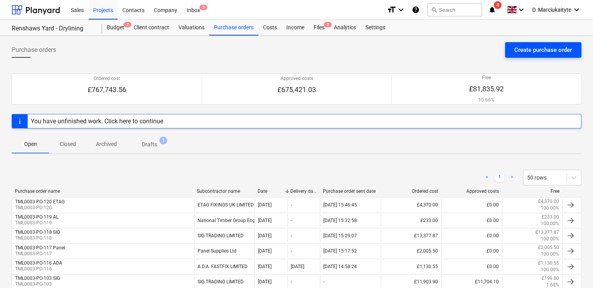
click at [545, 49] on div "Create purchase order" at bounding box center [544, 50] width 58 height 10
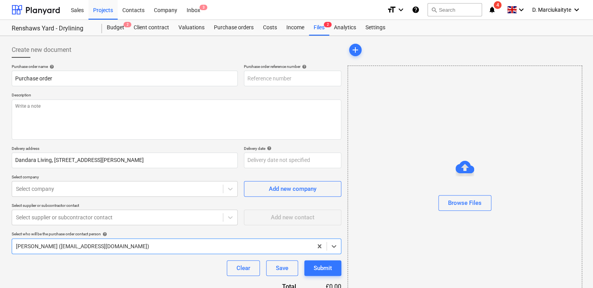
type textarea "x"
type input "TML0003-PO-121"
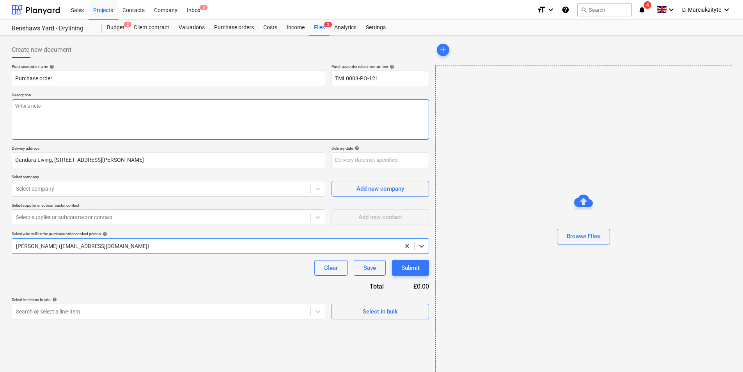
drag, startPoint x: 162, startPoint y: 117, endPoint x: 163, endPoint y: 111, distance: 6.7
click at [162, 117] on textarea at bounding box center [220, 119] width 417 height 40
type textarea "x"
type textarea "M"
type textarea "x"
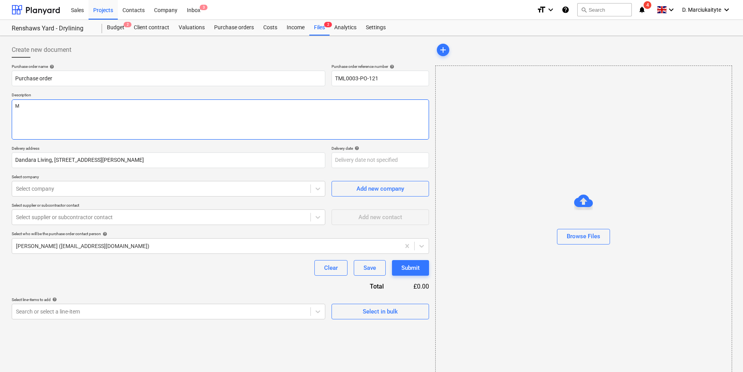
type textarea "Mo"
type textarea "x"
type textarea "Mor"
type textarea "x"
type textarea "Morn"
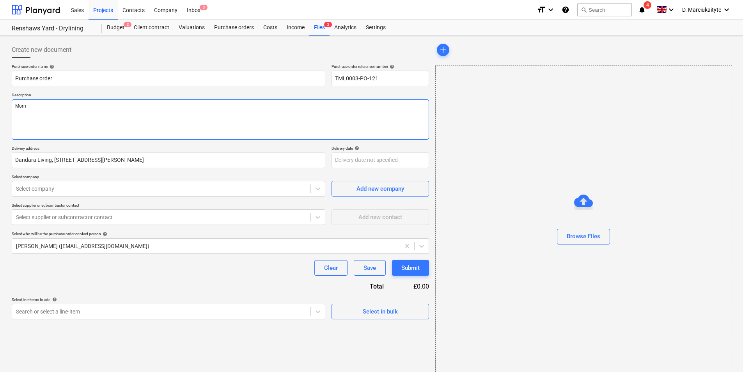
type textarea "x"
type textarea "Morni"
type textarea "x"
type textarea "Mornin"
type textarea "x"
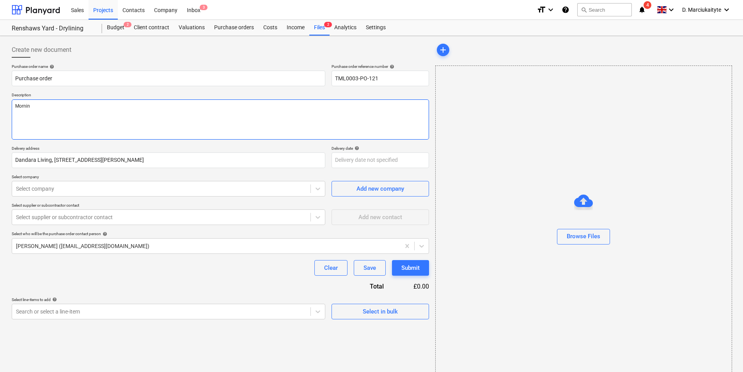
type textarea "Morning"
type textarea "x"
type textarea "Morning,"
type textarea "x"
type textarea "Morning,"
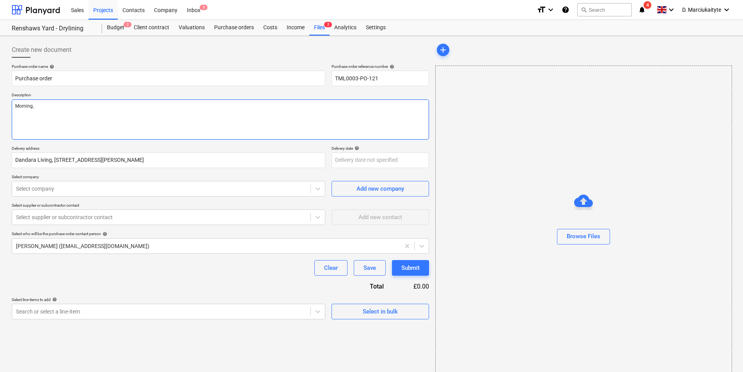
type textarea "x"
type textarea "Morning,"
type textarea "x"
type textarea "Morning, P"
type textarea "x"
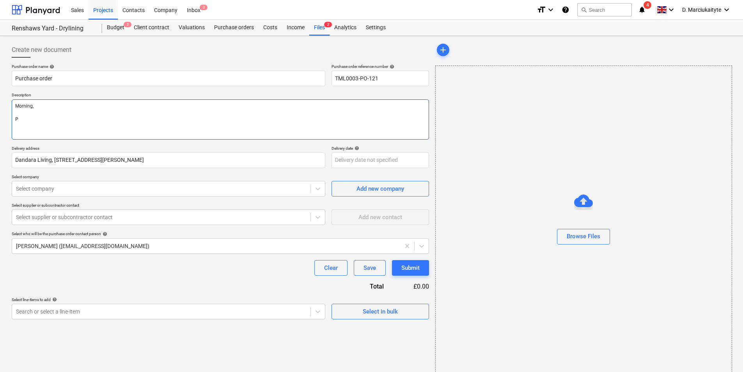
type textarea "Morning, Pl"
type textarea "x"
type textarea "Morning, Ple"
type textarea "x"
type textarea "Morning, Plea"
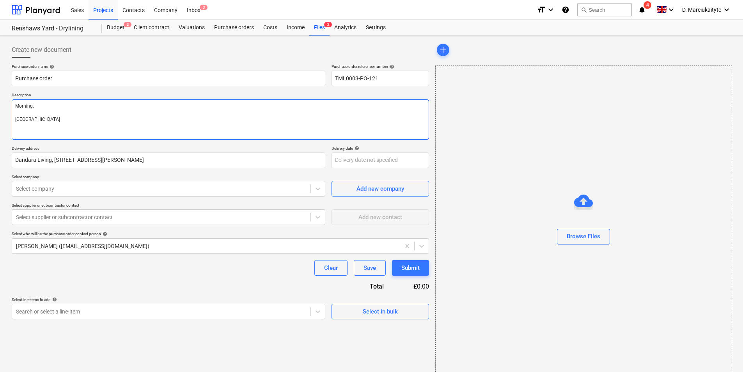
type textarea "x"
type textarea "Morning, Pleas"
type textarea "x"
type textarea "Morning, Please"
type textarea "x"
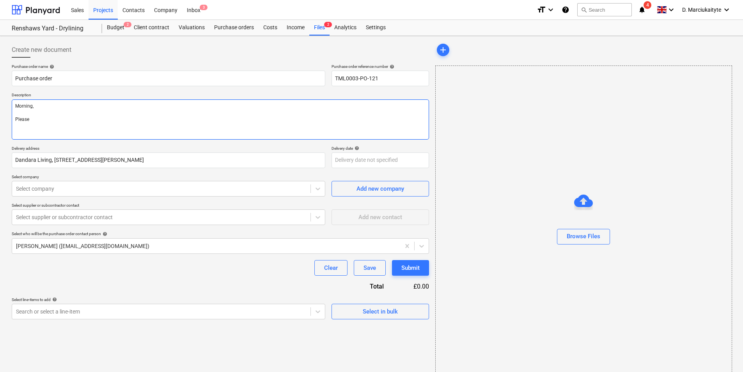
type textarea "Morning, Please"
type textarea "x"
type textarea "Morning, Please p"
type textarea "x"
type textarea "Morning, Please pr"
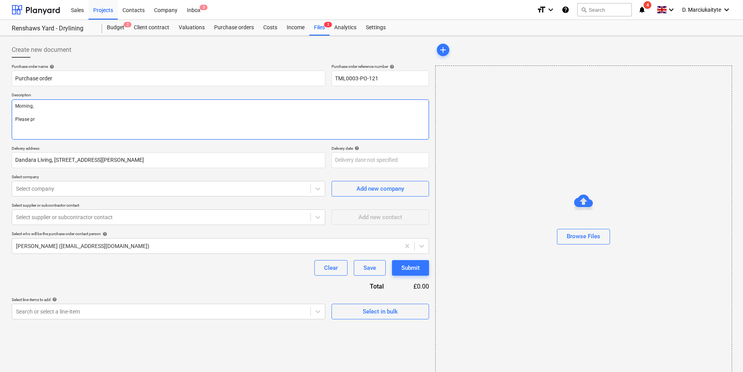
type textarea "x"
type textarea "Morning, Please pro"
type textarea "x"
type textarea "Morning, Please proc"
type textarea "x"
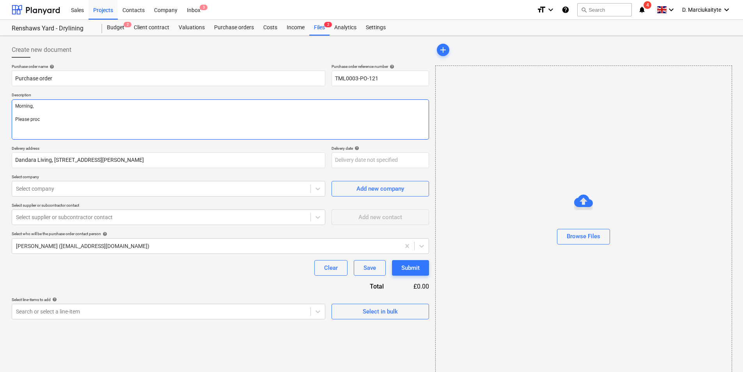
type textarea "Morning, Please proce"
type textarea "x"
type textarea "Morning, Please procee"
type textarea "x"
type textarea "Morning, Please proceed"
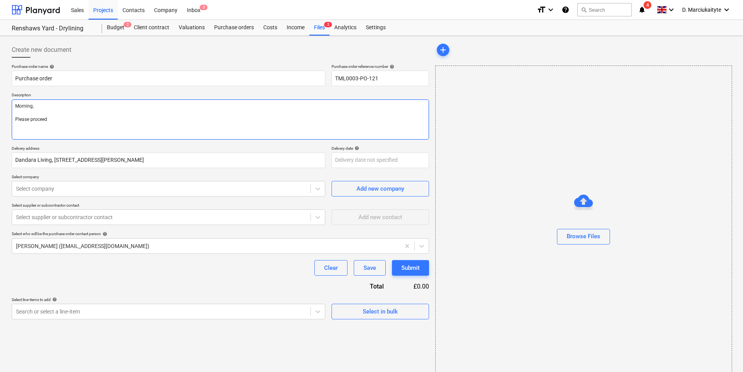
type textarea "x"
type textarea "Morning, Please proceed"
type textarea "x"
type textarea "Morning, Please proceed w"
type textarea "x"
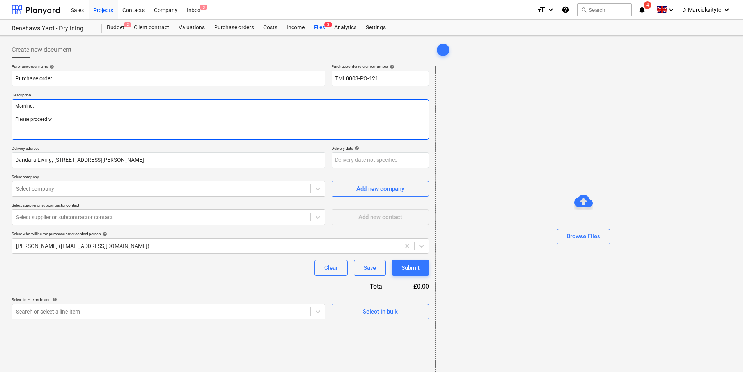
type textarea "Morning, Please proceed wi"
type textarea "x"
type textarea "Morning, Please proceed wit"
type textarea "x"
type textarea "Morning, Please proceed with"
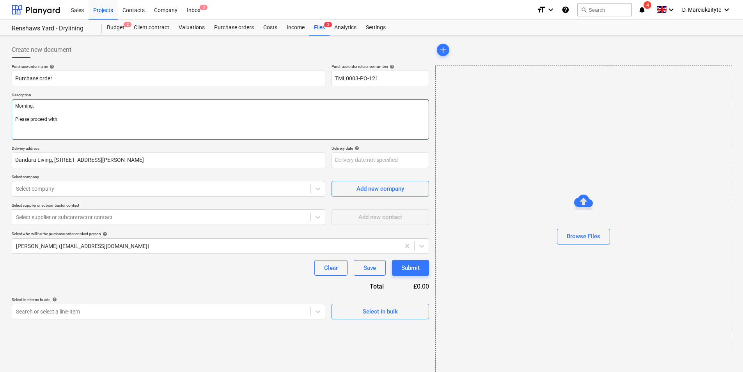
type textarea "x"
type textarea "Morning, Please proceed with"
type textarea "x"
type textarea "Morning, Please proceed with a"
type textarea "x"
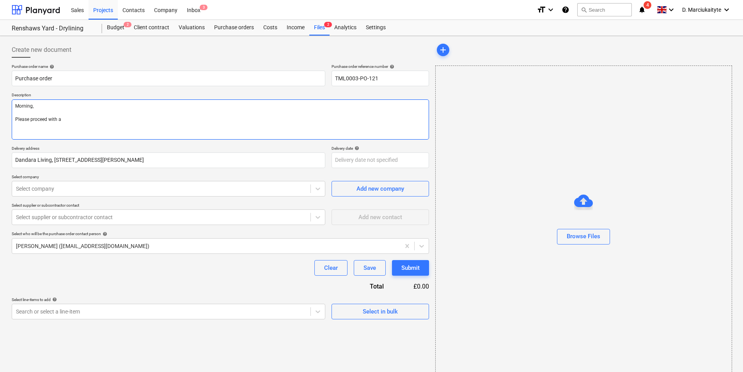
type textarea "Morning, Please proceed with at"
type textarea "x"
type textarea "Morning, Please proceed with att"
type textarea "x"
type textarea "Morning, Please proceed with atta"
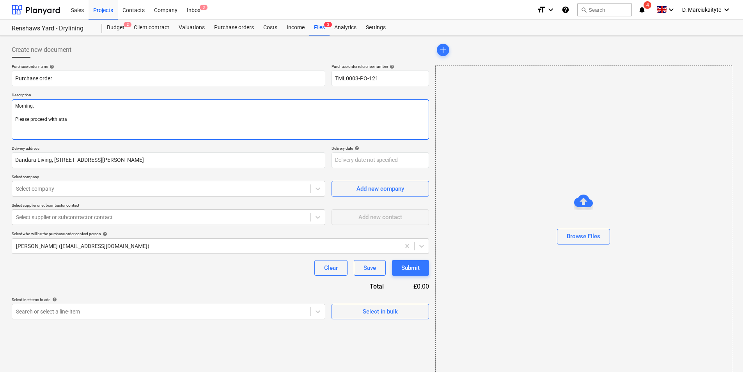
type textarea "x"
type textarea "Morning, Please proceed with attac"
type textarea "x"
type textarea "Morning, Please proceed with attach"
type textarea "x"
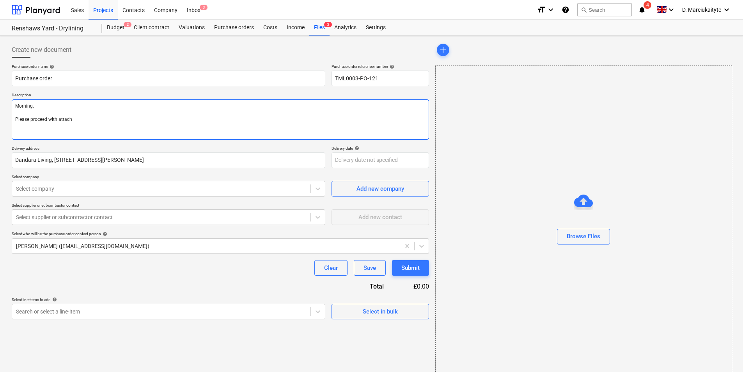
type textarea "Morning, Please proceed with attache"
type textarea "x"
type textarea "Morning, Please proceed with attached"
type textarea "x"
type textarea "Morning, Please proceed with attached"
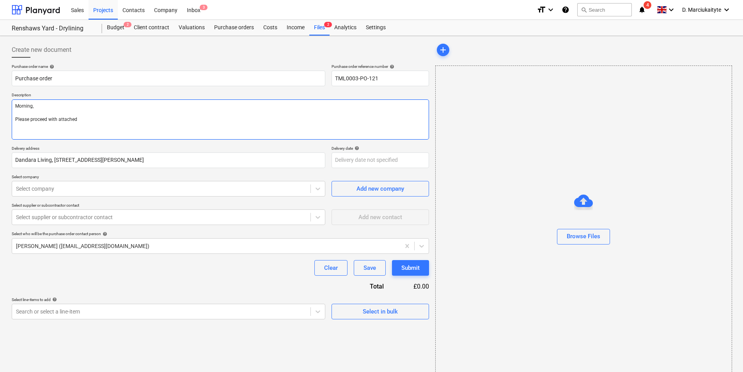
type textarea "x"
type textarea "Morning, Please proceed with attached o"
type textarea "x"
type textarea "Morning, Please proceed with attached or"
type textarea "x"
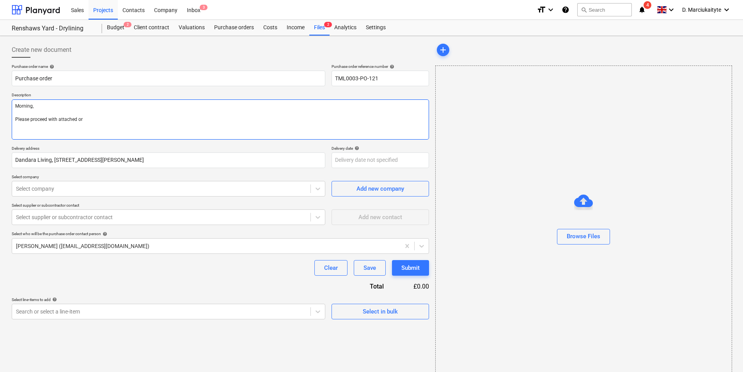
type textarea "Morning, Please proceed with attached ord"
type textarea "x"
type textarea "Morning, Please proceed with attached orde"
type textarea "x"
type textarea "Morning, Please proceed with attached order"
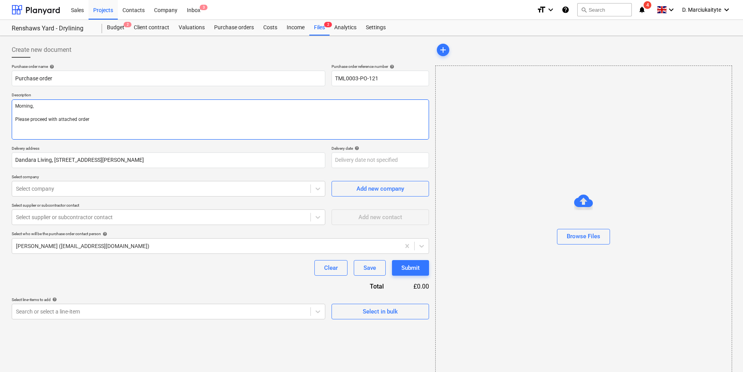
type textarea "x"
type textarea "Morning, Please proceed with attached order."
type textarea "x"
type textarea "Morning, Please proceed with attached order."
type textarea "x"
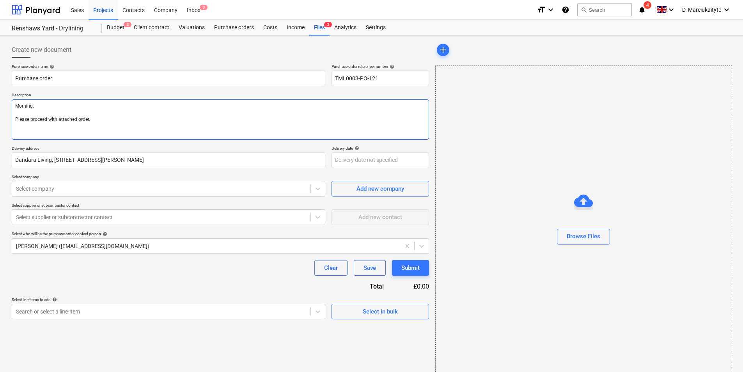
type textarea "Morning, Please proceed with attached order. D"
type textarea "x"
type textarea "Morning, Please proceed with attached order. De"
type textarea "x"
type textarea "Morning, Please proceed with attached order. Del"
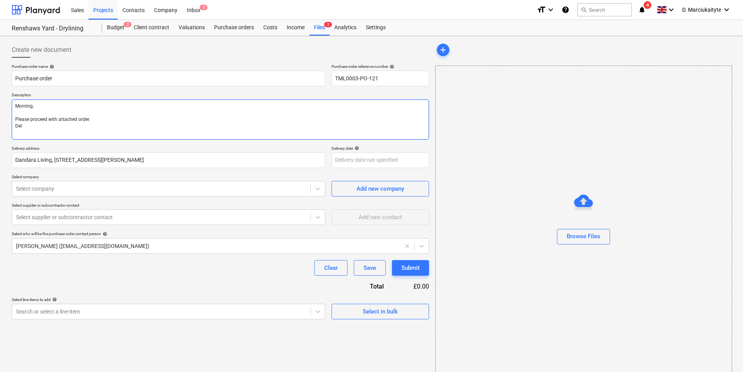
type textarea "x"
type textarea "Morning, Please proceed with attached order. Deli"
type textarea "x"
type textarea "Morning, Please proceed with attached order. Deliv"
type textarea "x"
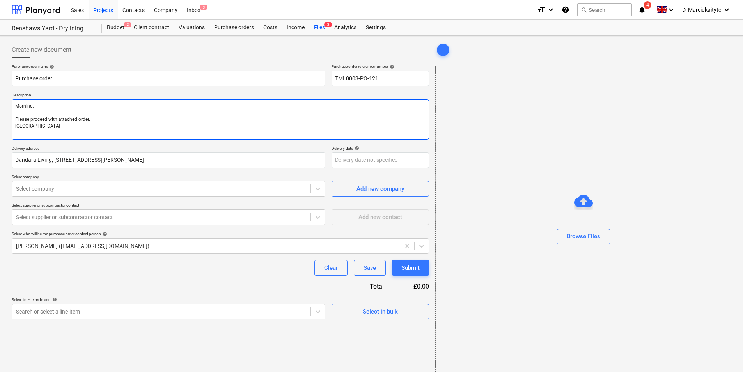
type textarea "Morning, Please proceed with attached order. Delive"
type textarea "x"
type textarea "Morning, Please proceed with attached order. Deliver"
type textarea "x"
type textarea "Morning, Please proceed with attached order. Delivery"
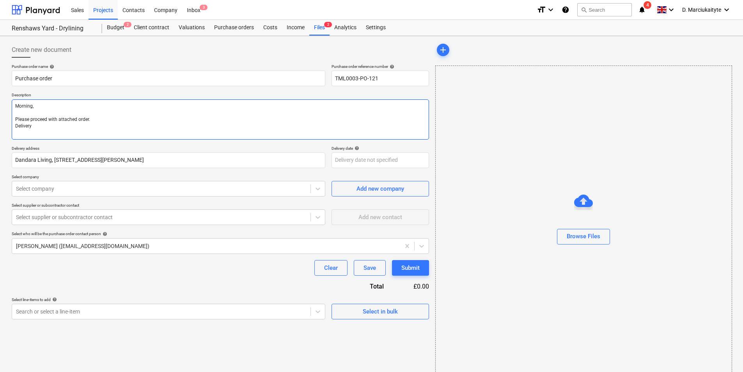
type textarea "x"
type textarea "Morning, Please proceed with attached order. Delivery"
type textarea "x"
type textarea "Morning, Please proceed with attached order. Delivery s"
type textarea "x"
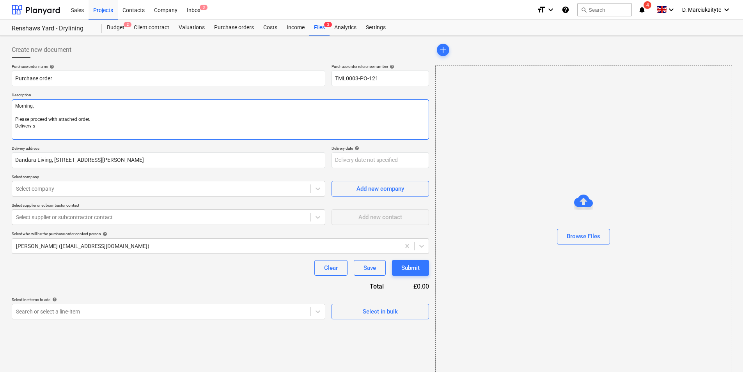
type textarea "Morning, Please proceed with attached order. Delivery"
type textarea "x"
type textarea "Morning, Please proceed with attached order. Delivery A"
type textarea "x"
type textarea "Morning, Please proceed with attached order. Delivery AS"
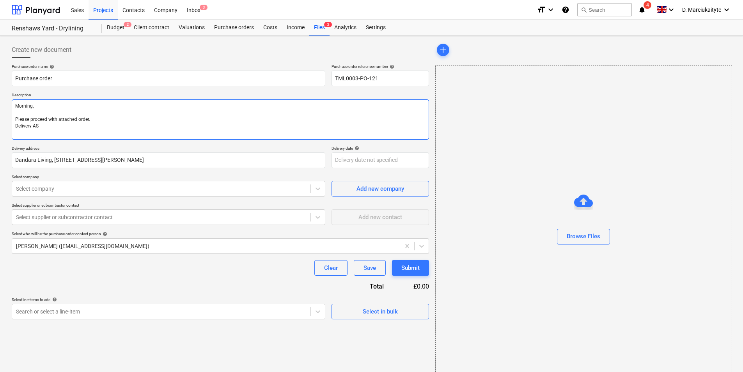
type textarea "x"
type textarea "Morning, Please proceed with attached order. Delivery ASA"
type textarea "x"
type textarea "Morning, Please proceed with attached order. Delivery ASAP"
type textarea "x"
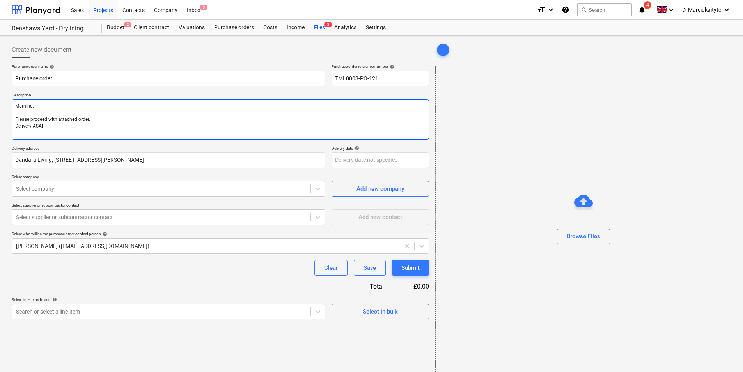
type textarea "Morning, Please proceed with attached order. Delivery ASAP."
type textarea "x"
type textarea "Morning, Please proceed with attached order. Delivery ASAP."
type textarea "x"
type textarea "Morning, Please proceed with attached order. Delivery ASAP."
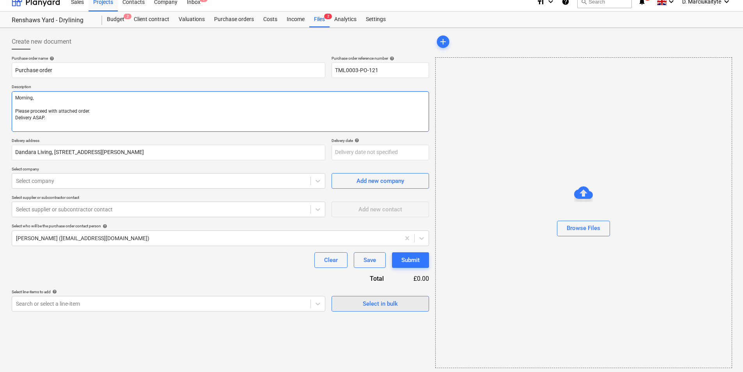
scroll to position [11, 0]
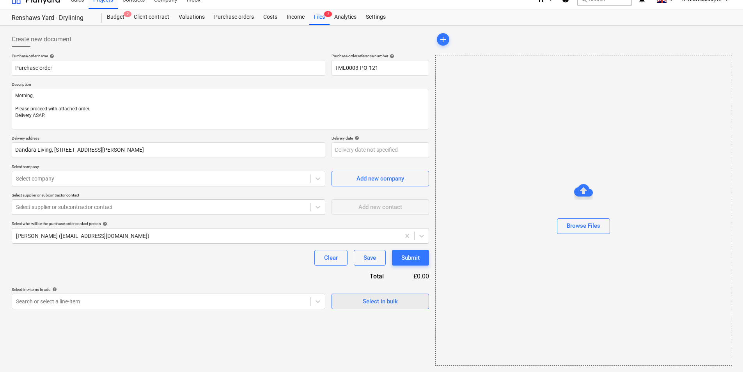
click at [362, 305] on span "Select in bulk" at bounding box center [380, 301] width 78 height 10
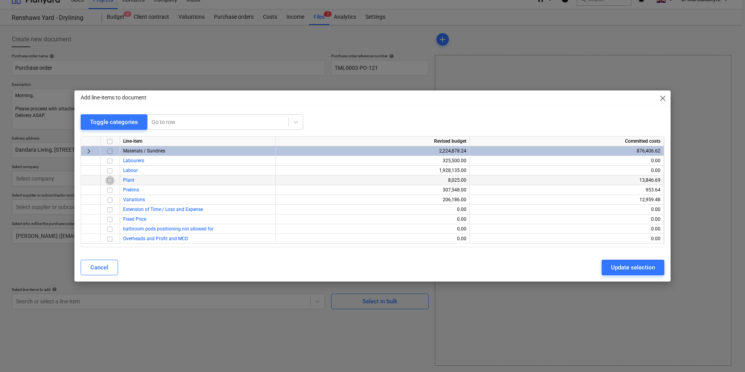
click at [111, 180] on input "checkbox" at bounding box center [109, 180] width 9 height 9
click at [621, 264] on div "Update selection" at bounding box center [633, 267] width 44 height 10
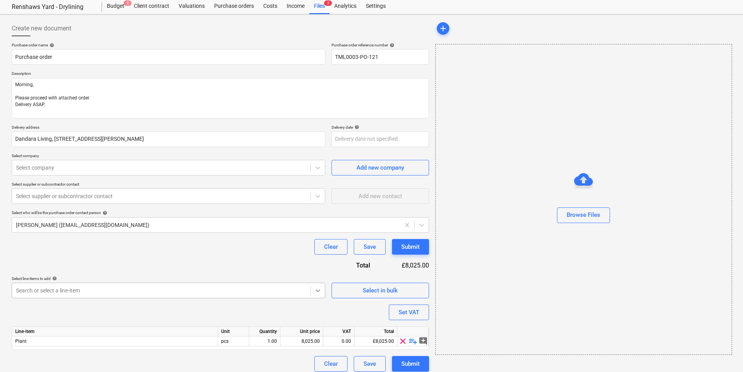
scroll to position [27, 0]
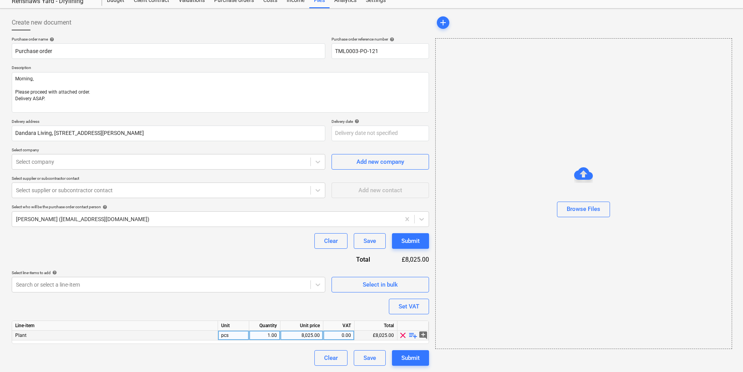
click at [413, 336] on span "playlist_add" at bounding box center [412, 335] width 9 height 9
type textarea "x"
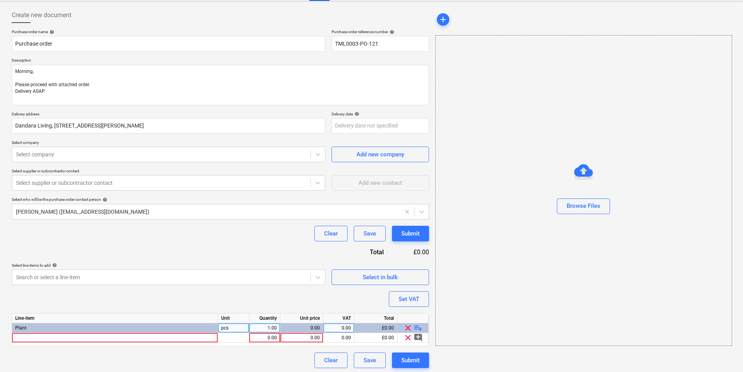
scroll to position [37, 0]
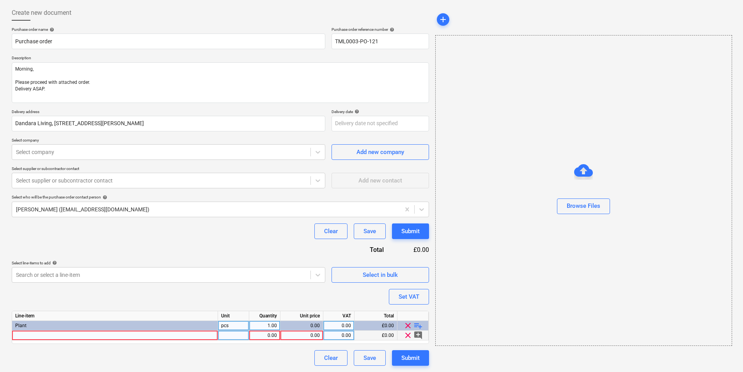
click at [145, 337] on div at bounding box center [115, 336] width 206 height 10
type input "Gas Stapler, 16-50mm staples (Paslode IM200)"
type textarea "x"
click at [242, 332] on div at bounding box center [233, 336] width 31 height 10
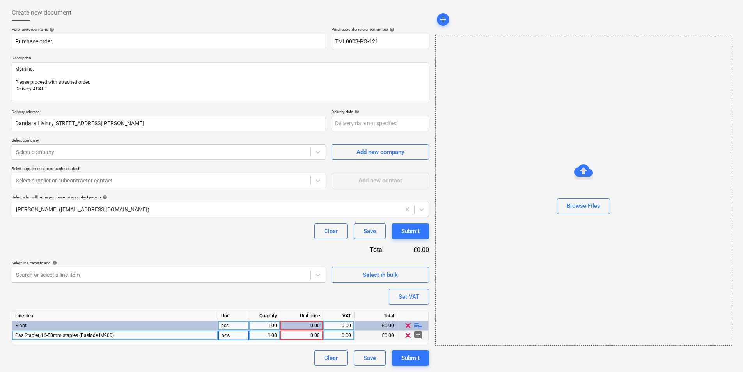
click at [274, 335] on div "1.00" at bounding box center [264, 336] width 25 height 10
type input "2"
type textarea "x"
type input "20"
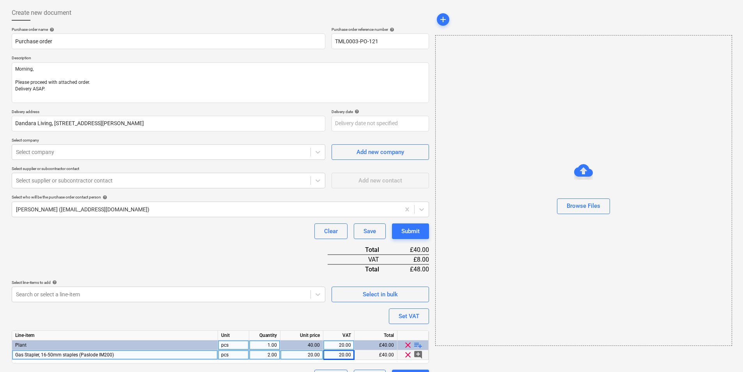
click at [85, 104] on div "Purchase order name help Purchase order Purchase order reference number help TM…" at bounding box center [220, 206] width 417 height 358
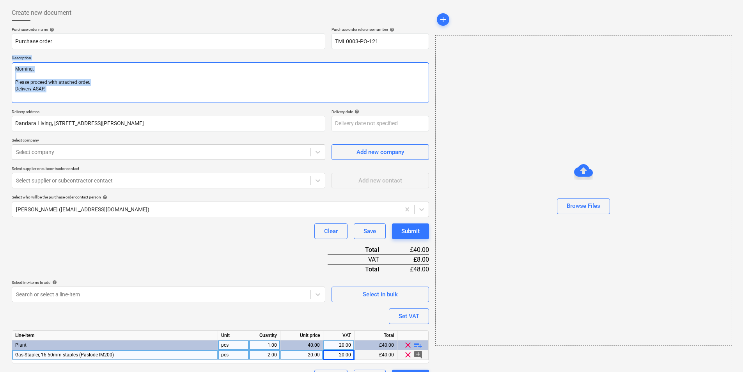
drag, startPoint x: 85, startPoint y: 104, endPoint x: 82, endPoint y: 93, distance: 11.5
click at [82, 93] on textarea "Morning, Please proceed with attached order. Delivery ASAP." at bounding box center [220, 82] width 417 height 41
paste textarea "Site contact Christian 07923 414104"
type textarea "x"
type textarea "Morning, Please proceed with attached order. Delivery ASAP. Site contact Christ…"
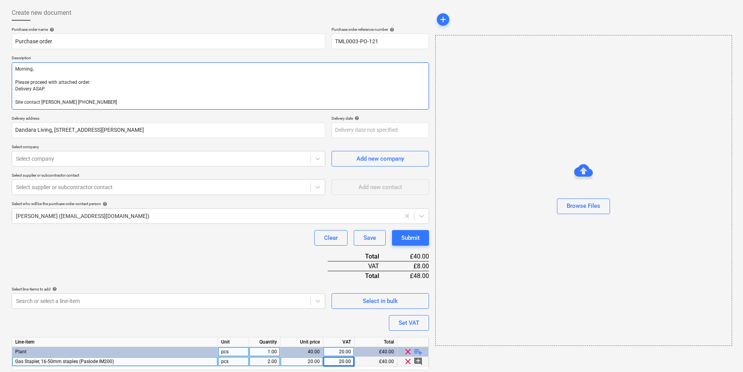
type textarea "x"
type textarea "Morning, Please proceed with attached order. Delivery ASAP. Site contact Christ…"
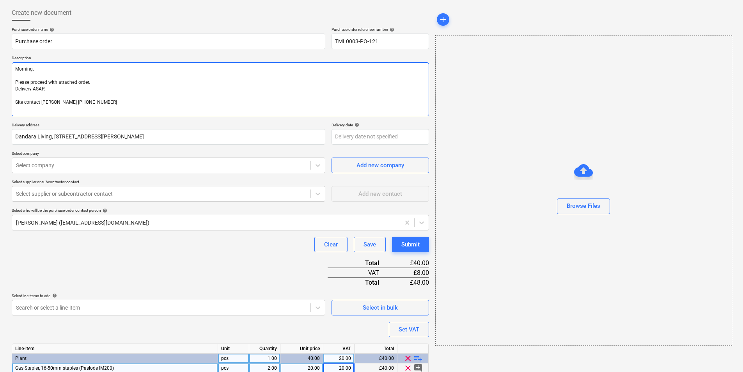
type textarea "x"
type textarea "Morning, Please proceed with attached order. Delivery ASAP. Site contact Christ…"
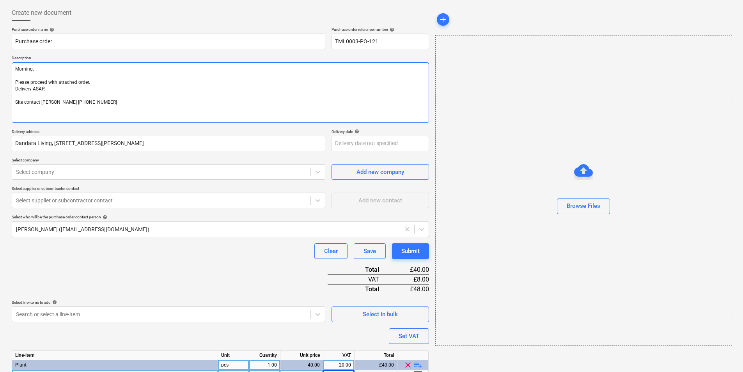
type textarea "x"
type textarea "Morning, Please proceed with attached order. Delivery ASAP. Site contact Christ…"
type textarea "x"
type textarea "Morning, Please proceed with attached order. Delivery ASAP. Site contact Christ…"
type textarea "x"
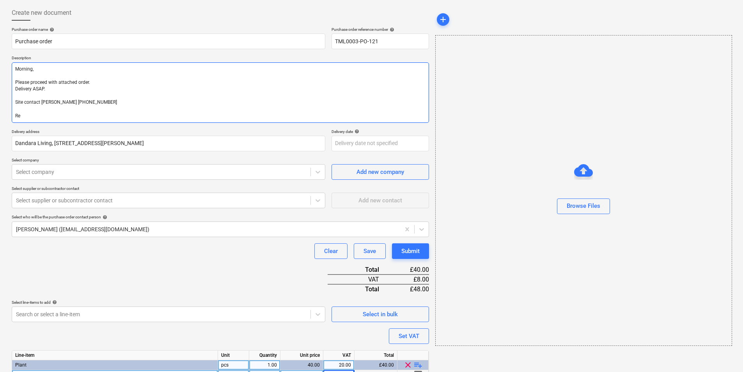
type textarea "Morning, Please proceed with attached order. Delivery ASAP. Site contact Christ…"
type textarea "x"
type textarea "Morning, Please proceed with attached order. Delivery ASAP. Site contact Christ…"
type textarea "x"
type textarea "Morning, Please proceed with attached order. Delivery ASAP. Site contact Christ…"
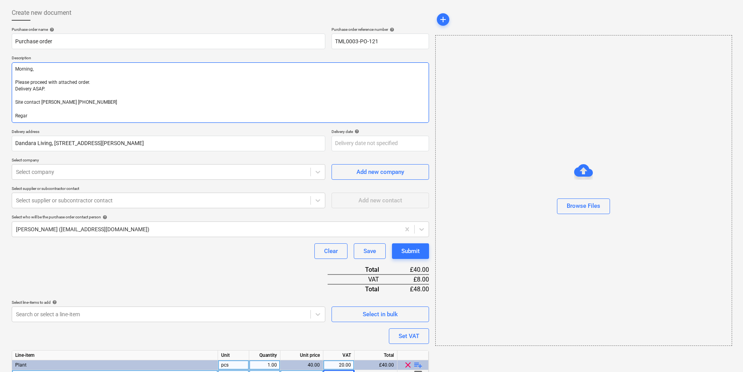
type textarea "x"
type textarea "Morning, Please proceed with attached order. Delivery ASAP. Site contact Christ…"
type textarea "x"
type textarea "Morning, Please proceed with attached order. Delivery ASAP. Site contact Christ…"
type textarea "x"
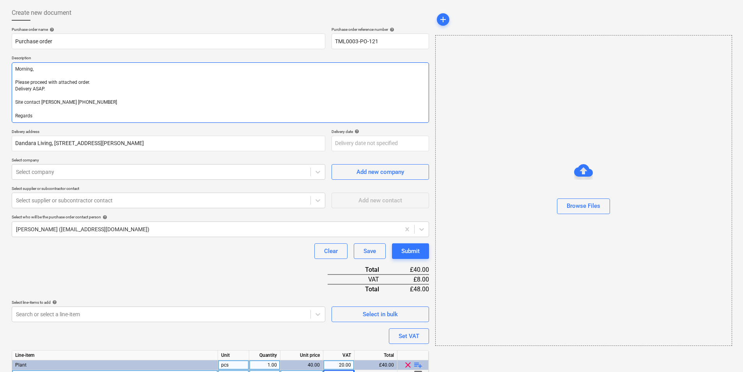
type textarea "Morning, Please proceed with attached order. Delivery ASAP. Site contact Christ…"
type textarea "x"
type textarea "Morning, Please proceed with attached order. Delivery ASAP. Site contact Christ…"
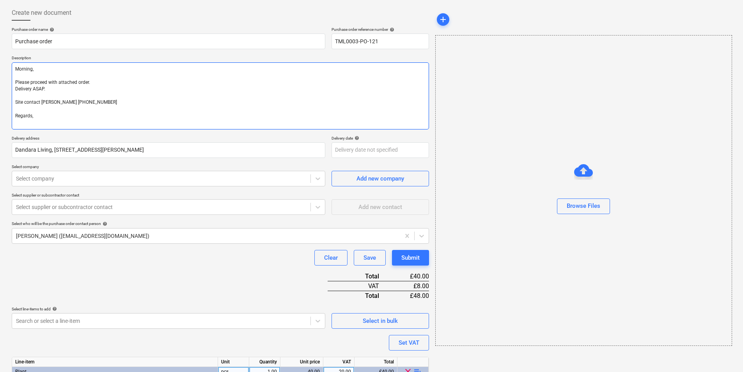
type textarea "x"
type textarea "Morning, Please proceed with attached order. Delivery ASAP. Site contact Christ…"
type textarea "x"
type textarea "Morning, Please proceed with attached order. Delivery ASAP. Site contact Christ…"
type textarea "x"
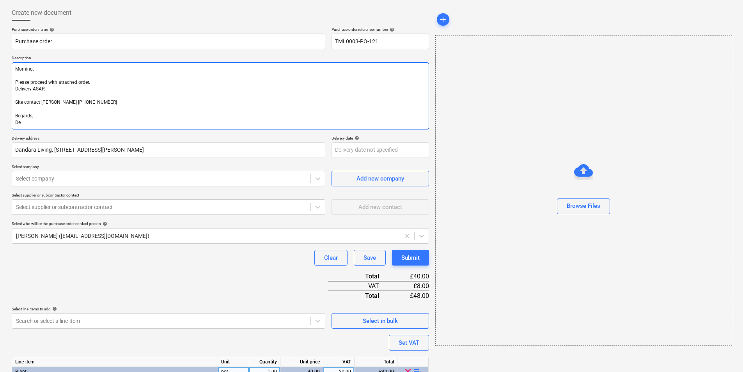
type textarea "Morning, Please proceed with attached order. Delivery ASAP. Site contact Christ…"
type textarea "x"
type textarea "Morning, Please proceed with attached order. Delivery ASAP. Site contact Christ…"
type textarea "x"
click at [90, 174] on div "Select company" at bounding box center [161, 178] width 298 height 11
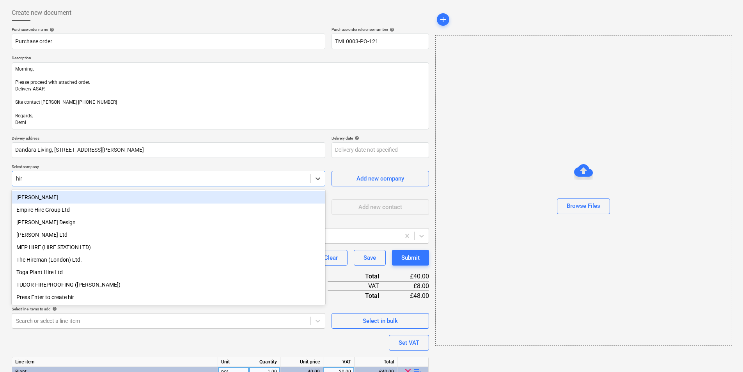
type input "hire"
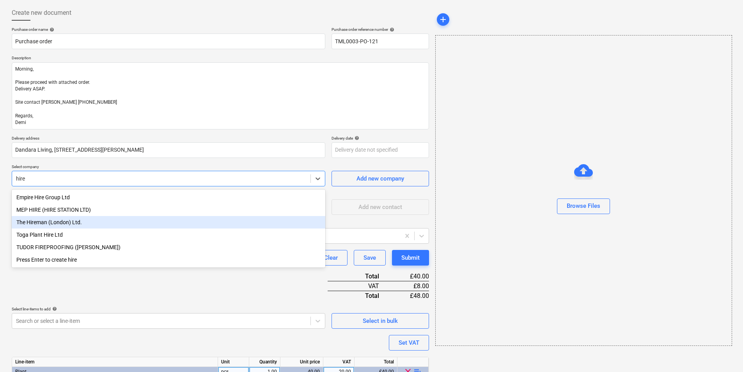
click at [22, 222] on div "The Hireman (London) Ltd." at bounding box center [168, 222] width 313 height 12
type textarea "x"
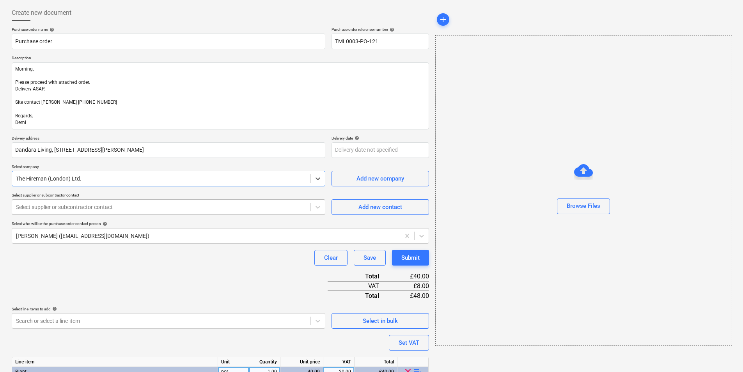
click at [46, 203] on div "Select supplier or subcontractor contact" at bounding box center [161, 207] width 298 height 11
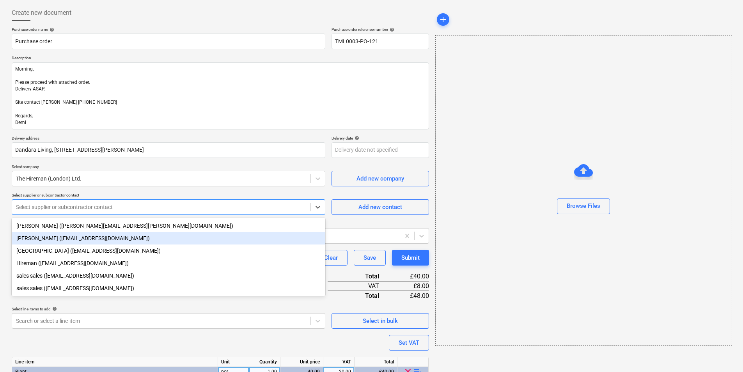
click at [101, 235] on div "Brandon (west@thehireman.co.uk)" at bounding box center [168, 238] width 313 height 12
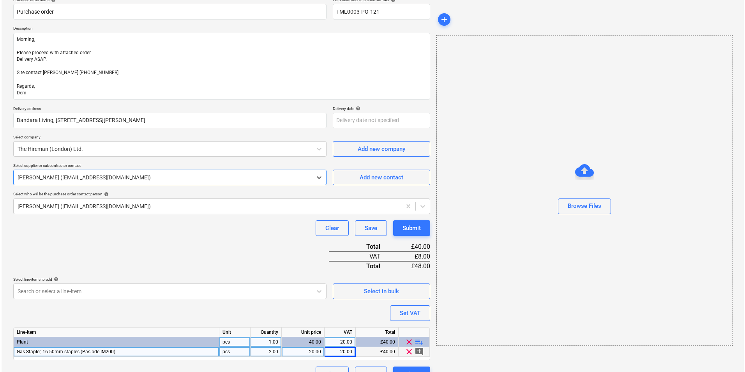
scroll to position [83, 0]
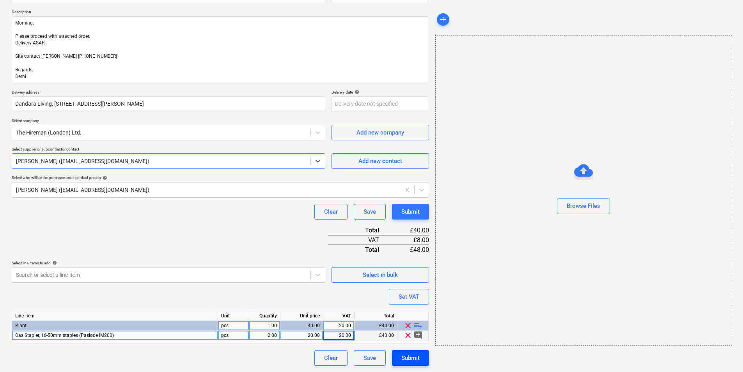
click at [417, 357] on div "Submit" at bounding box center [410, 358] width 18 height 10
type textarea "x"
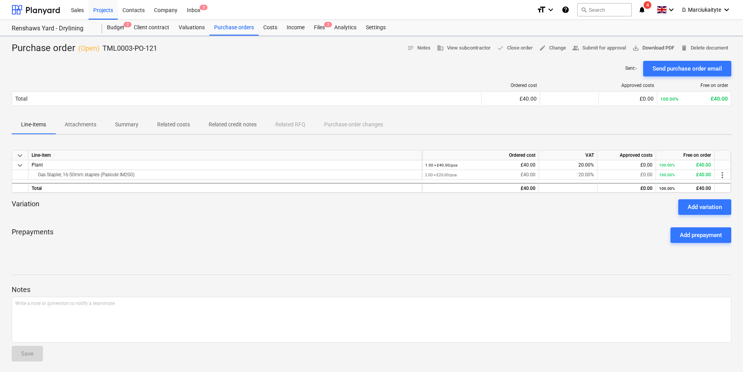
click at [656, 46] on span "save_alt Download PDF" at bounding box center [653, 48] width 42 height 9
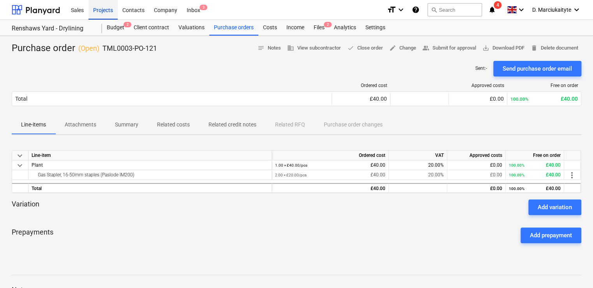
click at [101, 11] on div "Projects" at bounding box center [102, 10] width 29 height 20
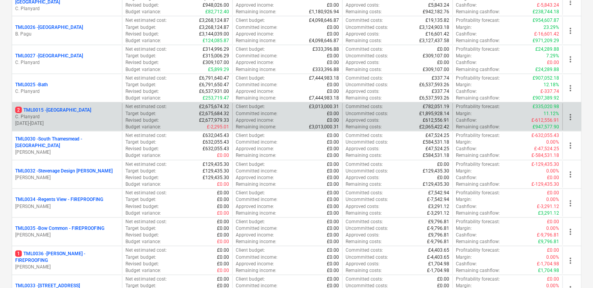
scroll to position [757, 0]
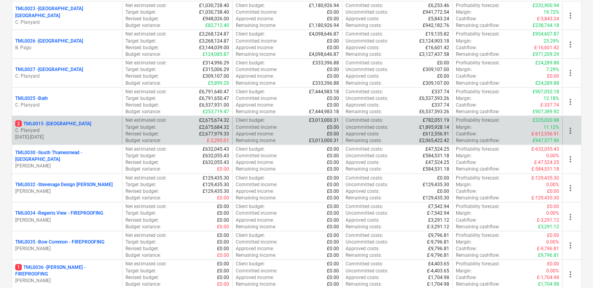
click at [68, 129] on p "C. Planyard" at bounding box center [67, 130] width 104 height 7
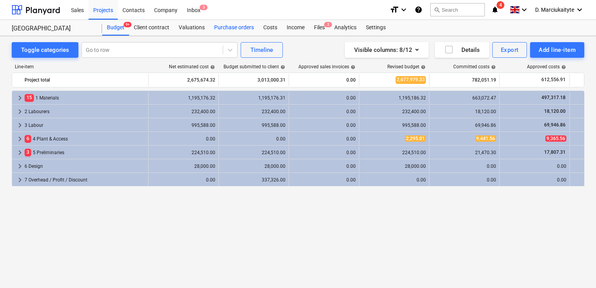
click at [248, 28] on div "Purchase orders" at bounding box center [233, 28] width 49 height 16
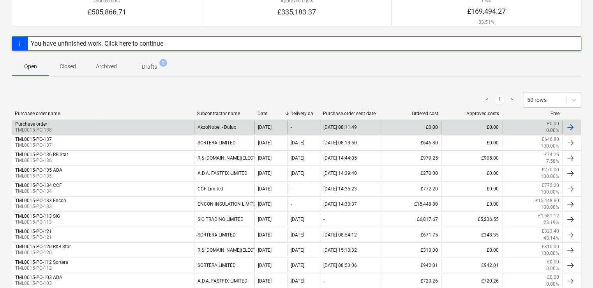
scroll to position [78, 0]
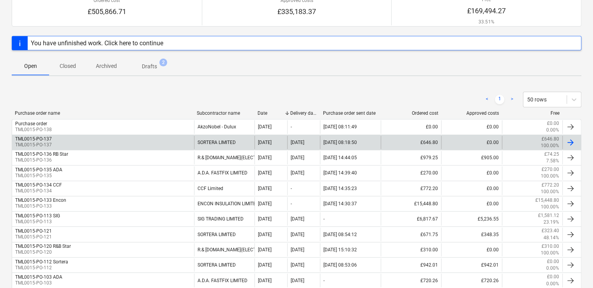
click at [172, 143] on div "TML0015-PO-137 TML0015-PO-137" at bounding box center [103, 142] width 182 height 13
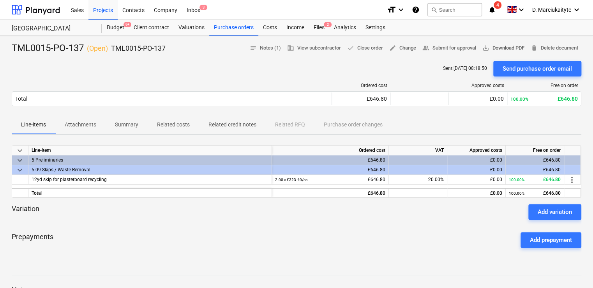
click at [505, 48] on span "save_alt Download PDF" at bounding box center [504, 48] width 42 height 9
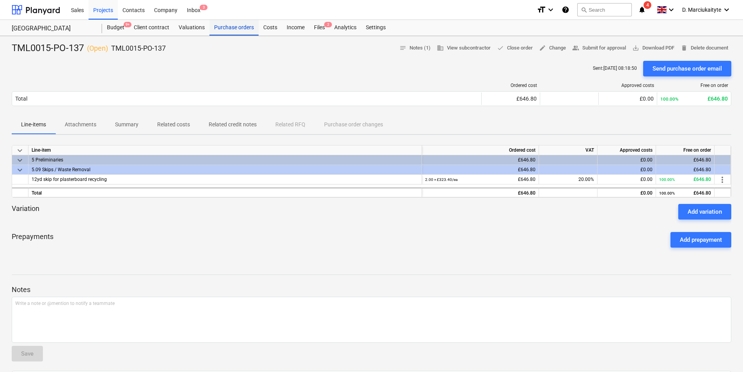
click at [228, 24] on div "Purchase orders" at bounding box center [233, 28] width 49 height 16
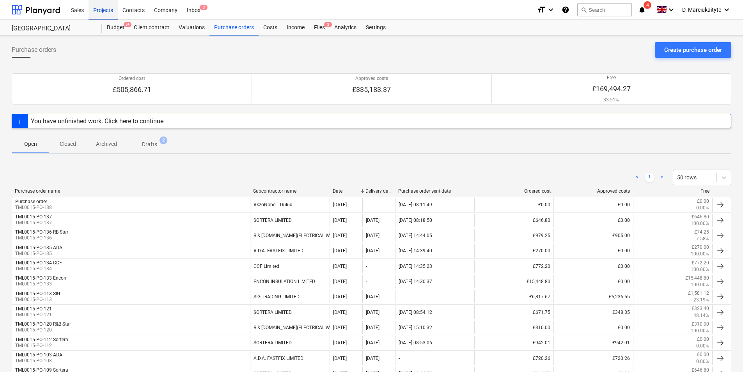
click at [110, 12] on div "Projects" at bounding box center [102, 10] width 29 height 20
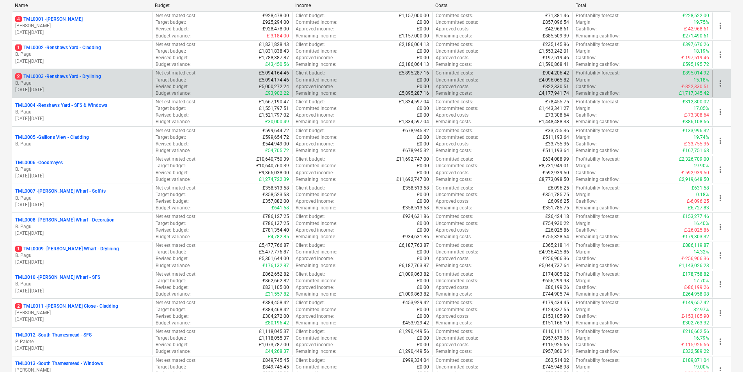
scroll to position [117, 0]
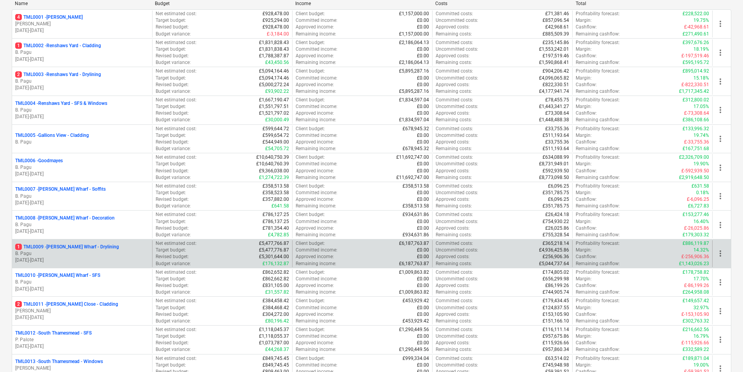
click at [74, 244] on p "1 TML0009 - Montgomery's Wharf - Drylining" at bounding box center [67, 247] width 104 height 7
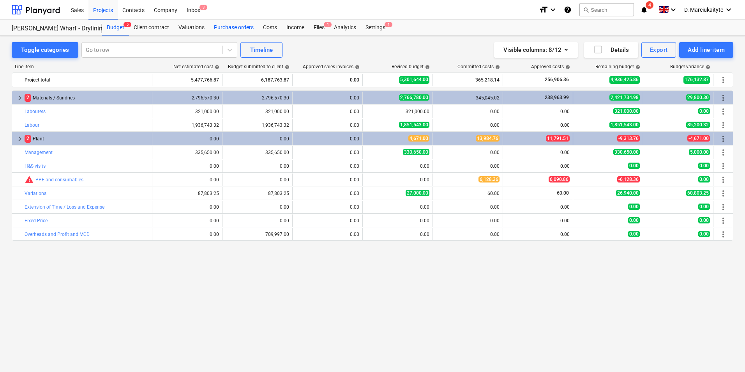
click at [220, 27] on div "Purchase orders" at bounding box center [233, 28] width 49 height 16
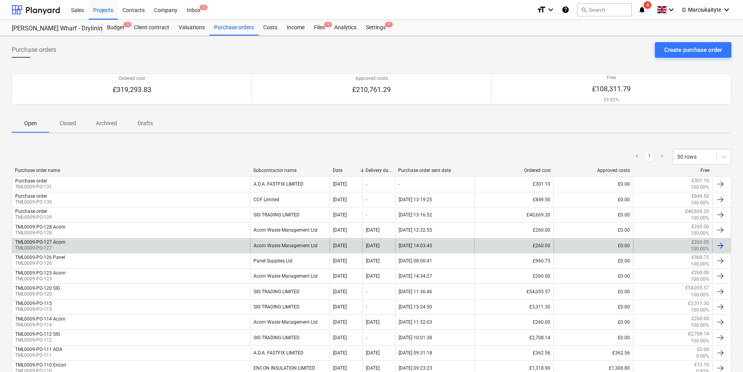
click at [223, 246] on div "TML0009-PO-127 Acorn TML0009-PO-127" at bounding box center [131, 245] width 238 height 13
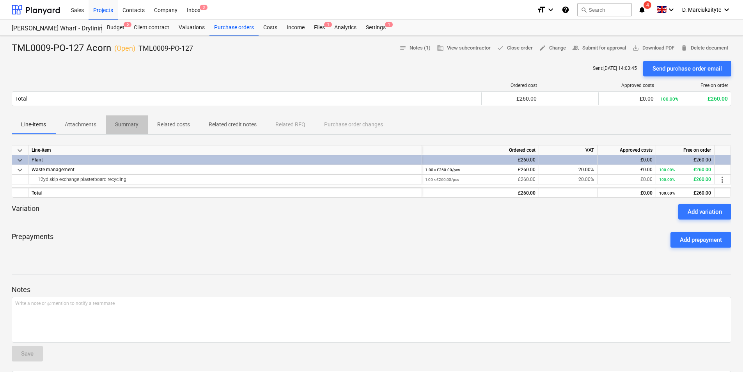
click at [134, 125] on p "Summary" at bounding box center [126, 124] width 23 height 8
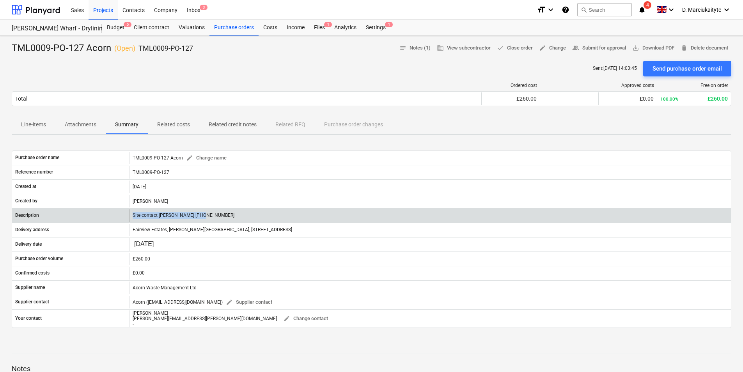
drag, startPoint x: 224, startPoint y: 213, endPoint x: 128, endPoint y: 214, distance: 95.9
click at [128, 214] on div "Description Site contact Lewis 07934 754353" at bounding box center [371, 215] width 718 height 12
copy div "Site contact [PERSON_NAME] [PHONE_NUMBER]"
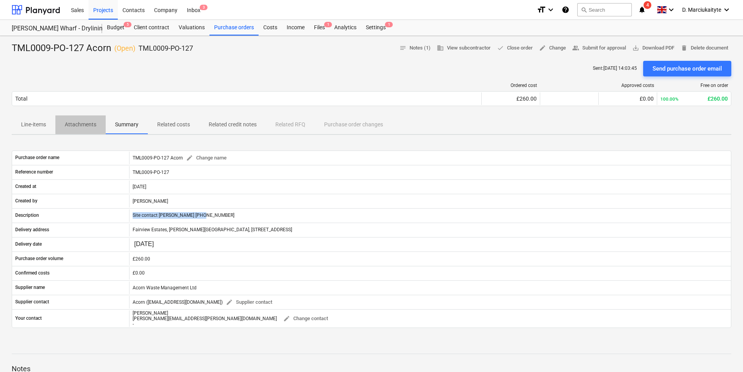
click at [72, 122] on p "Attachments" at bounding box center [81, 124] width 32 height 8
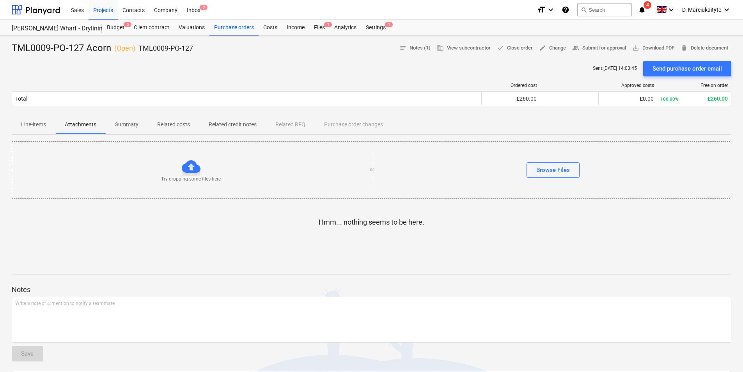
click at [35, 122] on p "Line-items" at bounding box center [33, 124] width 25 height 8
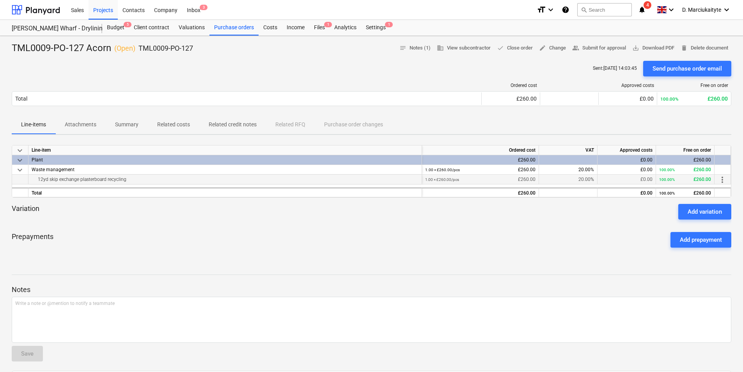
click at [129, 181] on div "12yd skip exchange plasterboard recycling" at bounding box center [225, 179] width 387 height 9
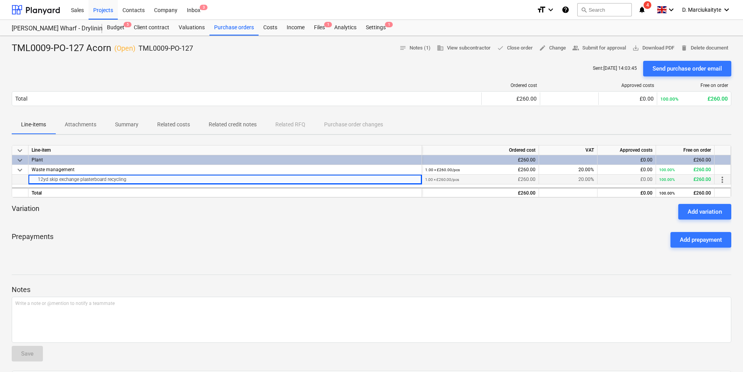
drag, startPoint x: 129, startPoint y: 181, endPoint x: 35, endPoint y: 182, distance: 94.0
click at [35, 182] on div "12yd skip exchange plasterboard recycling" at bounding box center [225, 179] width 387 height 9
copy div "12yd skip exchange plasterboard recycling"
click at [104, 8] on div "Projects" at bounding box center [102, 10] width 29 height 20
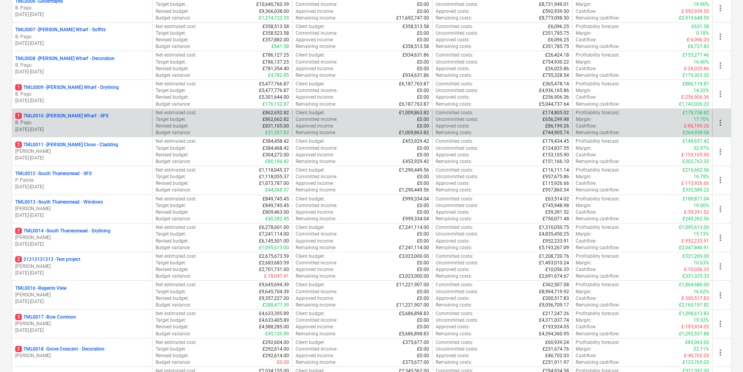
scroll to position [273, 0]
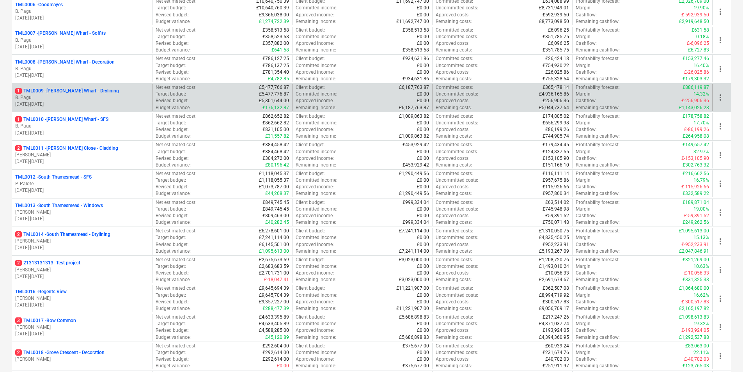
click at [86, 84] on div "1 TML0009 - Montgomery's Wharf - Drylining B. Pagu 01.03.2024 - 31.10.2025 Net …" at bounding box center [371, 97] width 719 height 29
click at [99, 101] on p "01.03.2024 - 31.10.2025" at bounding box center [82, 104] width 134 height 7
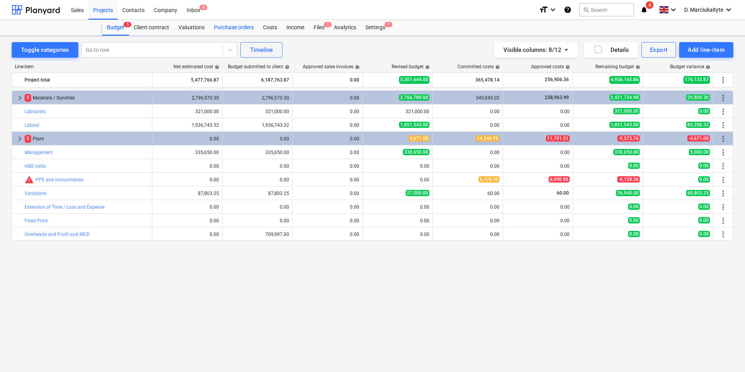
click at [224, 22] on div "Purchase orders" at bounding box center [233, 28] width 49 height 16
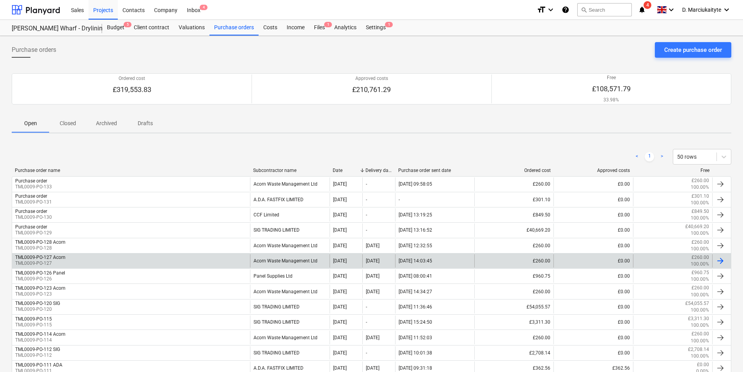
scroll to position [117, 0]
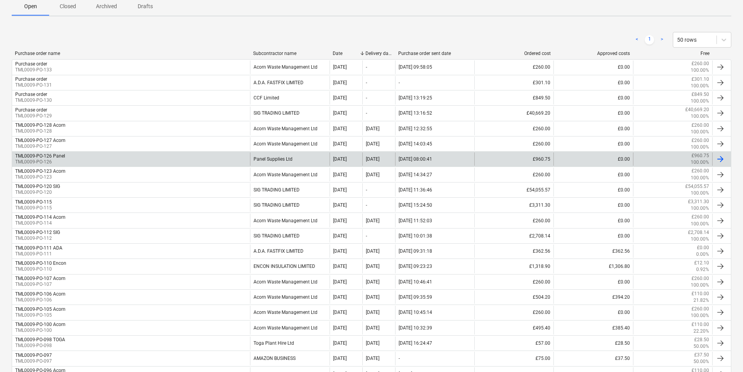
click at [99, 154] on div "TML0009-PO-126 Panel TML0009-PO-126" at bounding box center [131, 158] width 238 height 13
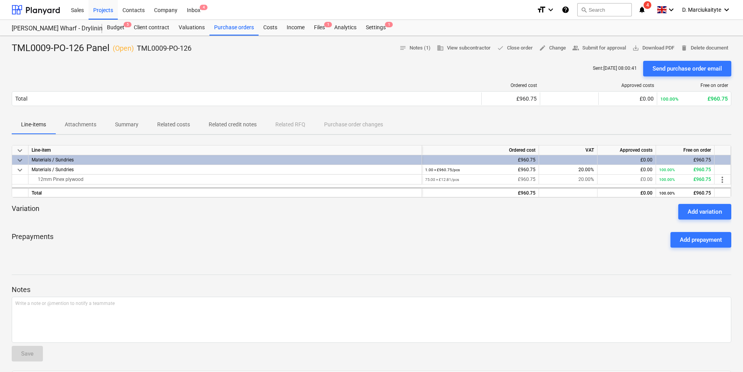
click at [141, 122] on span "Summary" at bounding box center [127, 124] width 42 height 13
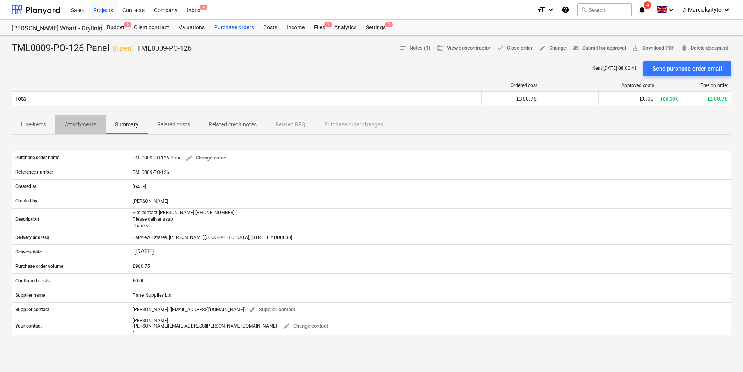
click at [81, 122] on p "Attachments" at bounding box center [81, 124] width 32 height 8
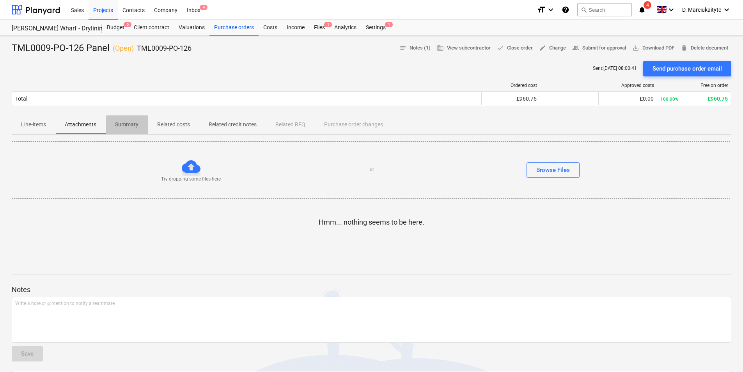
drag, startPoint x: 130, startPoint y: 127, endPoint x: 120, endPoint y: 134, distance: 12.2
click at [128, 127] on p "Summary" at bounding box center [126, 124] width 23 height 8
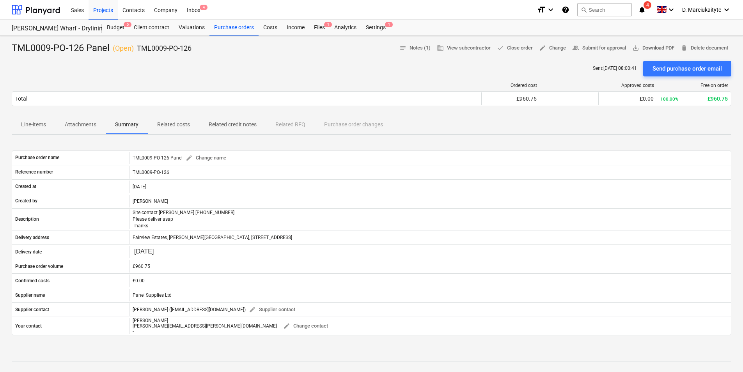
click at [650, 46] on span "save_alt Download PDF" at bounding box center [653, 48] width 42 height 9
drag, startPoint x: 161, startPoint y: 50, endPoint x: 137, endPoint y: 50, distance: 24.2
click at [137, 50] on div "TML0009-PO-126 Panel ( Open ) TML0009-PO-126 notes Notes (1) business View subc…" at bounding box center [371, 48] width 719 height 12
copy p "TML0009-PO-126"
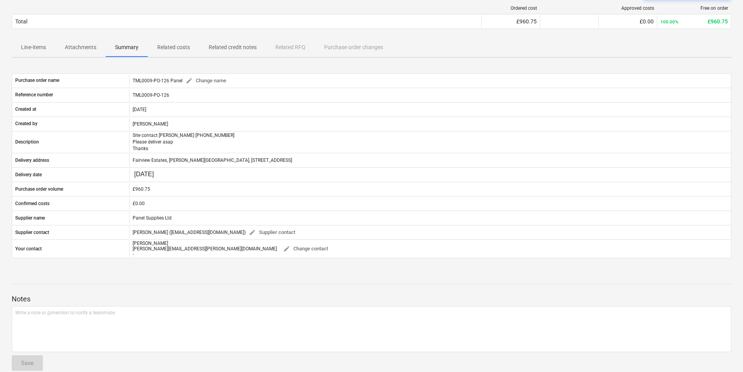
scroll to position [78, 0]
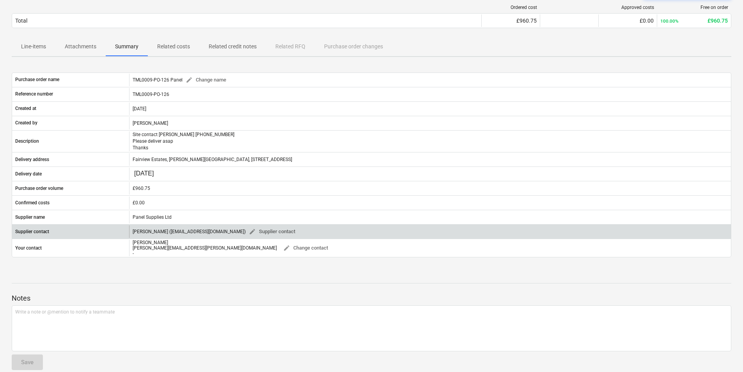
drag, startPoint x: 230, startPoint y: 232, endPoint x: 209, endPoint y: 230, distance: 21.9
click at [208, 230] on div "Ian Aldridge (ianaldridge@panelsupplies.co.uk) edit Supplier contact" at bounding box center [216, 232] width 166 height 12
drag, startPoint x: 228, startPoint y: 232, endPoint x: 161, endPoint y: 233, distance: 67.8
click at [161, 233] on div "Ian Aldridge (ianaldridge@panelsupplies.co.uk) edit Supplier contact" at bounding box center [216, 232] width 166 height 12
copy div "ianaldridge@panelsupplies.co.uk"
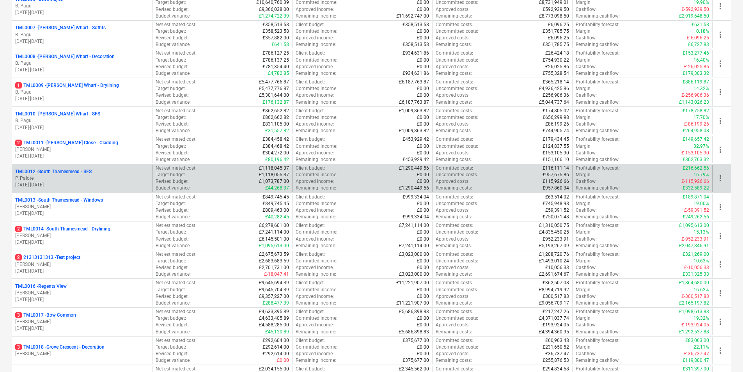
scroll to position [273, 0]
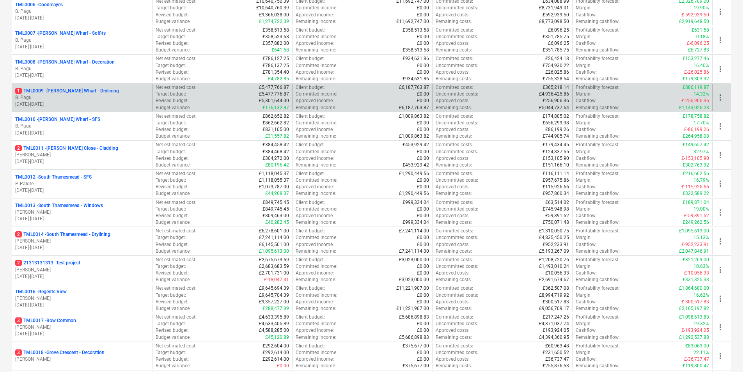
click at [73, 97] on p "B. Pagu" at bounding box center [82, 97] width 134 height 7
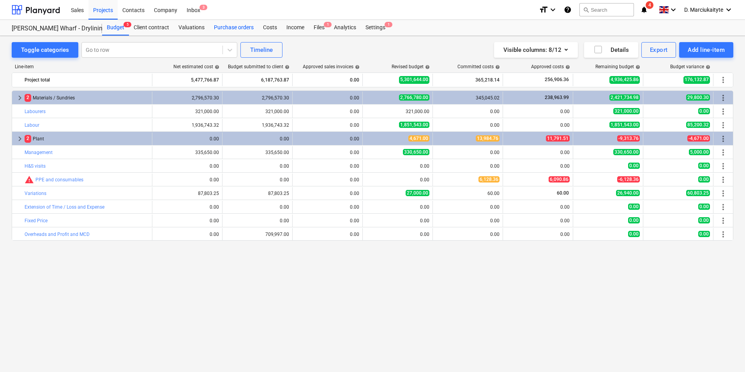
click at [248, 29] on div "Purchase orders" at bounding box center [233, 28] width 49 height 16
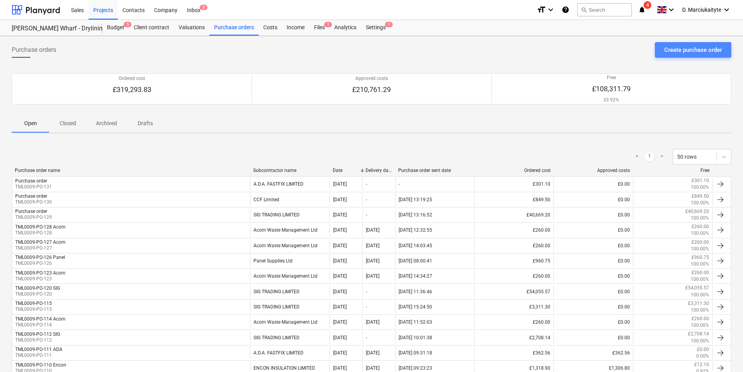
click at [694, 53] on div "Create purchase order" at bounding box center [693, 50] width 58 height 10
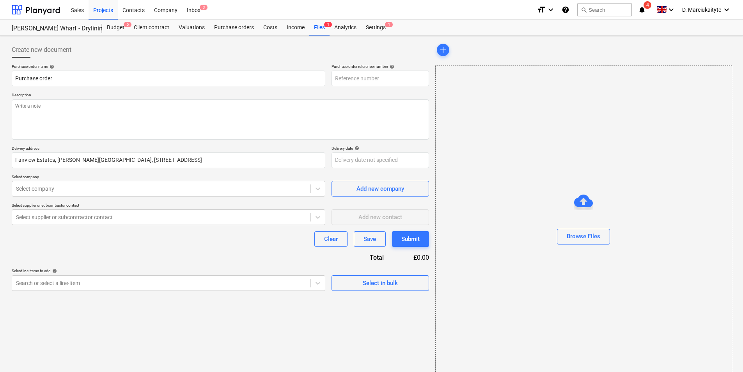
type textarea "x"
type input "TML0009-PO-133"
type textarea "x"
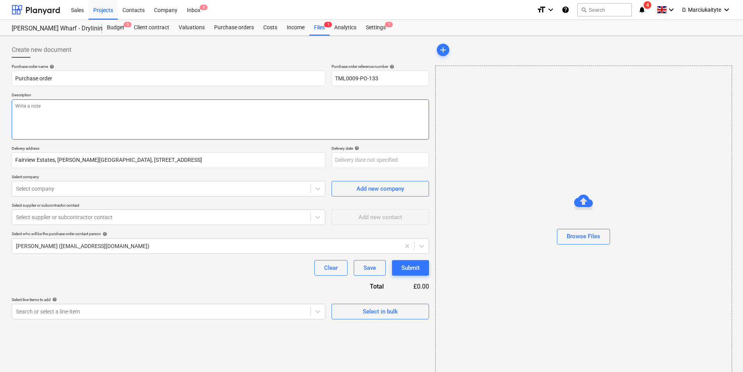
click at [99, 117] on textarea at bounding box center [220, 119] width 417 height 40
type textarea "G"
type textarea "x"
type textarea "Go"
type textarea "x"
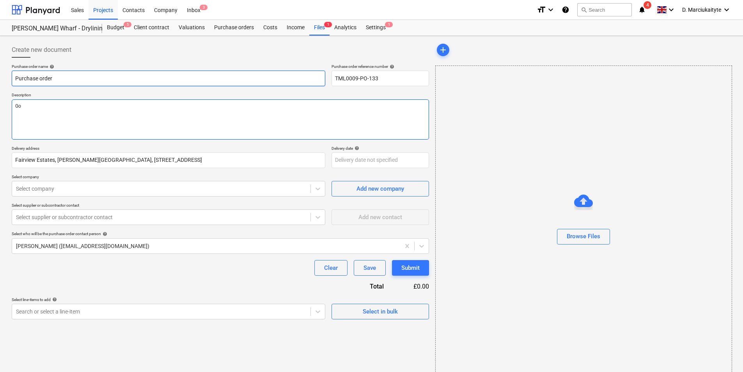
type textarea "Goo"
type textarea "x"
type textarea "Good"
type textarea "x"
type textarea "Good"
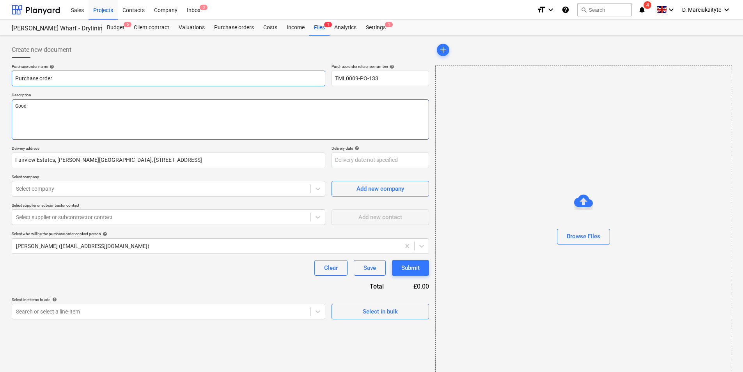
type textarea "x"
type textarea "Good mo"
type textarea "x"
type textarea "Good mor"
type textarea "x"
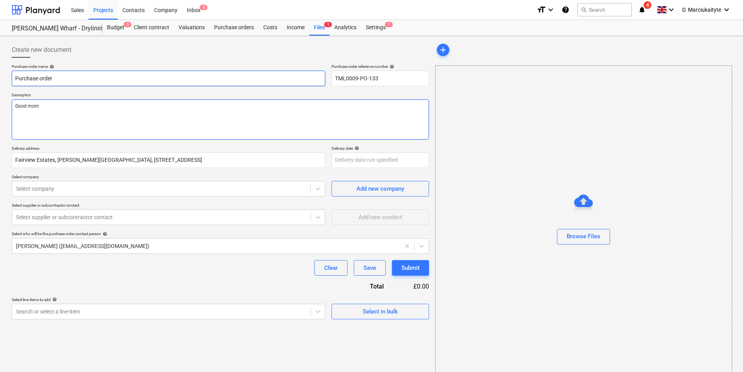
type textarea "Good morni"
type textarea "x"
type textarea "Good mornin"
type textarea "x"
type textarea "Good morning"
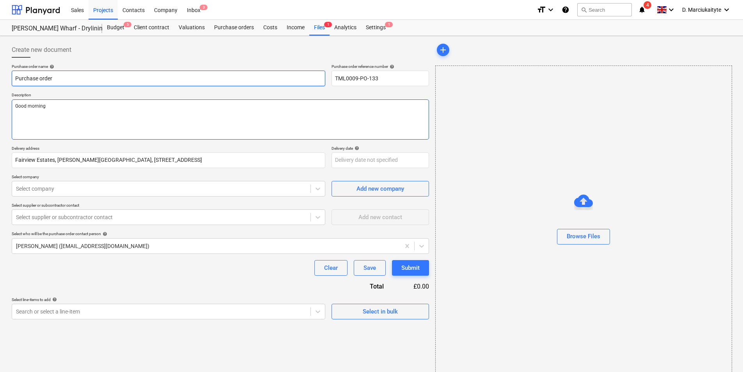
type textarea "x"
type textarea "Good morning,"
type textarea "x"
type textarea "Good morning,"
type textarea "x"
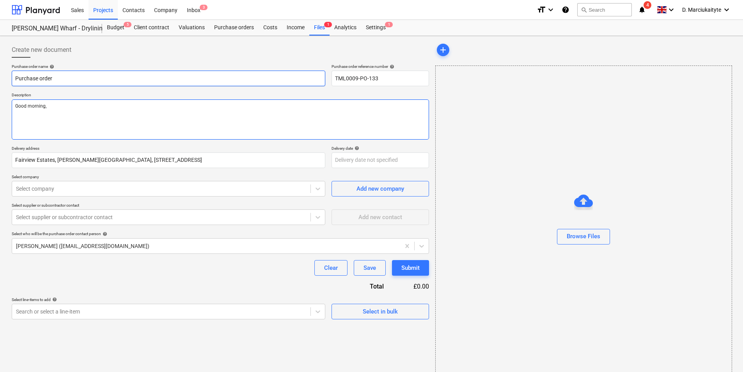
type textarea "Good morning, C"
type textarea "x"
type textarea "Good morning, Cp"
type textarea "x"
type textarea "Good morning, Cpi"
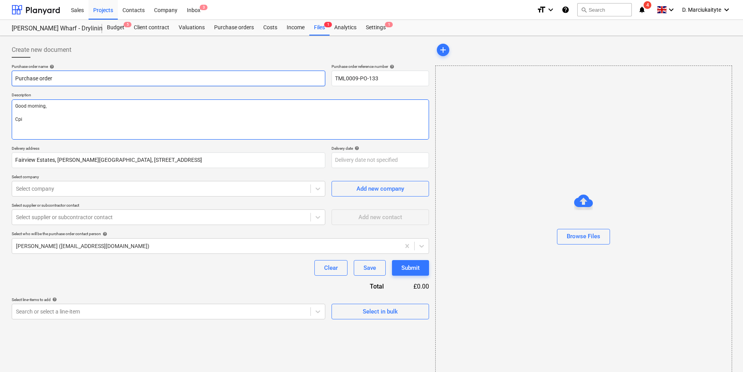
type textarea "x"
type textarea "Good morning, Cp"
type textarea "x"
type textarea "Good morning, C"
type textarea "x"
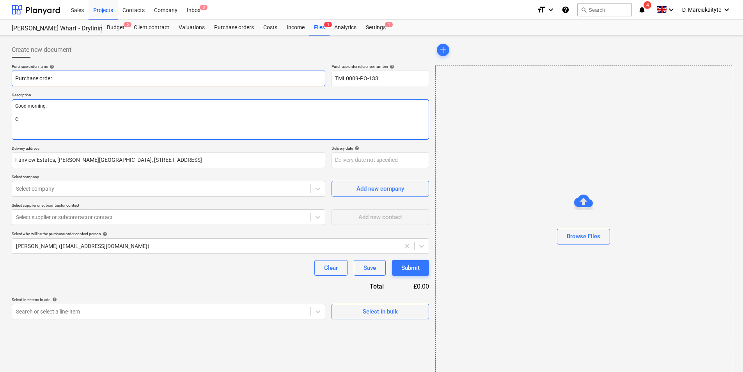
type textarea "Good morning, Co"
type textarea "x"
type textarea "Good morning, Cou"
type textarea "x"
type textarea "Good morning, Coul"
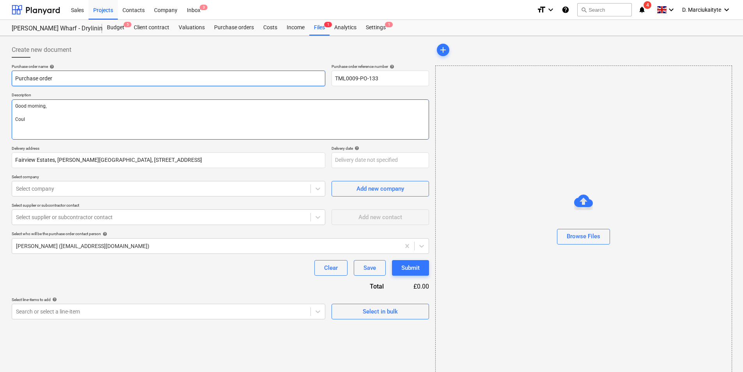
type textarea "x"
type textarea "Good morning, Cou"
type textarea "x"
type textarea "Good morning, Co"
type textarea "x"
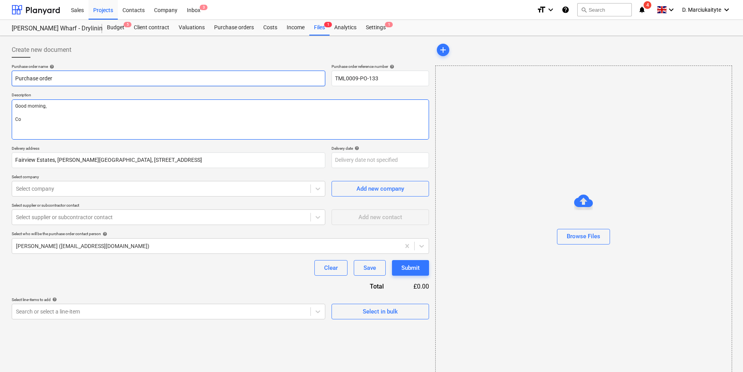
type textarea "Good morning, Cou"
type textarea "x"
type textarea "Good morning, Coul"
type textarea "x"
type textarea "Good morning, Could"
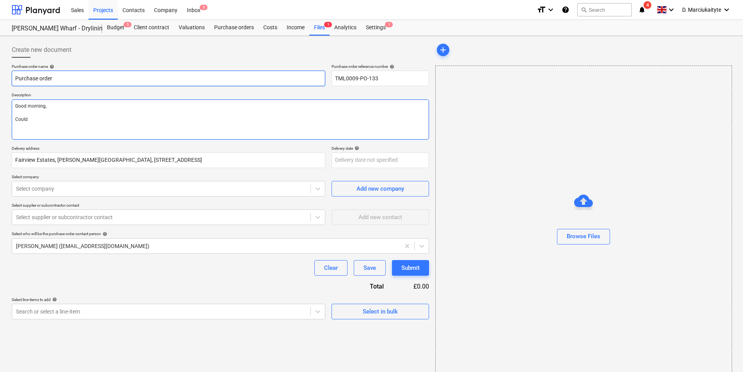
type textarea "x"
type textarea "Good morning, Could"
type textarea "x"
type textarea "Good morning, Could u"
type textarea "x"
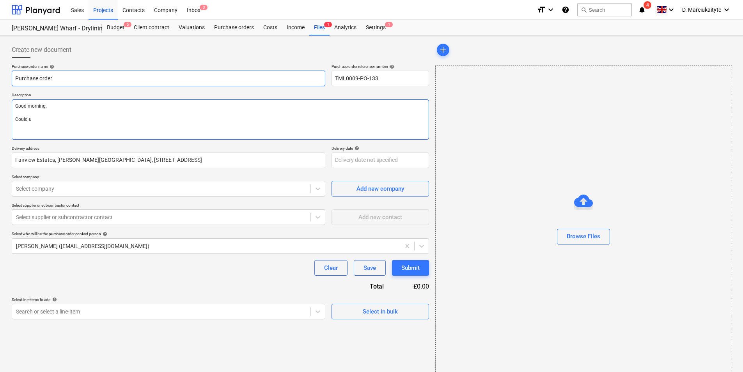
type textarea "Good morning, Could uo"
type textarea "x"
type textarea "Good morning, Could u"
type textarea "x"
type textarea "Good morning, Could"
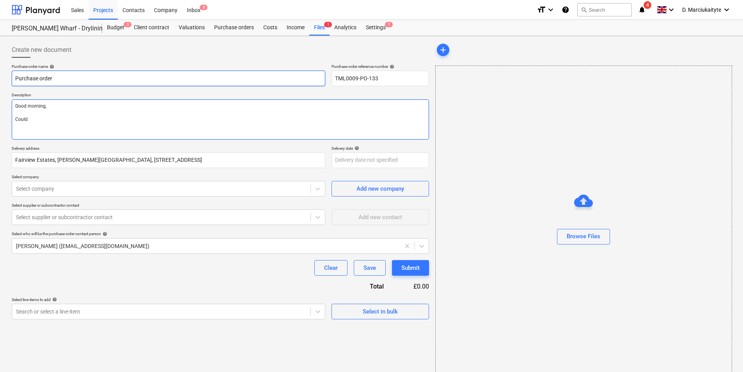
type textarea "x"
type textarea "Good morning, Could y"
type textarea "x"
type textarea "Good morning, Could yo"
type textarea "x"
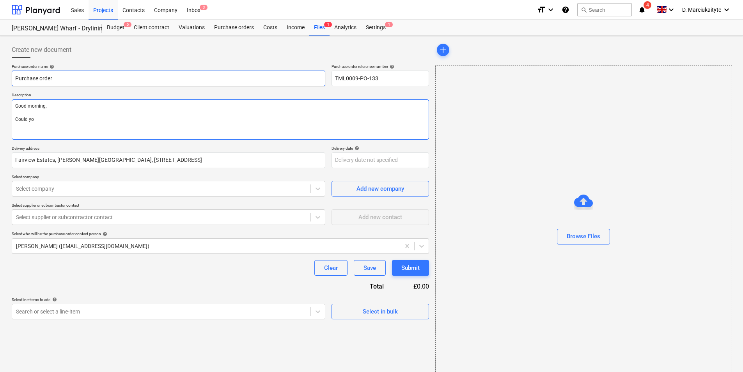
type textarea "Good morning, Could you"
type textarea "x"
type textarea "Good morning, Could you"
type textarea "x"
type textarea "Good morning, Could you a"
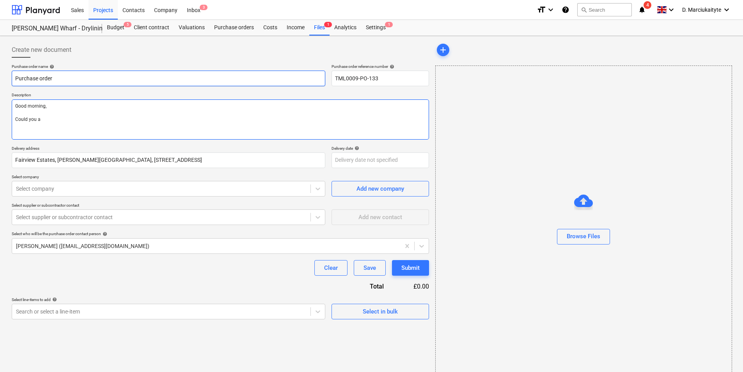
type textarea "x"
type textarea "Good morning, Could you ar"
type textarea "x"
type textarea "Good morning, Could you arr"
type textarea "x"
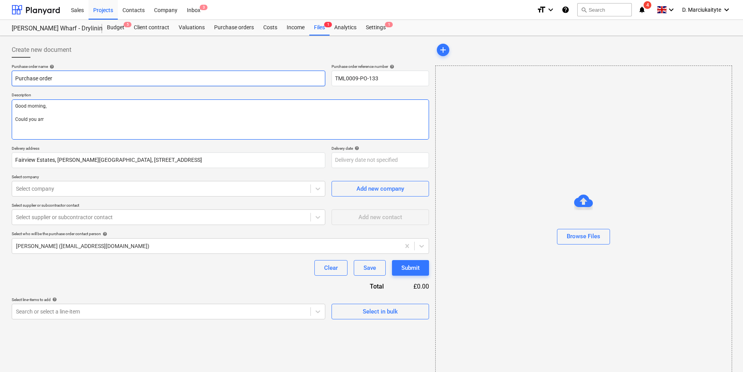
type textarea "Good morning, Could you arra"
type textarea "x"
type textarea "Good morning, Could you arran"
type textarea "x"
type textarea "Good morning, Could you arrang"
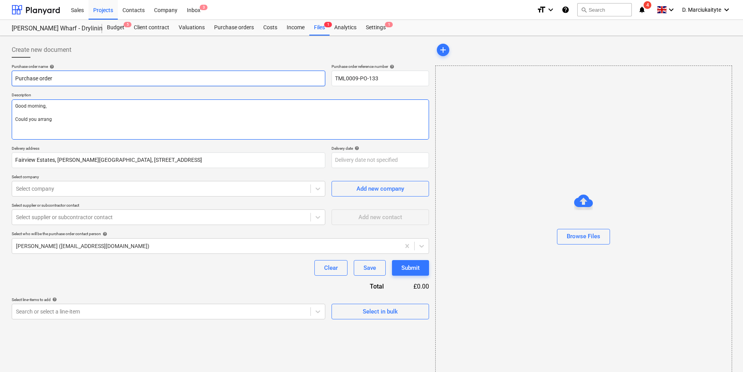
type textarea "x"
type textarea "Good morning, Could you arrange"
type textarea "x"
type textarea "Good morning, Could you arrange"
type textarea "x"
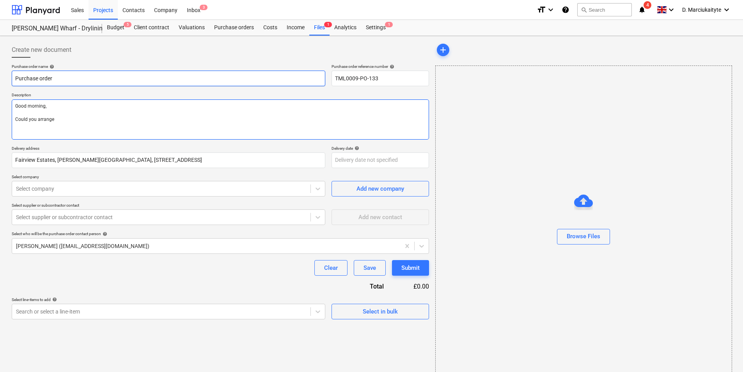
type textarea "Good morning, Could you arrange s"
type textarea "x"
type textarea "Good morning, Could you arrange sk"
type textarea "x"
type textarea "Good morning, Could you arrange ski"
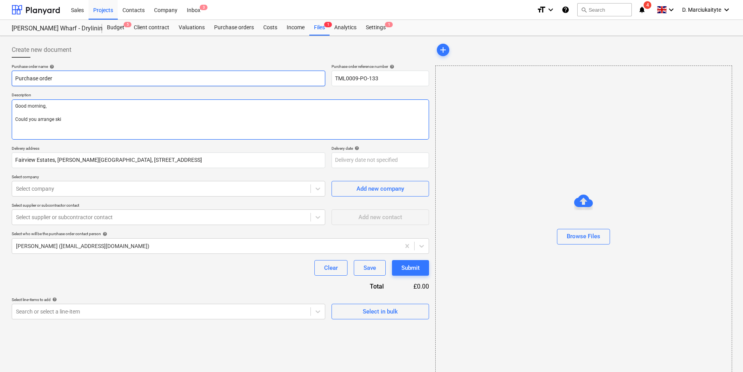
type textarea "x"
type textarea "Good morning, Could you arrange skip"
type textarea "x"
type textarea "Good morning, Could you arrange skip"
type textarea "x"
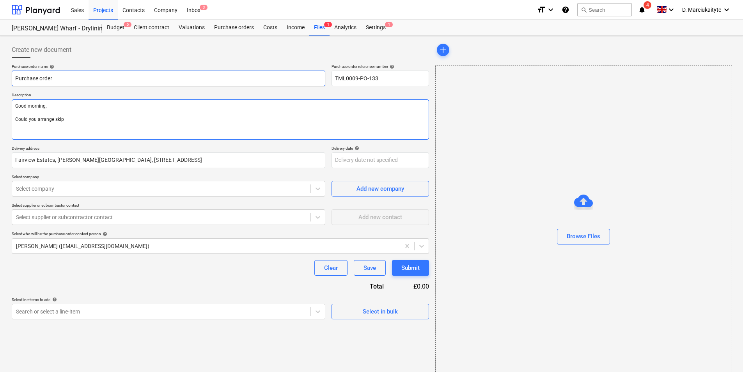
type textarea "Good morning, Could you arrange skip e"
type textarea "x"
type textarea "Good morning, Could you arrange skip ex"
type textarea "x"
type textarea "Good morning, Could you arrange skip exc"
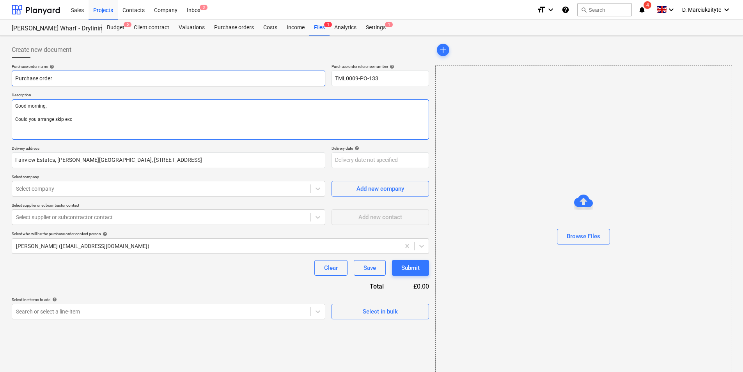
type textarea "x"
type textarea "Good morning, Could you arrange skip exch"
type textarea "x"
type textarea "Good morning, Could you arrange skip exchna"
type textarea "x"
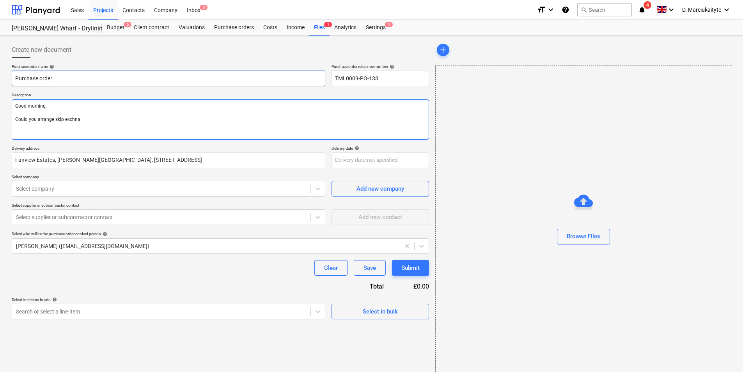
type textarea "Good morning, Could you arrange skip exchnag"
type textarea "x"
type textarea "Good morning, Could you arrange skip exchnage"
type textarea "x"
type textarea "Good morning, Could you arrange skip exchnage"
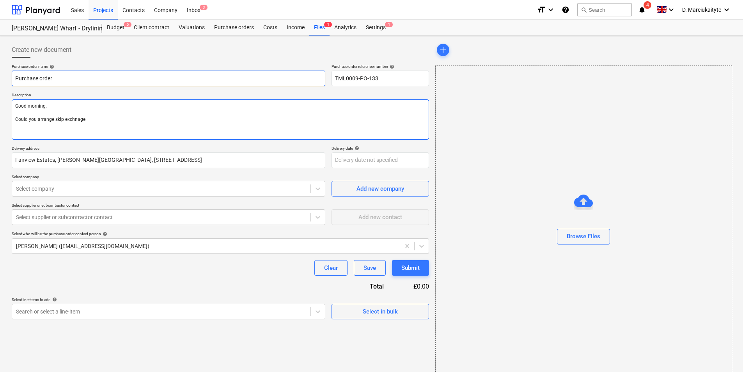
type textarea "x"
type textarea "Good morning, Could you arrange skip exchnage f"
type textarea "x"
type textarea "Good morning, Could you arrange skip exchnage fp"
type textarea "x"
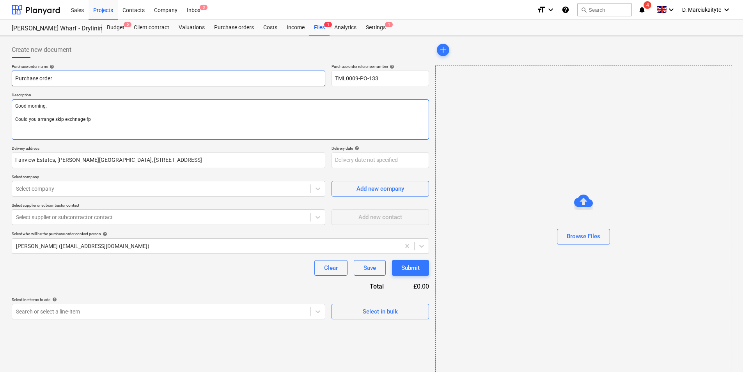
type textarea "Good morning, Could you arrange skip exchnage fpo"
type textarea "x"
type textarea "Good morning, Could you arrange skip exchnage fpor"
type textarea "x"
type textarea "Good morning, Could you arrange skip exchnage fpo"
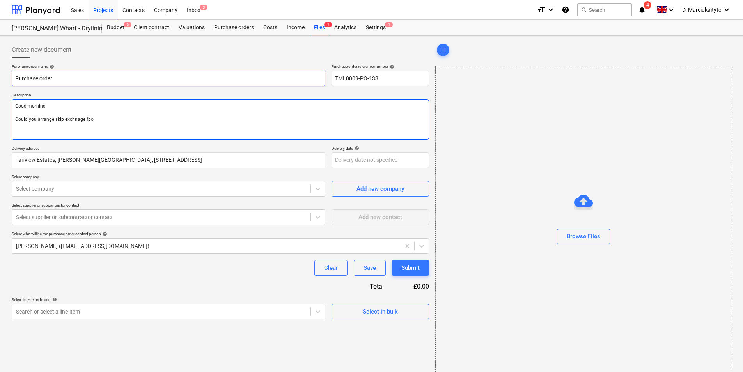
type textarea "x"
type textarea "Good morning, Could you arrange skip exchnage fp"
type textarea "x"
type textarea "Good morning, Could you arrange skip exchnage f"
type textarea "x"
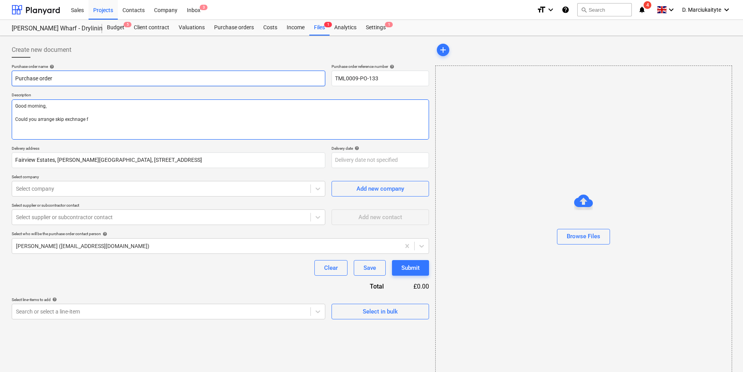
type textarea "Good morning, Could you arrange skip exchnage fo"
type textarea "x"
type textarea "Good morning, Could you arrange skip exchnage for"
type textarea "x"
type textarea "Good morning, Could you arrange skip exchnage for"
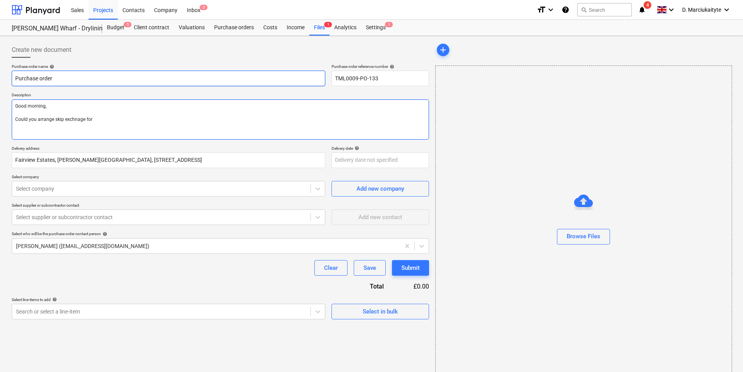
type textarea "x"
type textarea "Good morning, Could you arrange skip exchnage for t"
type textarea "x"
type textarea "Good morning, Could you arrange skip exchnage for to"
type textarea "x"
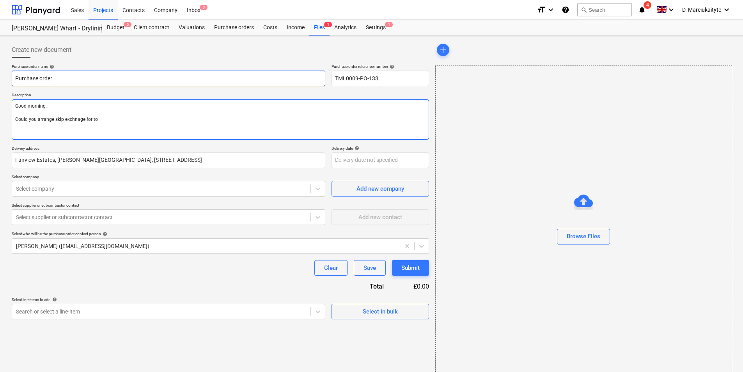
type textarea "Good morning, Could you arrange skip exchnage for tom"
type textarea "x"
type textarea "Good morning, Could you arrange skip exchnage for tomo"
type textarea "x"
type textarea "Good morning, Could you arrange skip exchnage for tomor"
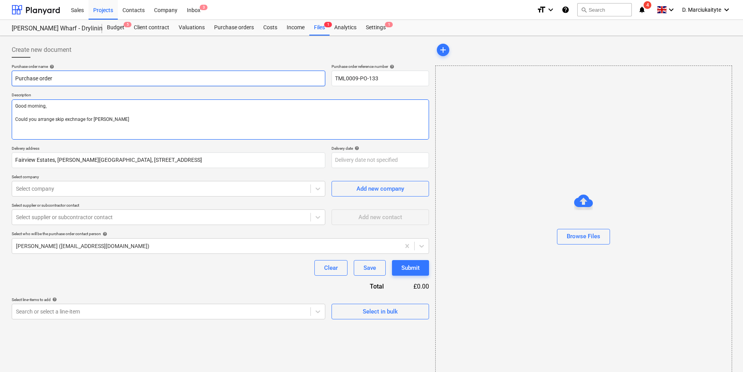
type textarea "x"
type textarea "Good morning, Could you arrange skip exchnage for tomorr"
type textarea "x"
type textarea "Good morning, Could you arrange skip exchnage for tomorro"
type textarea "x"
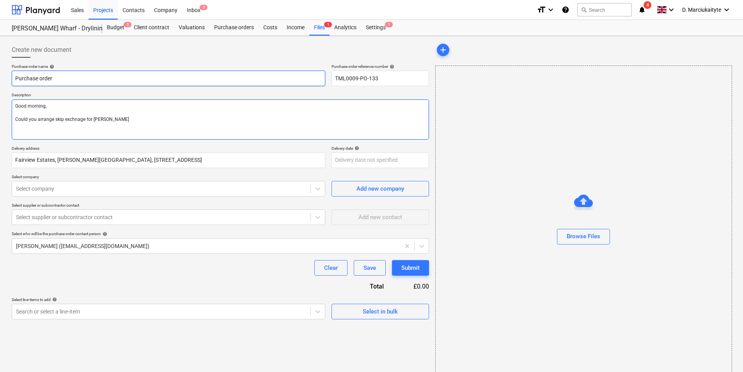
type textarea "Good morning, Could you arrange skip exchnage for tomorrow"
type textarea "x"
type textarea "Good morning, Could you arrange skip exchnage for tomorrow"
type textarea "x"
type textarea "Good morning, Could you arrange skip exchnage for tomorrow ?"
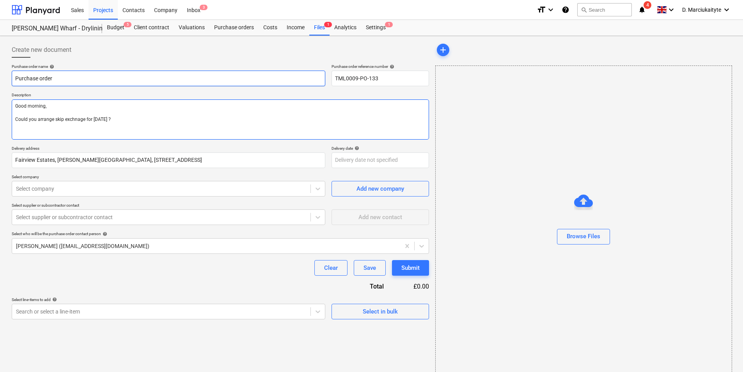
type textarea "x"
type textarea "Good morning, Could you arrange skip exchnage for tomorrow ?"
click at [85, 120] on textarea "Good morning, Could you arrange skip exchnage for tomorrow ?" at bounding box center [220, 119] width 417 height 40
type textarea "x"
type textarea "Good morning, Could you arrange skip exchnagefor tomorrow ?"
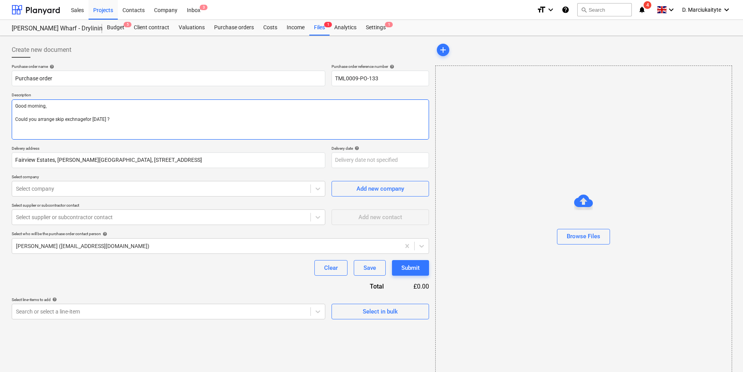
type textarea "x"
type textarea "Good morning, Could you arrange skip exchnagfor tomorrow ?"
type textarea "x"
type textarea "Good morning, Could you arrange skip exchnafor tomorrow ?"
type textarea "x"
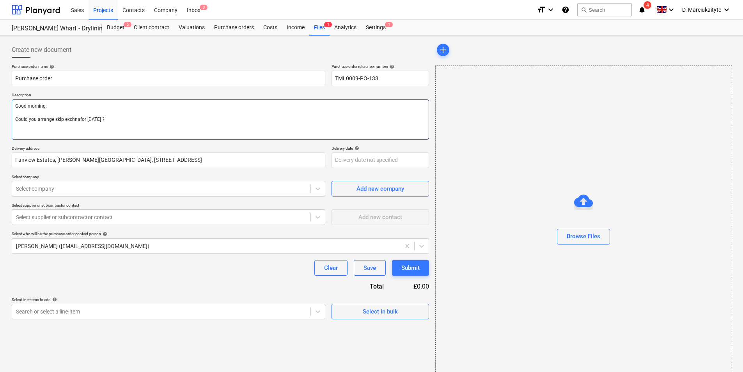
type textarea "Good morning, Could you arrange skip exchnfor tomorrow ?"
type textarea "x"
type textarea "Good morning, Could you arrange skip exchfor tomorrow ?"
type textarea "x"
type textarea "Good morning, Could you arrange skip excfor tomorrow ?"
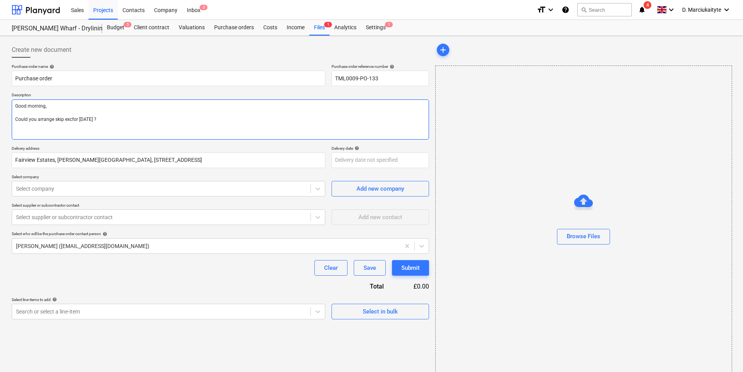
type textarea "x"
type textarea "Good morning, Could you arrange skip exchfor tomorrow ?"
type textarea "x"
type textarea "Good morning, Could you arrange skip exchafor tomorrow ?"
type textarea "x"
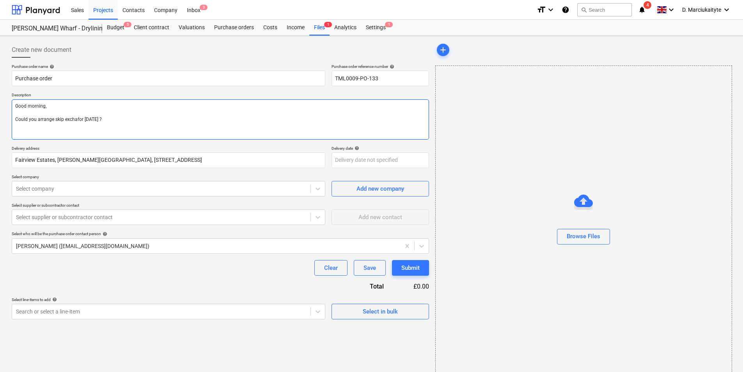
type textarea "Good morning, Could you arrange skip exchanfor tomorrow ?"
type textarea "x"
type textarea "Good morning, Could you arrange skip exchangfor tomorrow ?"
type textarea "x"
type textarea "Good morning, Could you arrange skip exchangefor tomorrow ?"
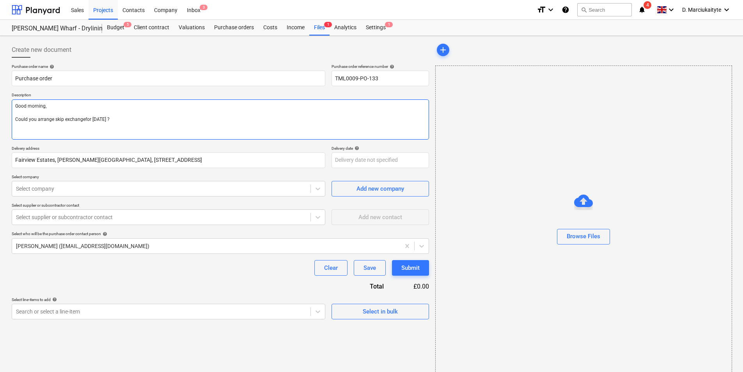
type textarea "x"
type textarea "Good morning, Could you arrange skip exchange for tomorrow ?"
type textarea "x"
type textarea "Good morning, Could you arrange skip exchange for tomorrow ?"
type textarea "x"
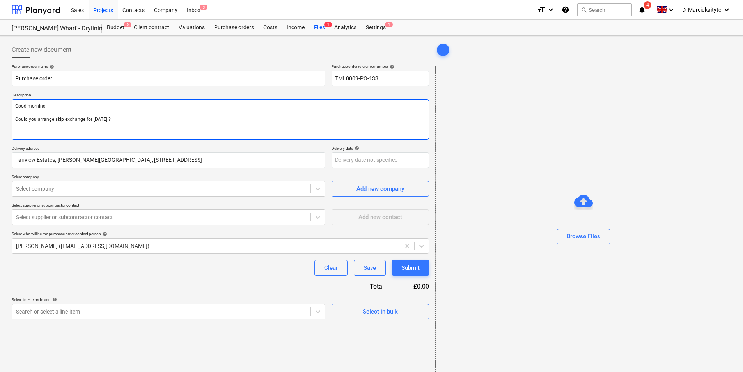
type textarea "Good morning, Could you arrange skip exchange for tomorrow"
type textarea "x"
type textarea "Good morning, Could you arrange skip exchange for tomorrow p"
type textarea "x"
type textarea "Good morning, Could you arrange skip exchange for tomorrow pl"
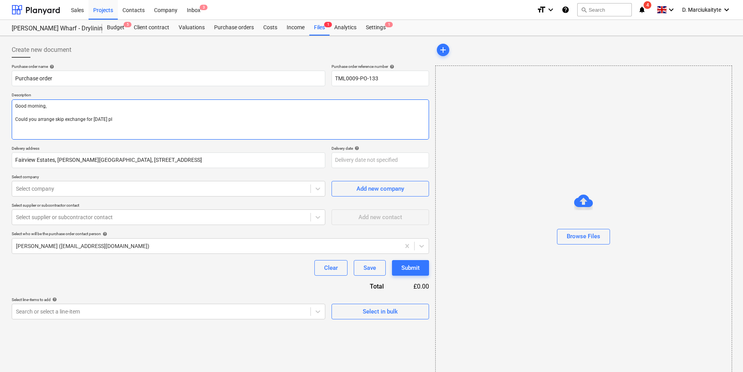
type textarea "x"
type textarea "Good morning, Could you arrange skip exchange for tomorrow ple"
type textarea "x"
type textarea "Good morning, Could you arrange skip exchange for tomorrow pleas"
type textarea "x"
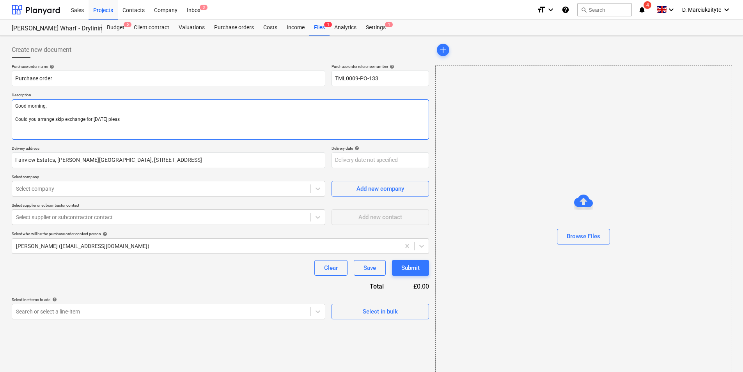
type textarea "Good morning, Could you arrange skip exchange for tomorrow please"
type textarea "x"
type textarea "Good morning, Could you arrange skip exchange for tomorrow please?"
type textarea "x"
type textarea "Good morning, Could you arrange skip exchange for tomorrow please?"
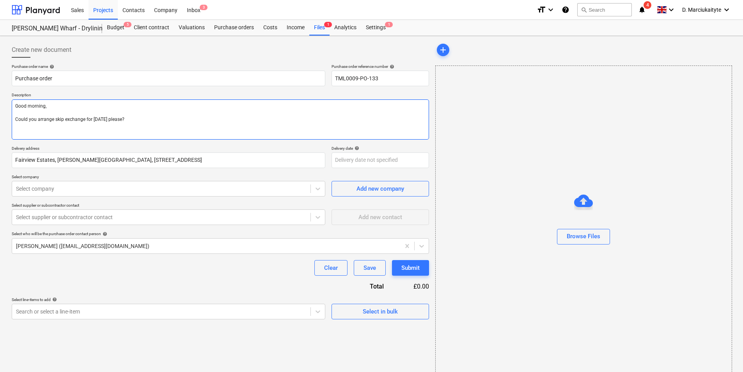
type textarea "x"
type textarea "Good morning, Could you arrange skip exchange for tomorrow please?"
type textarea "x"
type textarea "Good morning, Could you arrange skip exchange for tomorrow please? R"
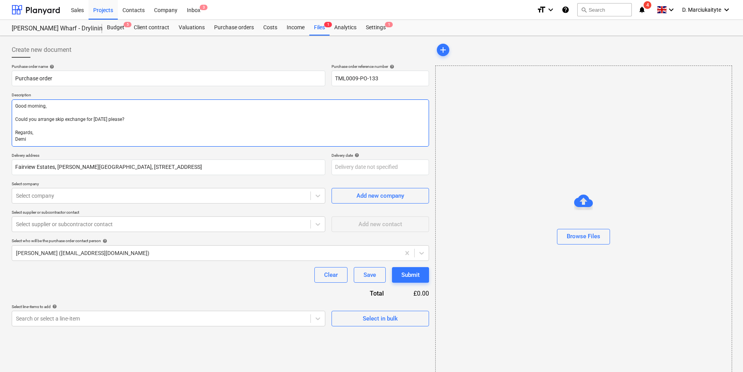
drag, startPoint x: 184, startPoint y: 120, endPoint x: 188, endPoint y: 119, distance: 4.4
click at [187, 120] on textarea "Good morning, Could you arrange skip exchange for tomorrow please? Regards, Demi" at bounding box center [220, 122] width 417 height 47
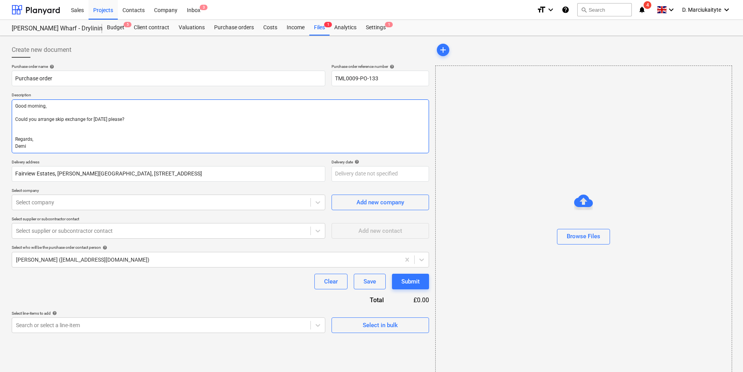
paste textarea "Site contact Lewis 07934 754353"
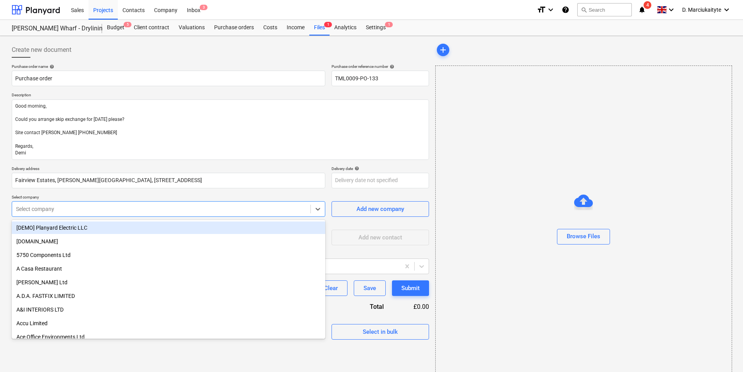
click at [134, 212] on div at bounding box center [161, 209] width 290 height 8
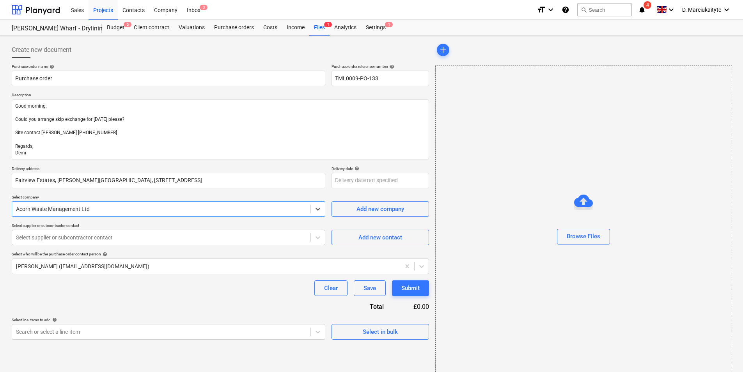
click at [148, 239] on div at bounding box center [161, 238] width 290 height 8
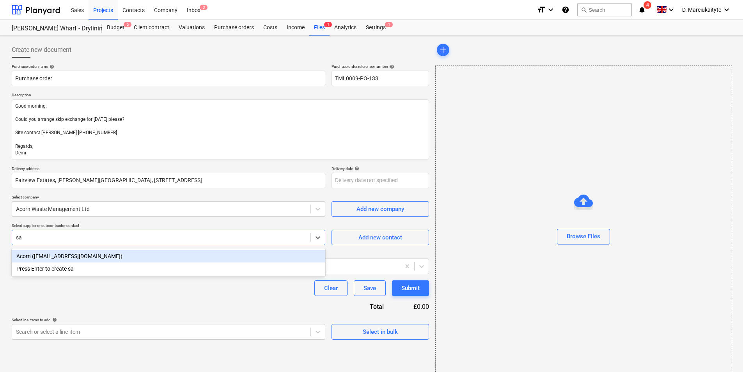
click at [109, 257] on div "Acorn (sales@acornwaste.co.uk)" at bounding box center [168, 256] width 313 height 12
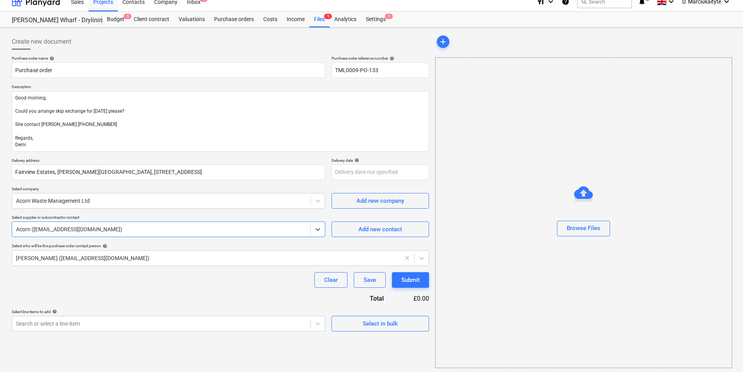
scroll to position [11, 0]
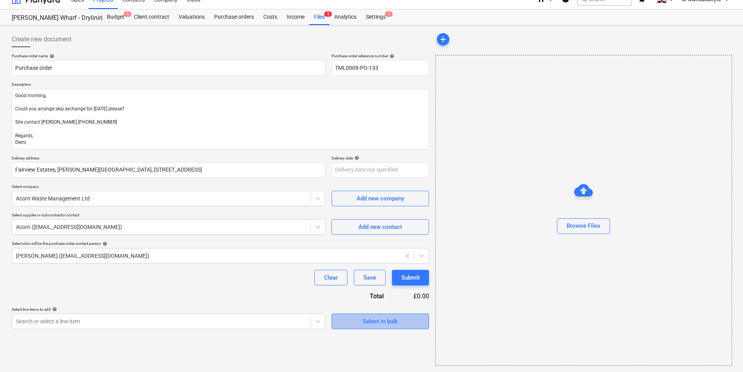
click at [352, 326] on button "Select in bulk" at bounding box center [379, 321] width 97 height 16
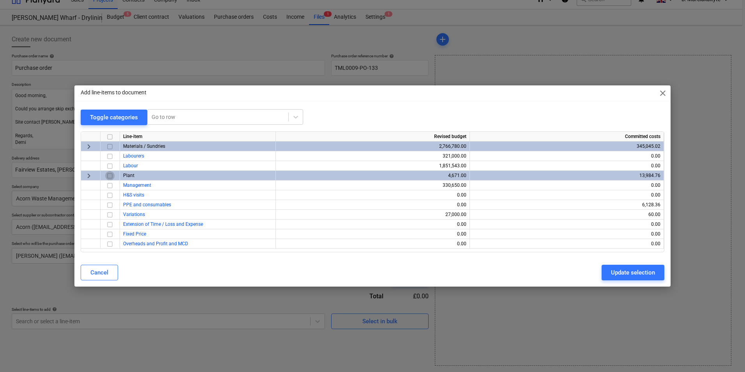
click at [109, 174] on input "checkbox" at bounding box center [109, 175] width 9 height 9
click at [92, 177] on span "keyboard_arrow_right" at bounding box center [88, 175] width 9 height 9
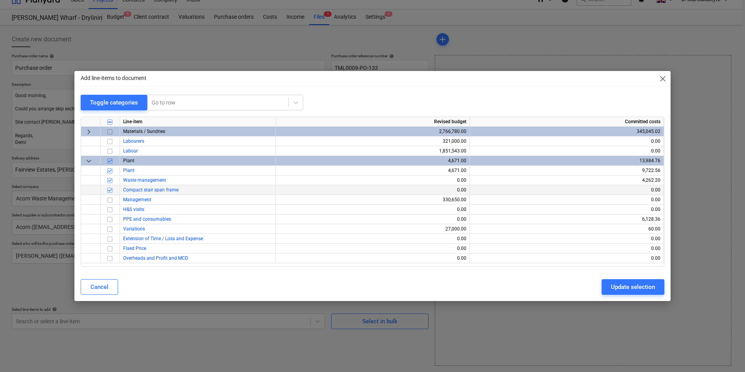
click at [110, 189] on input "checkbox" at bounding box center [109, 190] width 9 height 9
click at [112, 168] on input "checkbox" at bounding box center [109, 170] width 9 height 9
drag, startPoint x: 651, startPoint y: 286, endPoint x: 660, endPoint y: 276, distance: 13.3
click at [651, 285] on div "Update selection" at bounding box center [633, 287] width 44 height 10
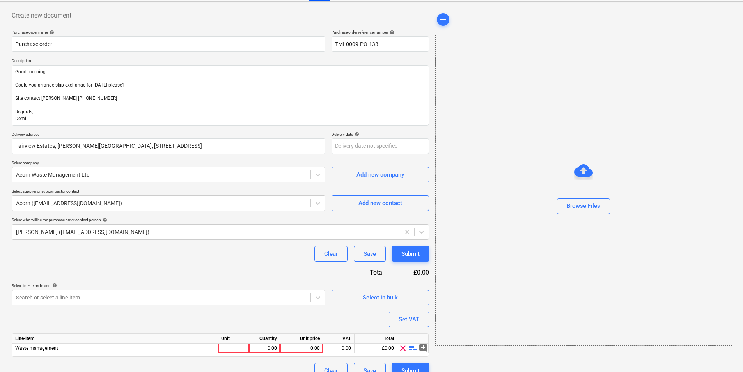
scroll to position [47, 0]
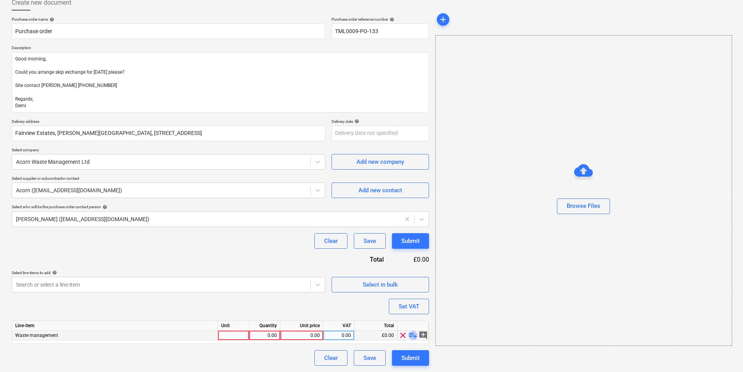
click at [411, 335] on span "playlist_add" at bounding box center [412, 335] width 9 height 9
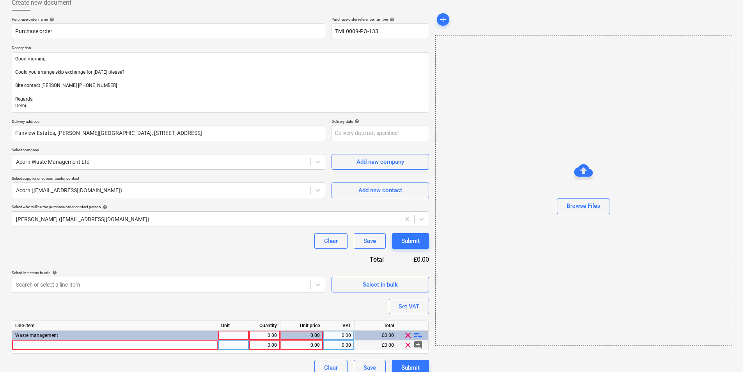
click at [135, 344] on div at bounding box center [115, 345] width 206 height 10
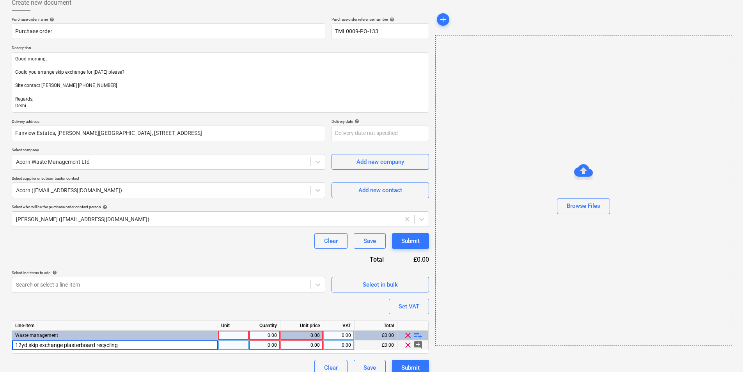
click at [233, 346] on div at bounding box center [233, 345] width 31 height 10
click at [274, 344] on div "1.00" at bounding box center [264, 345] width 25 height 10
click at [302, 346] on div "0.00" at bounding box center [301, 345] width 36 height 10
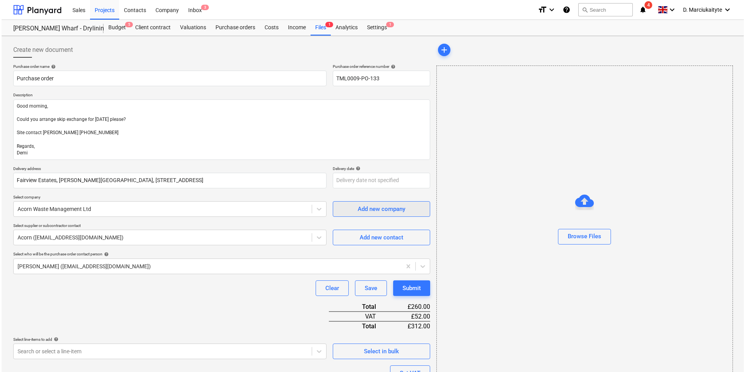
scroll to position [76, 0]
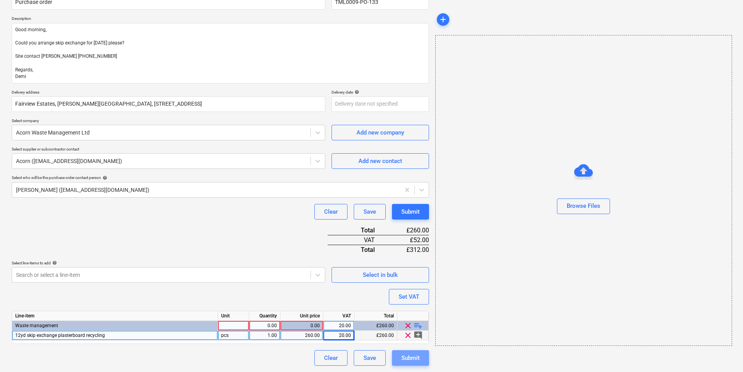
click at [418, 358] on div "Submit" at bounding box center [410, 358] width 18 height 10
click at [234, 330] on div at bounding box center [233, 326] width 31 height 10
click at [407, 359] on div "Submit" at bounding box center [410, 358] width 18 height 10
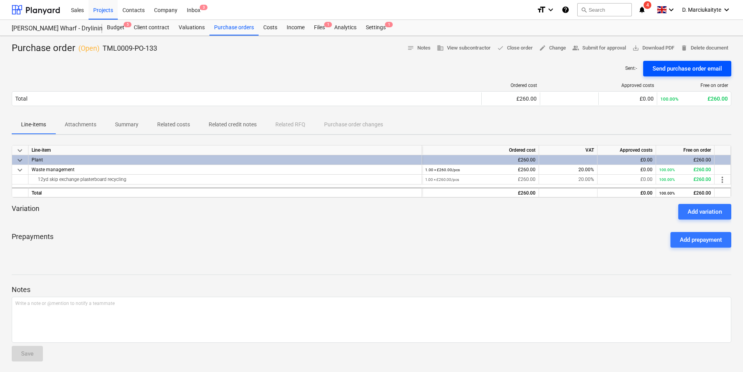
click at [692, 70] on div "Send purchase order email" at bounding box center [686, 69] width 69 height 10
click at [238, 33] on div "Purchase orders" at bounding box center [233, 28] width 49 height 16
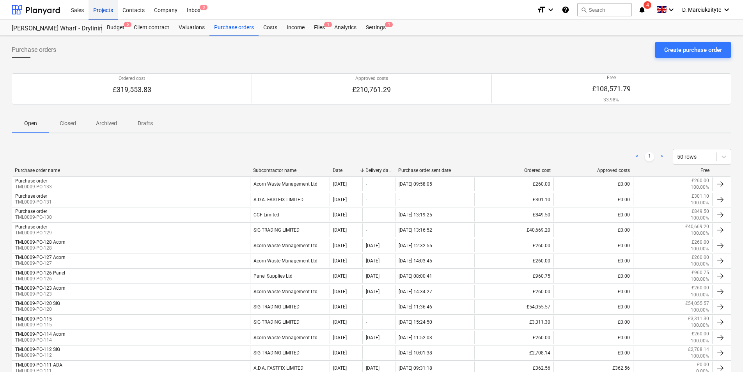
click at [103, 11] on div "Projects" at bounding box center [102, 10] width 29 height 20
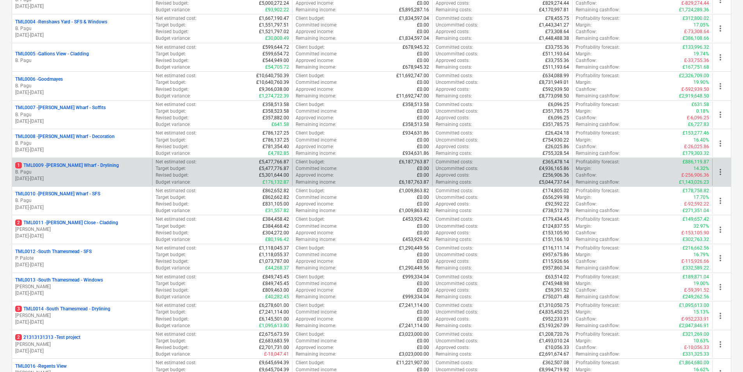
scroll to position [117, 0]
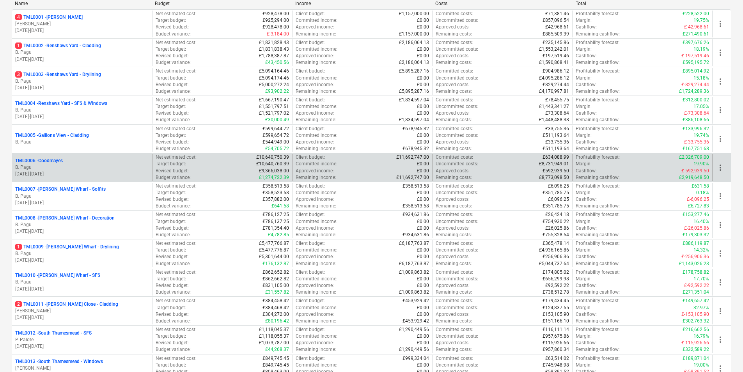
click at [64, 166] on p "B. Pagu" at bounding box center [82, 167] width 134 height 7
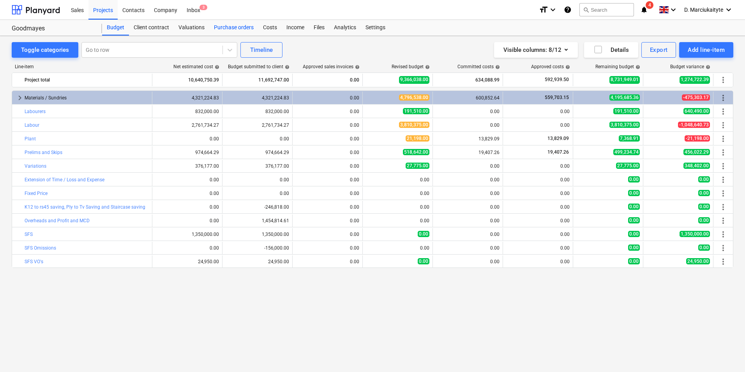
click at [225, 27] on div "Purchase orders" at bounding box center [233, 28] width 49 height 16
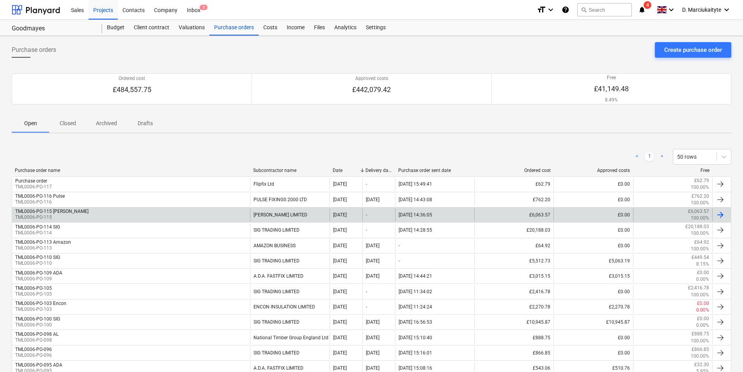
click at [243, 212] on div "TML0006-PO-115 Marko TML0006-PO-115" at bounding box center [131, 214] width 238 height 13
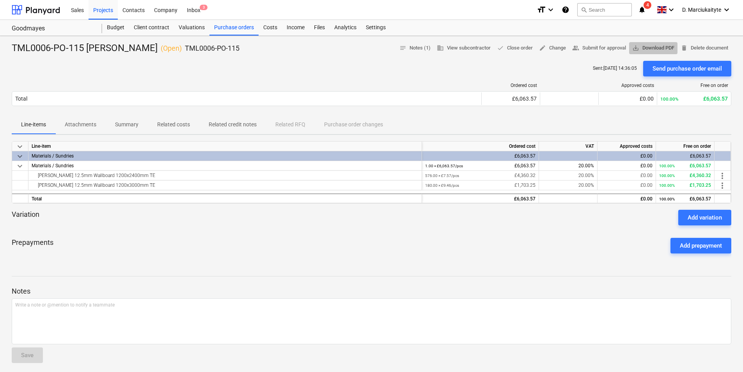
click at [654, 46] on span "save_alt Download PDF" at bounding box center [653, 48] width 42 height 9
click at [125, 123] on p "Summary" at bounding box center [126, 124] width 23 height 8
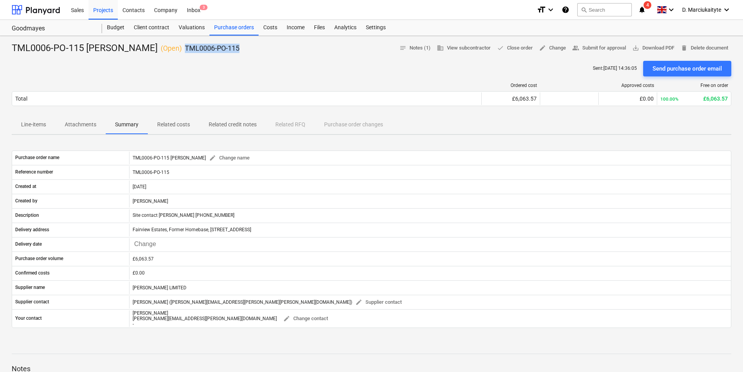
drag, startPoint x: 196, startPoint y: 49, endPoint x: 139, endPoint y: 49, distance: 57.7
click at [139, 49] on div "TML0006-PO-115 Marko ( Open ) TML0006-PO-115 notes Notes (1) business View subc…" at bounding box center [371, 48] width 719 height 12
copy div "TML0006-PO-115"
click at [222, 52] on div "TML0006-PO-115 Marko ( Open ) TML0006-PO-115 notes Notes (1) business View subc…" at bounding box center [371, 48] width 719 height 12
copy div "TML0006-PO-115"
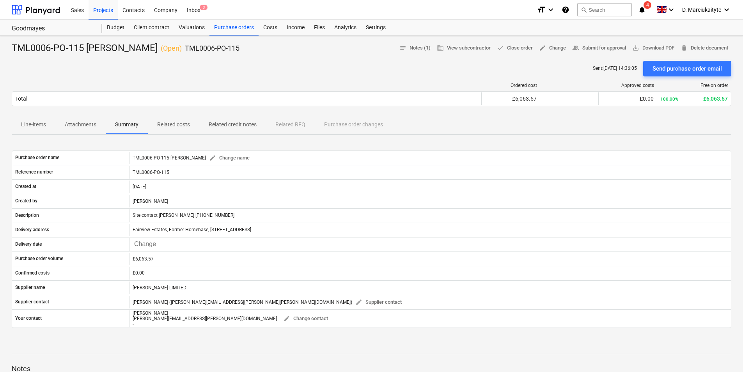
click at [234, 79] on div "Ordered cost Approved costs Free on order Total £6,063.57 £0.00 100.00% £6,063.…" at bounding box center [371, 95] width 719 height 39
drag, startPoint x: 194, startPoint y: 51, endPoint x: 139, endPoint y: 50, distance: 55.0
click at [139, 50] on div "TML0006-PO-115 Marko ( Open ) TML0006-PO-115 notes Notes (1) business View subc…" at bounding box center [371, 48] width 719 height 12
copy div "TML0006-PO-115"
click at [149, 68] on div "Sent : 09.10.2025 14:36:05 Send purchase order email" at bounding box center [371, 69] width 719 height 16
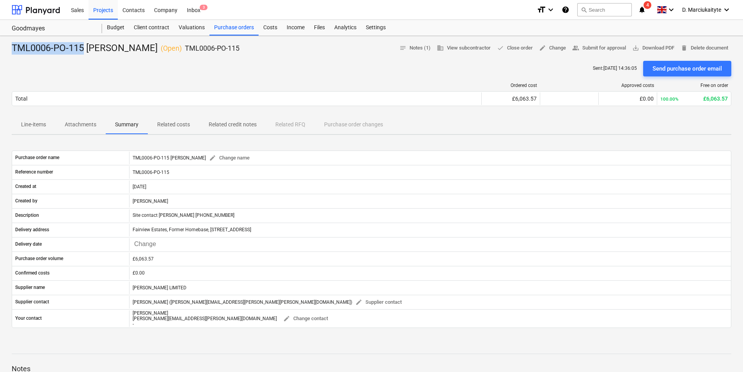
drag, startPoint x: 77, startPoint y: 50, endPoint x: -2, endPoint y: 50, distance: 78.4
click at [0, 50] on html "Sales Projects Contacts Company Inbox 3 format_size keyboard_arrow_down help se…" at bounding box center [371, 186] width 743 height 372
copy div "TML0006-PO-115"
click at [239, 27] on div "Purchase orders" at bounding box center [233, 28] width 49 height 16
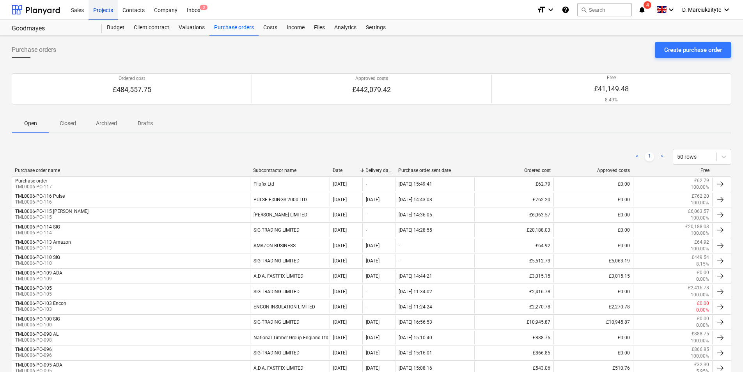
click at [97, 8] on div "Projects" at bounding box center [102, 10] width 29 height 20
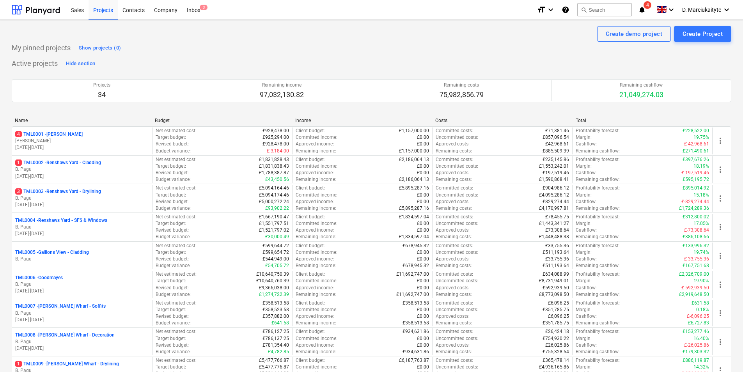
click at [73, 200] on p "B. Pagu" at bounding box center [82, 198] width 134 height 7
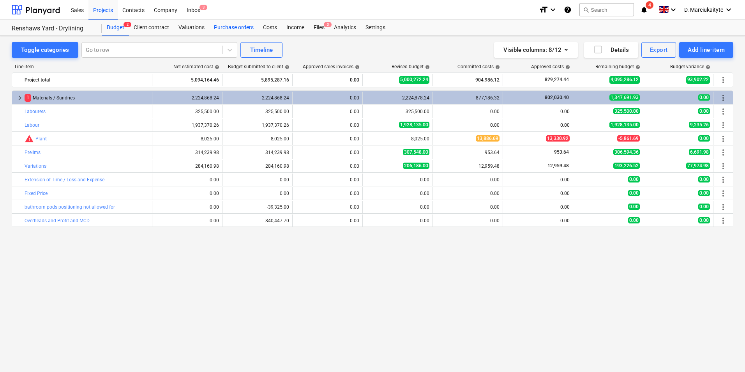
click at [242, 24] on div "Purchase orders" at bounding box center [233, 28] width 49 height 16
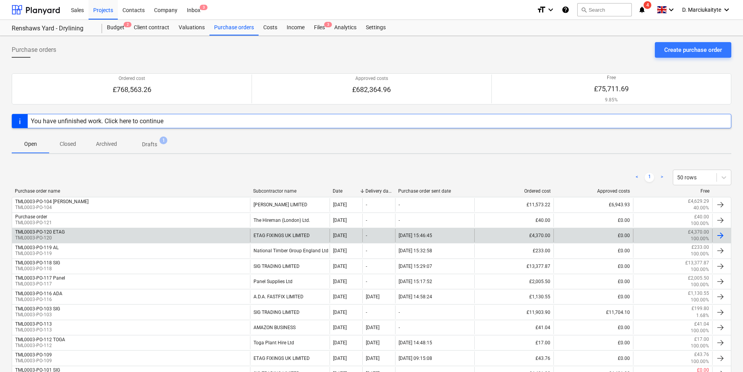
click at [192, 231] on div "TML0003-PO-120 ETAG TML0003-PO-120" at bounding box center [131, 235] width 238 height 13
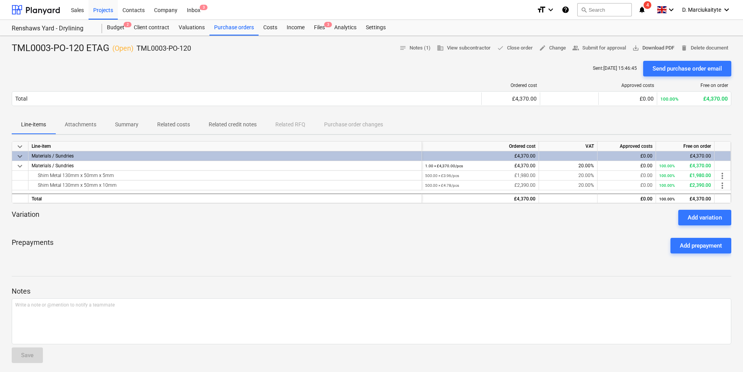
click at [649, 48] on span "save_alt Download PDF" at bounding box center [653, 48] width 42 height 9
drag, startPoint x: 85, startPoint y: 49, endPoint x: 1, endPoint y: 49, distance: 83.4
click at [0, 47] on html "Sales Projects Contacts Company Inbox 3 format_size keyboard_arrow_down help se…" at bounding box center [371, 186] width 743 height 372
click at [235, 28] on div "Purchase orders" at bounding box center [233, 28] width 49 height 16
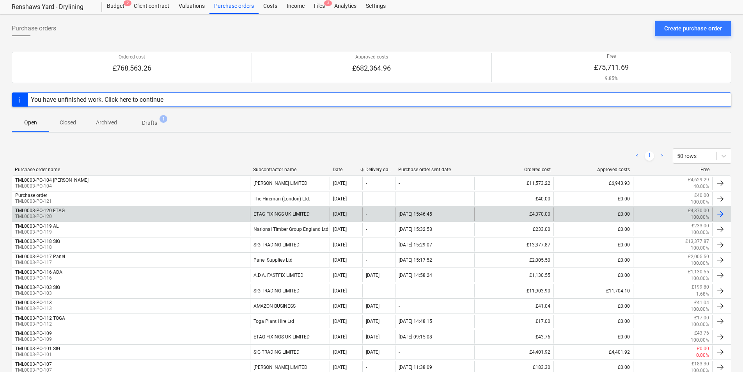
scroll to position [39, 0]
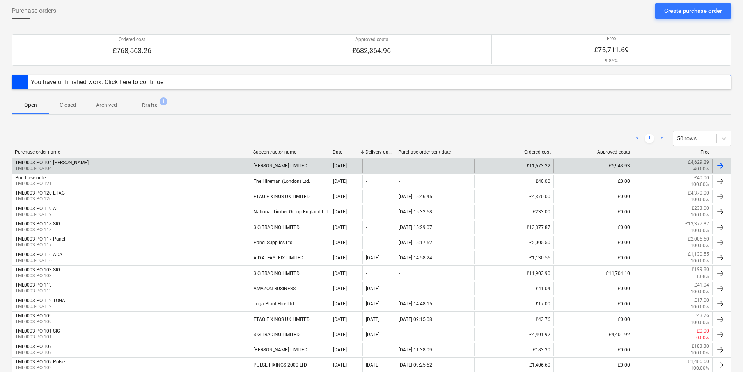
click at [242, 162] on div "TML0003-PO-104 Marko TML0003-PO-104" at bounding box center [131, 165] width 238 height 13
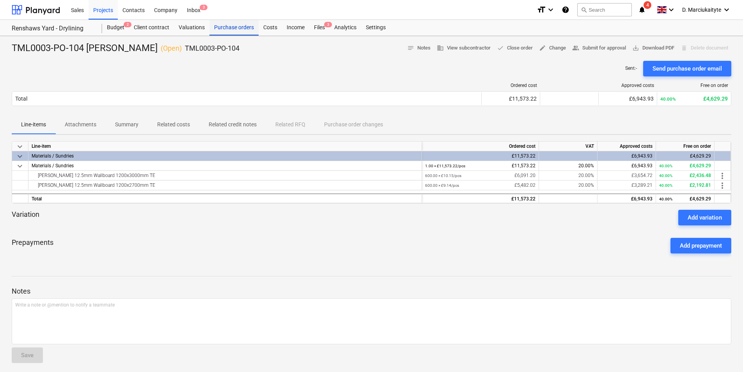
click at [231, 30] on div "Purchase orders" at bounding box center [233, 28] width 49 height 16
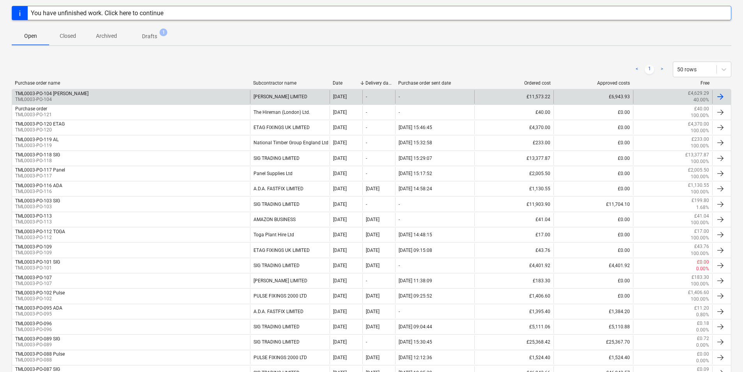
scroll to position [117, 0]
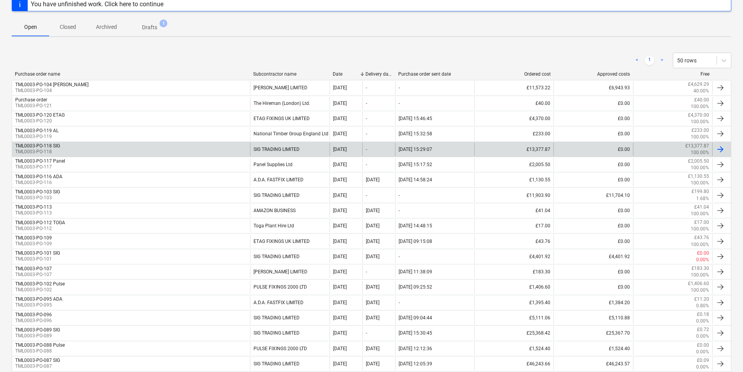
click at [262, 148] on div "SIG TRADING LIMITED" at bounding box center [289, 149] width 79 height 13
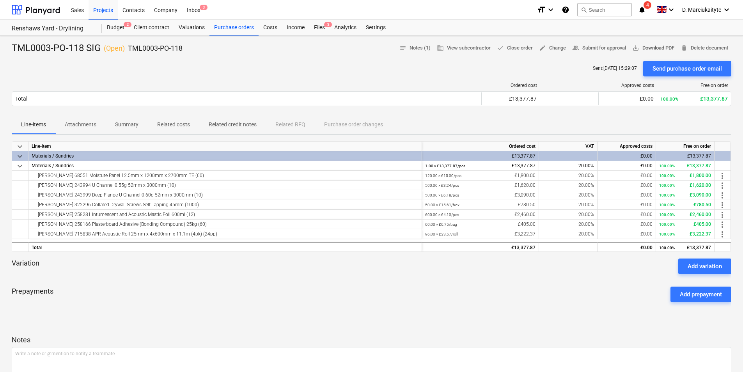
click at [654, 46] on span "save_alt Download PDF" at bounding box center [653, 48] width 42 height 9
click at [100, 56] on div at bounding box center [371, 58] width 719 height 6
drag, startPoint x: 85, startPoint y: 48, endPoint x: -2, endPoint y: 49, distance: 86.2
click at [0, 49] on html "Sales Projects Contacts Company Inbox 3 format_size keyboard_arrow_down help se…" at bounding box center [371, 186] width 743 height 372
copy div "TML0003-PO-118"
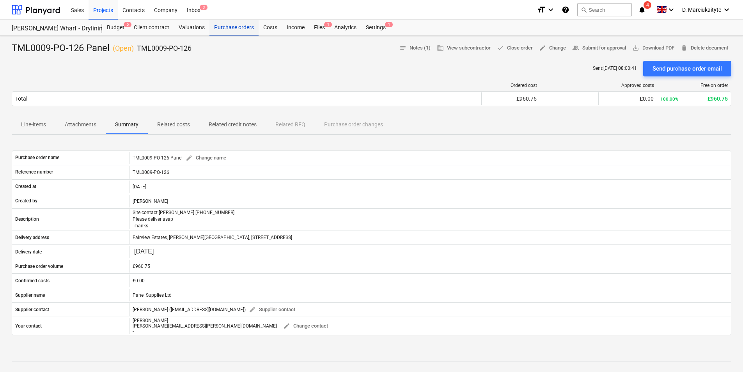
click at [241, 23] on div "Purchase orders" at bounding box center [233, 28] width 49 height 16
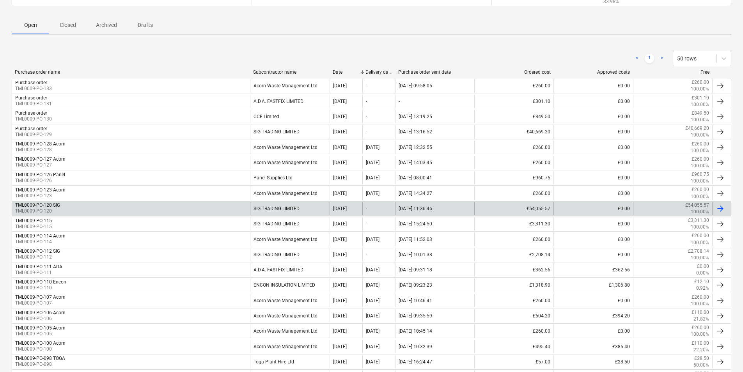
scroll to position [117, 0]
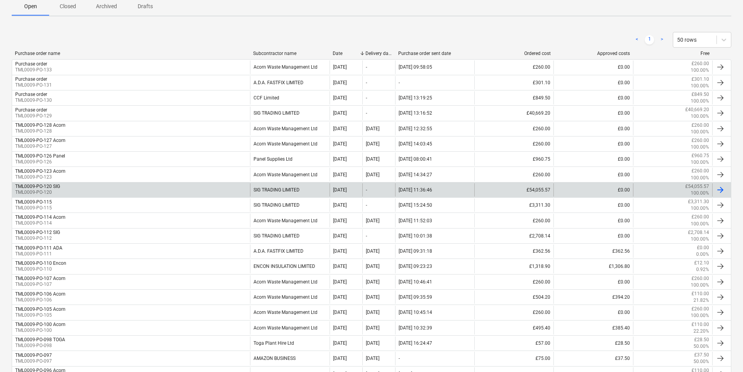
click at [193, 188] on div "TML0009-PO-120 SIG TML0009-PO-120" at bounding box center [131, 189] width 238 height 13
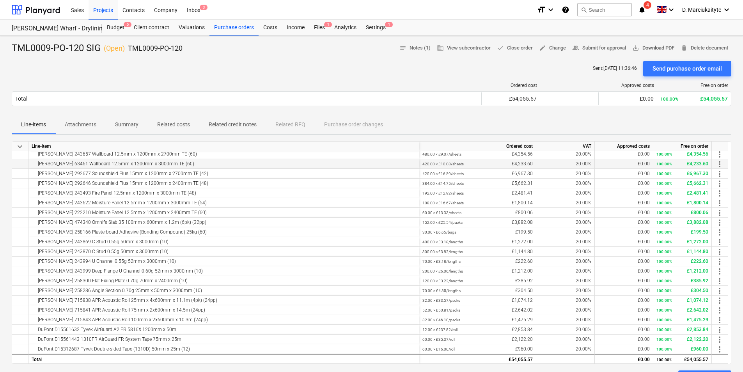
click at [658, 48] on span "save_alt Download PDF" at bounding box center [653, 48] width 42 height 9
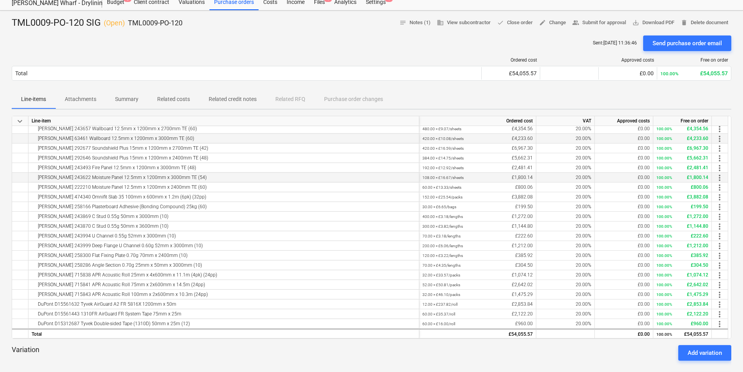
scroll to position [39, 0]
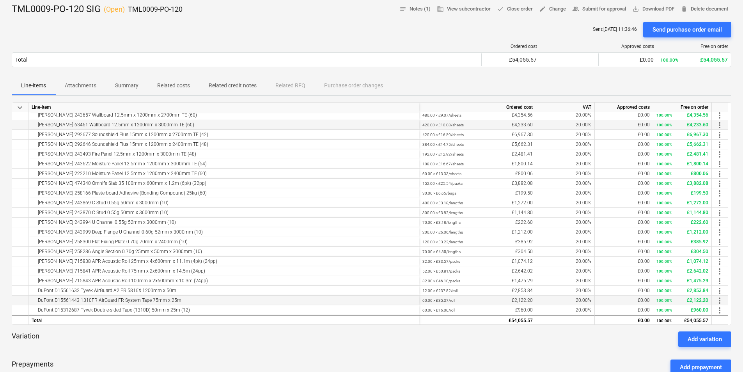
drag, startPoint x: 69, startPoint y: 181, endPoint x: 218, endPoint y: 299, distance: 189.6
click at [218, 299] on div "keyboard_arrow_down Line-item Ordered cost VAT Approved costs Free on order [PE…" at bounding box center [371, 213] width 719 height 223
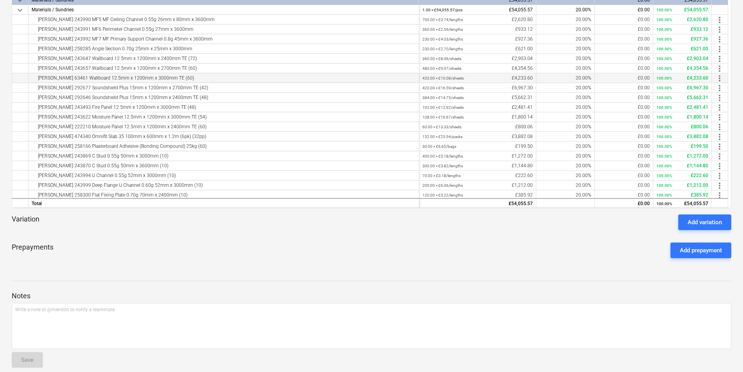
scroll to position [0, 0]
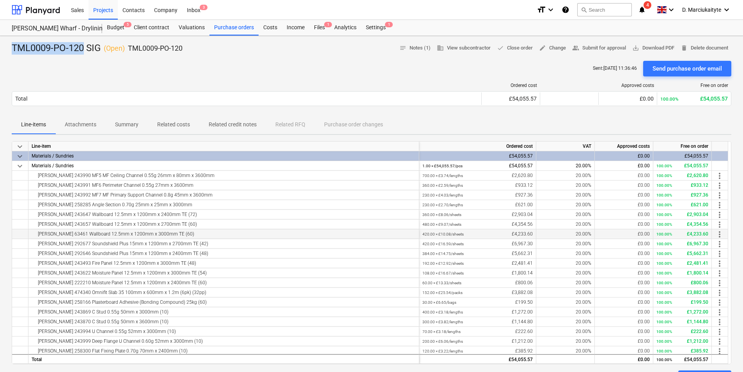
drag, startPoint x: 83, startPoint y: 50, endPoint x: -2, endPoint y: 53, distance: 85.1
click at [0, 53] on html "Sales Projects Contacts Company Inbox 3 format_size keyboard_arrow_down help se…" at bounding box center [371, 186] width 743 height 372
copy div "TML0009-PO-120"
click at [223, 30] on div "Purchase orders" at bounding box center [233, 28] width 49 height 16
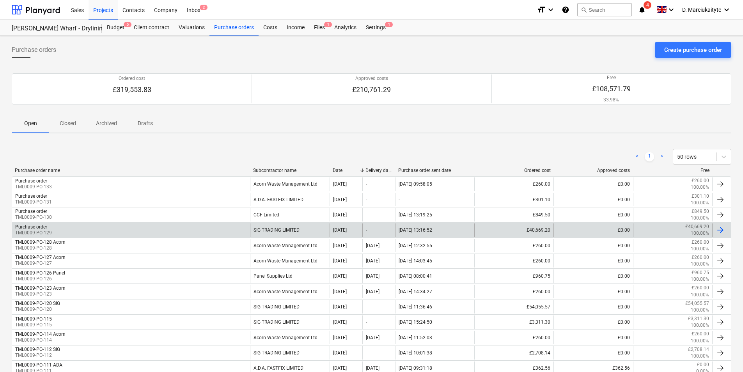
click at [145, 227] on div "Purchase order TML0009-PO-129" at bounding box center [131, 229] width 238 height 13
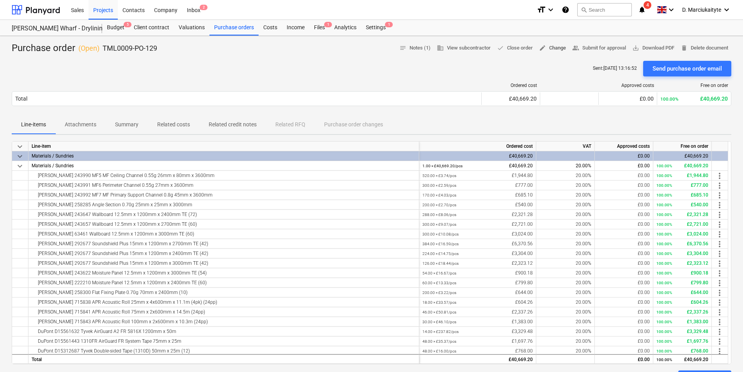
click at [558, 48] on span "edit Change" at bounding box center [552, 48] width 27 height 9
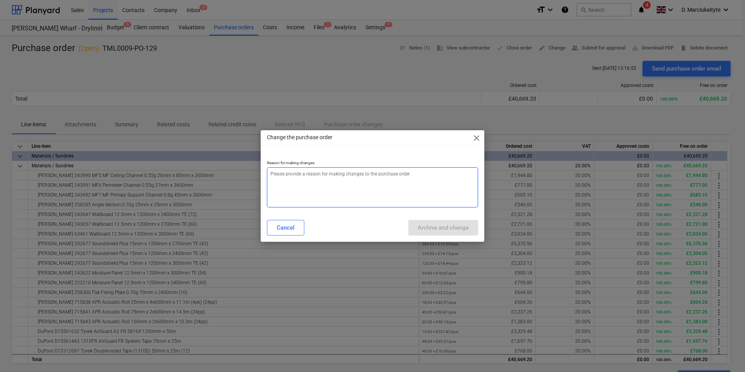
click at [329, 184] on textarea at bounding box center [372, 187] width 211 height 40
type textarea "x"
type textarea "e"
type textarea "x"
type textarea "er"
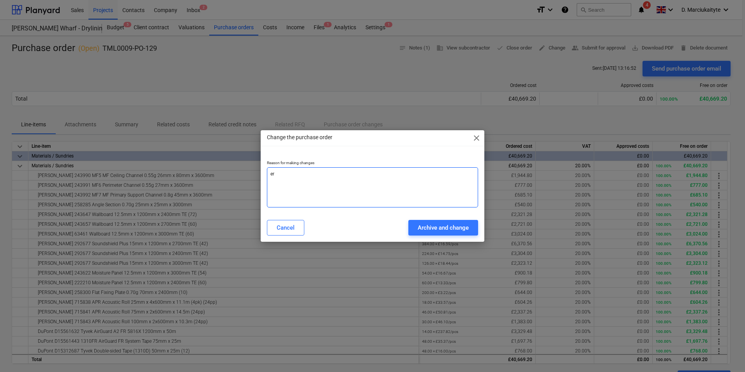
type textarea "x"
type textarea "err"
type textarea "x"
type textarea "erro"
type textarea "x"
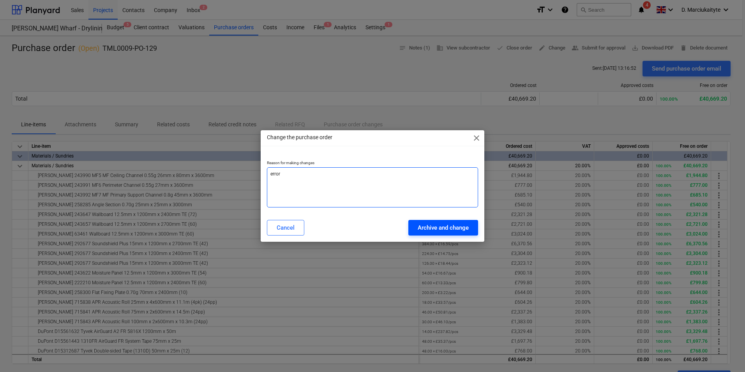
type textarea "error"
click at [435, 222] on button "Archive and change" at bounding box center [444, 228] width 70 height 16
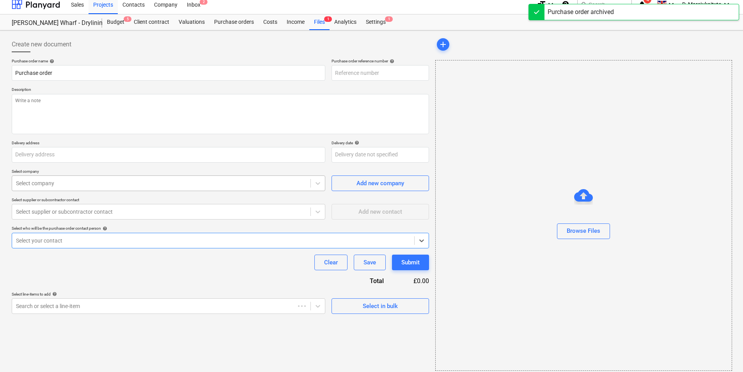
type textarea "x"
type input "TML0009-PO-134"
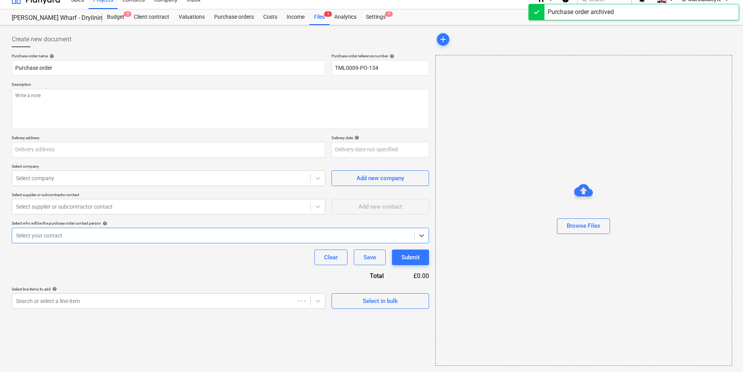
type textarea "x"
type input "TML0009-PO-129"
type textarea "Good afternoon, Please proceed with the attached order. We require the material…"
type input "Fairview Estates, [PERSON_NAME][GEOGRAPHIC_DATA], [STREET_ADDRESS]"
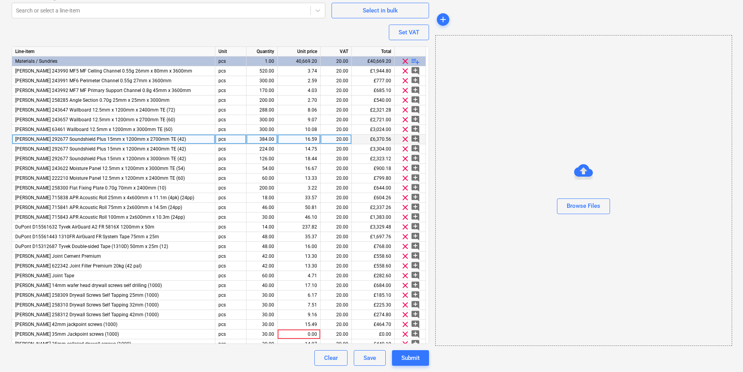
click at [268, 141] on div "384.00" at bounding box center [261, 139] width 25 height 10
type textarea "x"
type input "378"
type textarea "x"
type input "240"
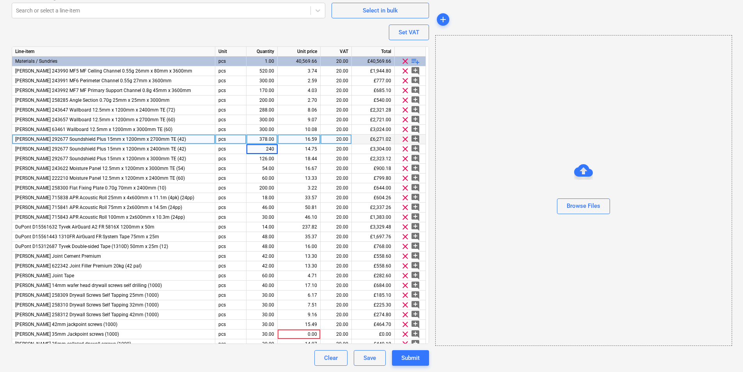
type textarea "x"
type input "144"
type textarea "x"
type input "550"
type textarea "x"
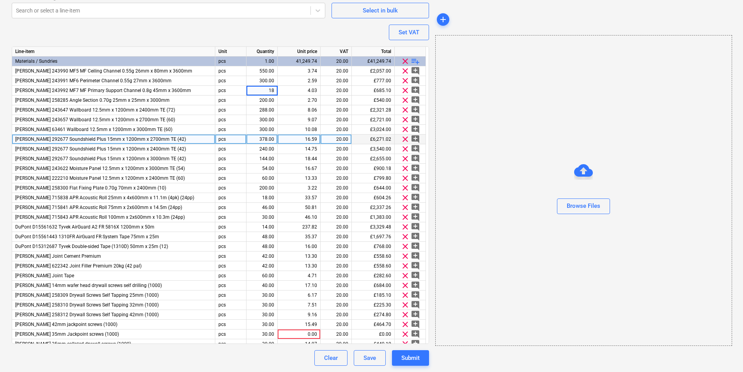
type input "180"
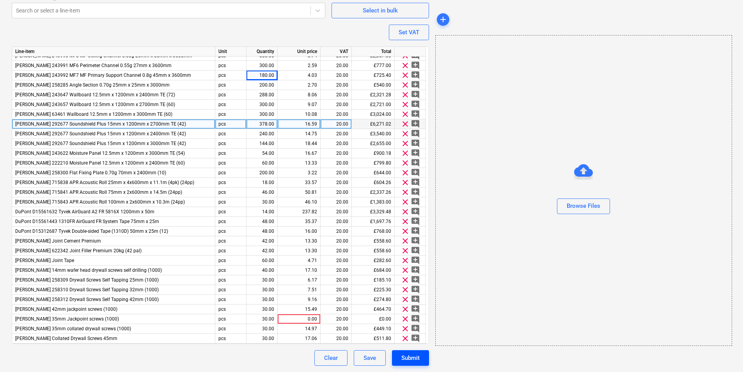
click at [415, 358] on div "Submit" at bounding box center [410, 358] width 18 height 10
type textarea "x"
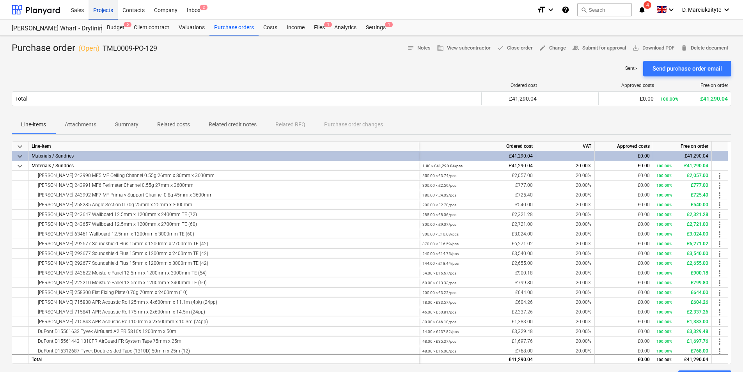
click at [101, 13] on div "Projects" at bounding box center [102, 10] width 29 height 20
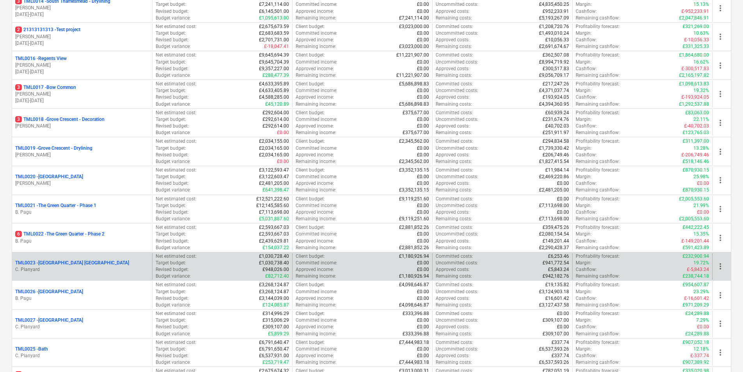
scroll to position [468, 0]
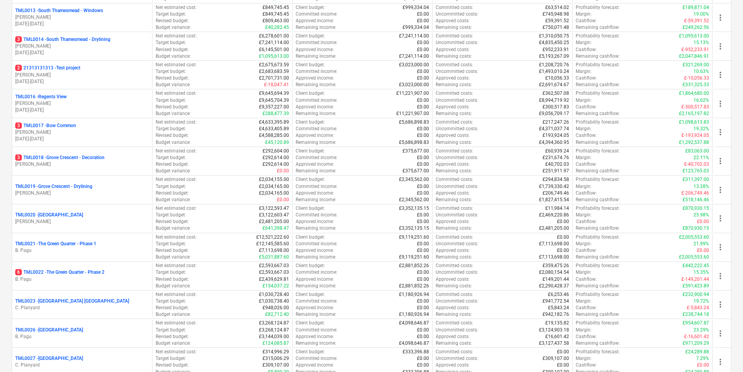
click at [79, 166] on p "[PERSON_NAME]" at bounding box center [82, 164] width 134 height 7
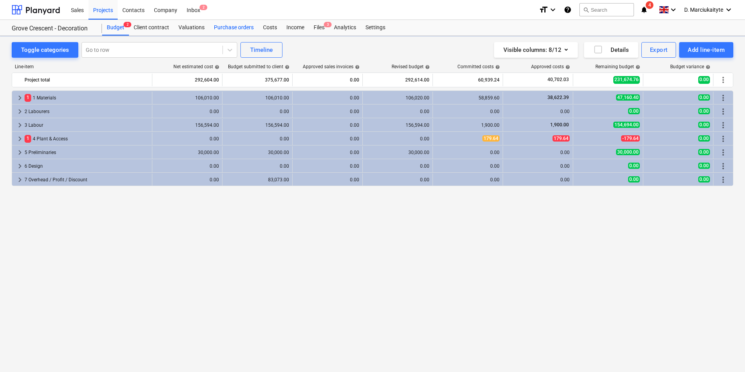
click at [236, 24] on div "Purchase orders" at bounding box center [233, 28] width 49 height 16
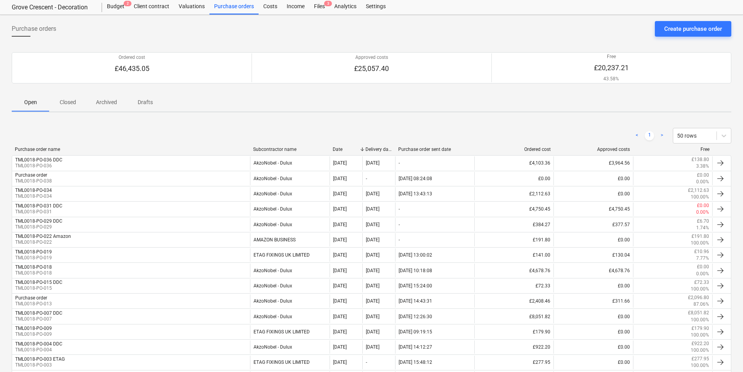
scroll to position [16, 0]
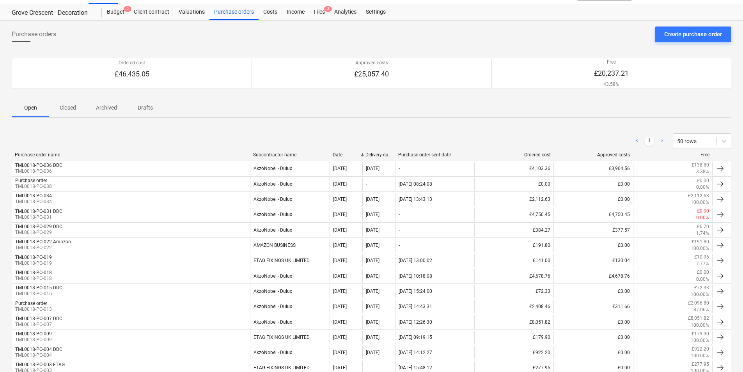
click at [100, 105] on p "Archived" at bounding box center [106, 108] width 21 height 8
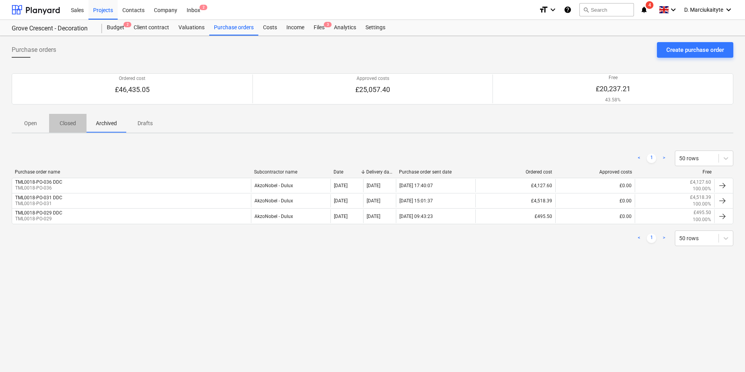
click at [58, 121] on span "Closed" at bounding box center [67, 123] width 37 height 13
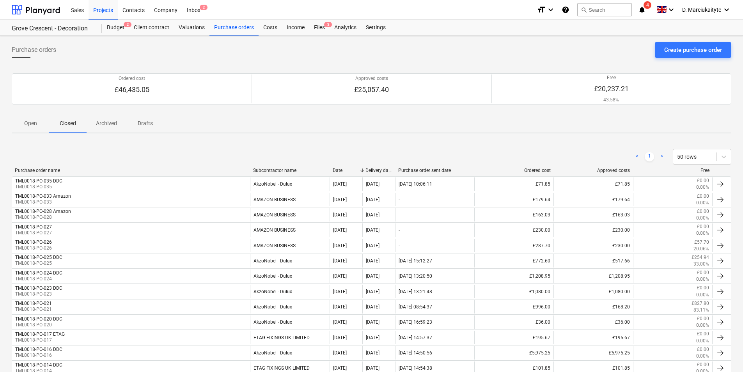
click at [42, 123] on span "Open" at bounding box center [30, 123] width 37 height 13
